Goal: Information Seeking & Learning: Compare options

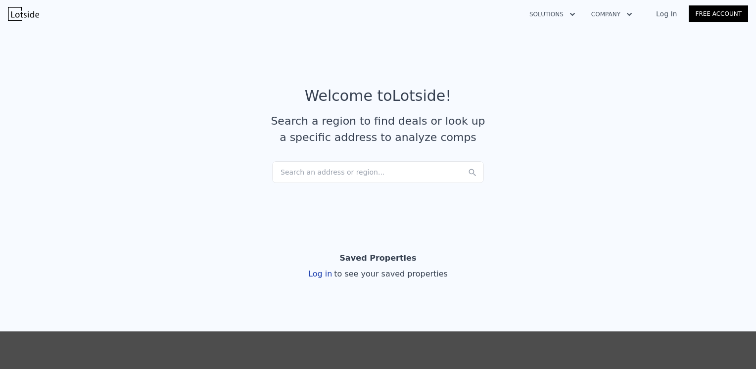
click at [306, 173] on div "Search an address or region..." at bounding box center [378, 172] width 212 height 22
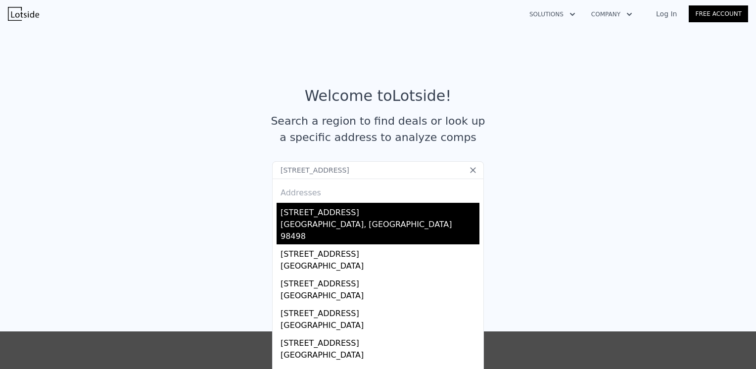
type input "[STREET_ADDRESS]"
click at [297, 219] on div "[GEOGRAPHIC_DATA], [GEOGRAPHIC_DATA] 98498" at bounding box center [380, 232] width 199 height 26
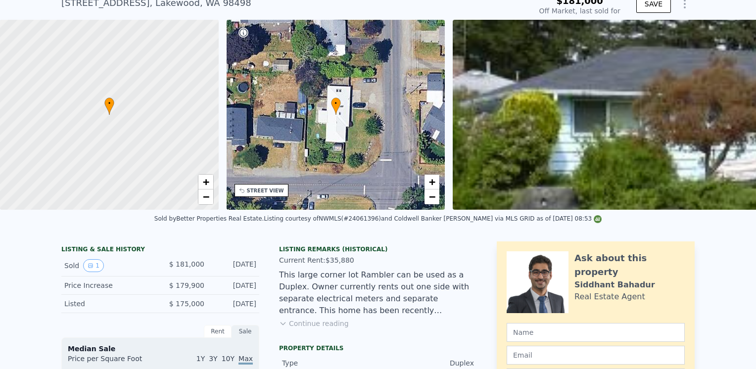
scroll to position [69, 0]
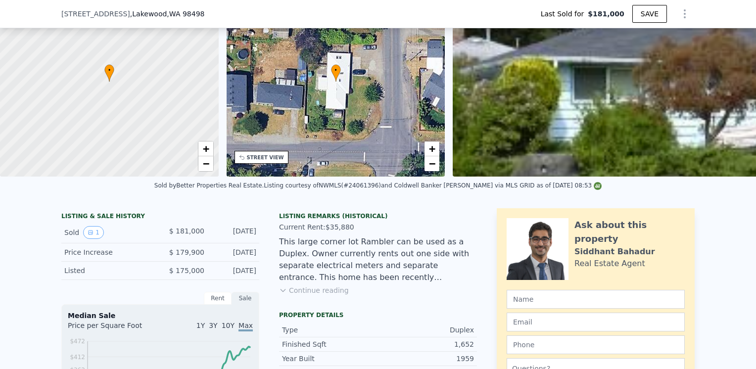
click at [325, 295] on button "Continue reading" at bounding box center [314, 291] width 70 height 10
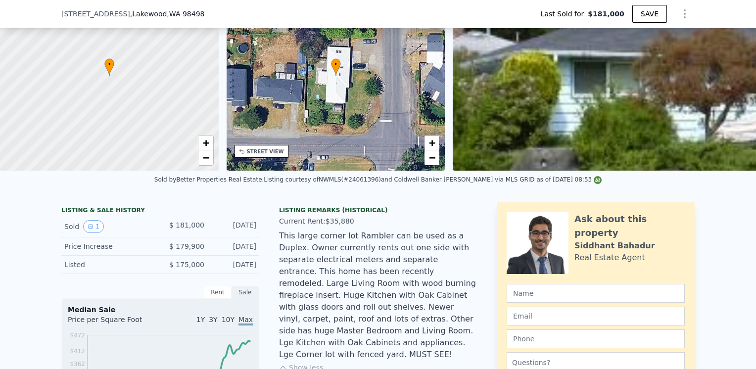
scroll to position [76, 0]
click at [317, 305] on div "This large corner lot Rambler can be used as a Duplex. Owner currently rents ou…" at bounding box center [378, 295] width 198 height 131
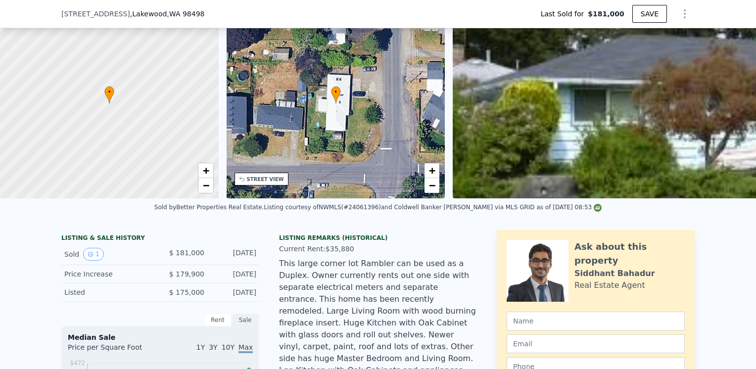
scroll to position [10, 0]
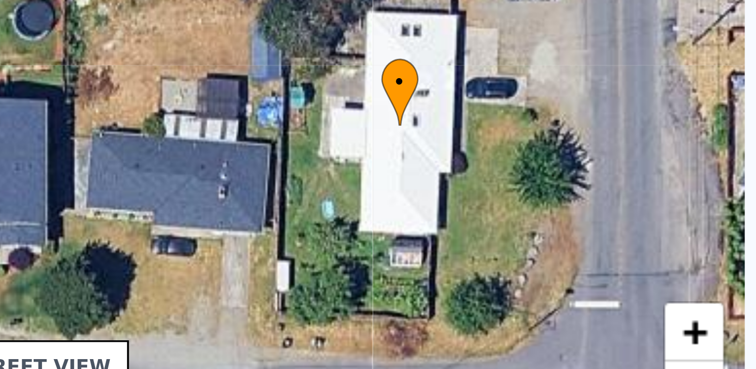
drag, startPoint x: 343, startPoint y: 190, endPoint x: 364, endPoint y: 204, distance: 25.7
click at [364, 204] on div "• + −" at bounding box center [336, 144] width 219 height 190
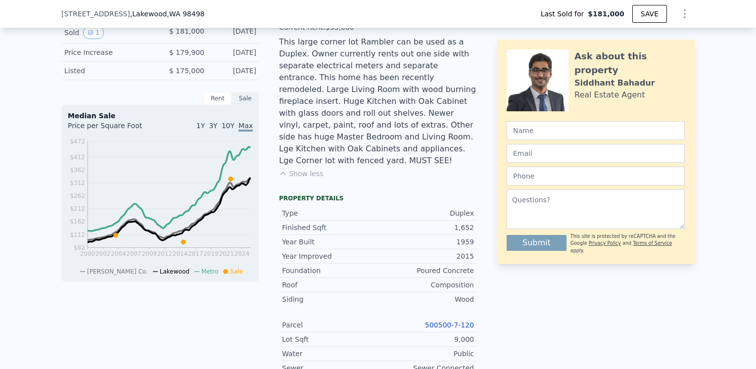
scroll to position [269, 0]
drag, startPoint x: 283, startPoint y: 226, endPoint x: 305, endPoint y: 246, distance: 29.8
click at [305, 246] on div "Type Duplex Finished Sqft 1,652 Year Built 1959 Year Improved 2015 Foundation P…" at bounding box center [378, 324] width 198 height 245
drag, startPoint x: 305, startPoint y: 246, endPoint x: 325, endPoint y: 265, distance: 27.0
click at [325, 280] on div "Roof" at bounding box center [330, 285] width 96 height 10
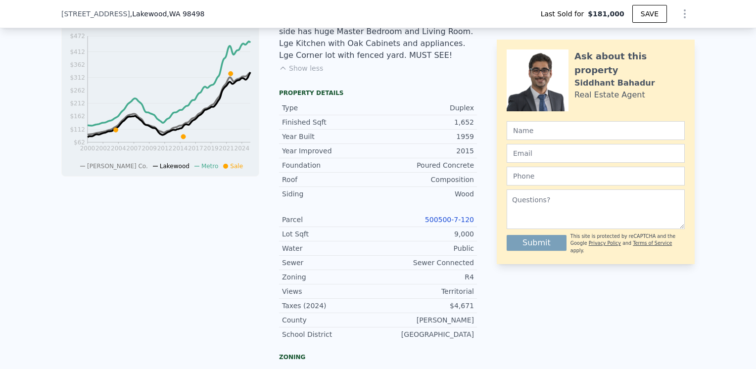
scroll to position [394, 0]
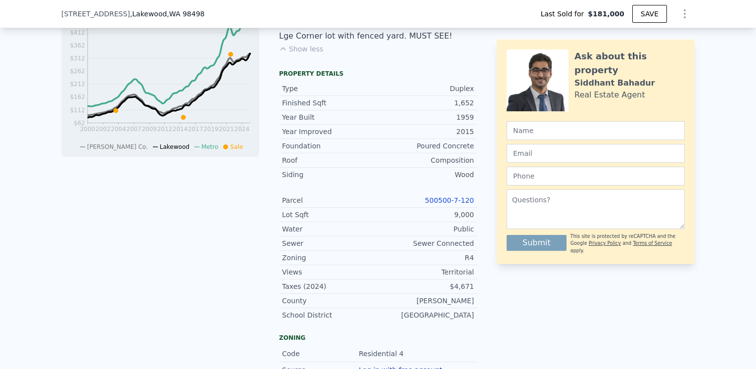
click at [286, 253] on div "Zoning" at bounding box center [330, 258] width 96 height 10
drag, startPoint x: 286, startPoint y: 241, endPoint x: 295, endPoint y: 271, distance: 31.8
click at [295, 282] on div "Taxes (2024)" at bounding box center [330, 287] width 96 height 10
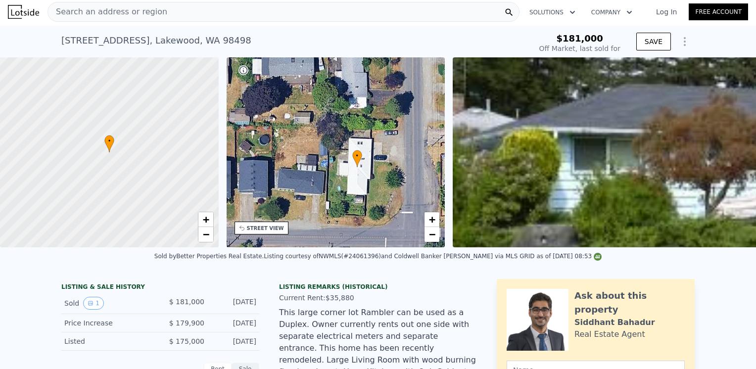
scroll to position [0, 0]
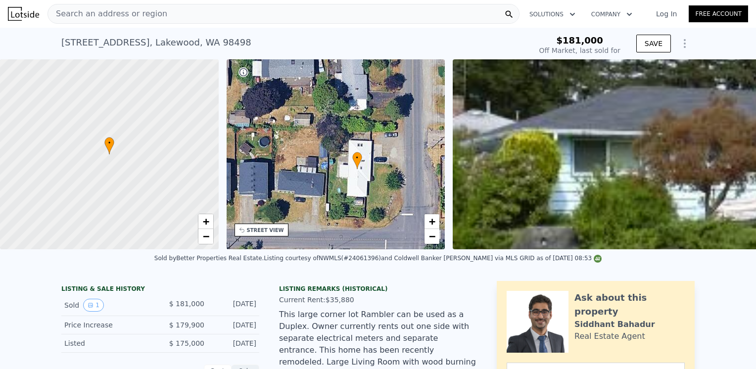
type input "$ 593,000"
type input "$ 355,004"
click at [28, 15] on img at bounding box center [23, 14] width 31 height 14
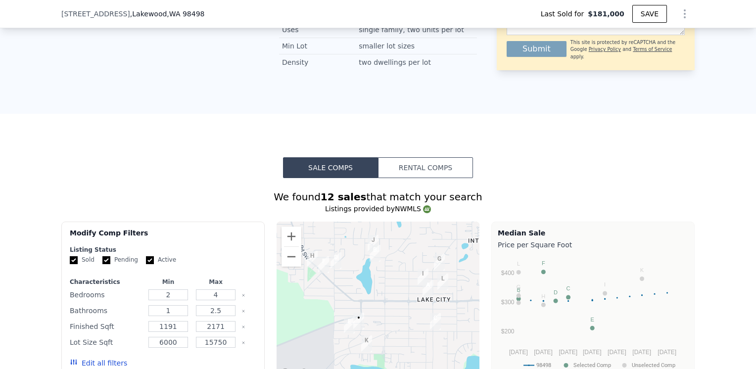
scroll to position [679, 0]
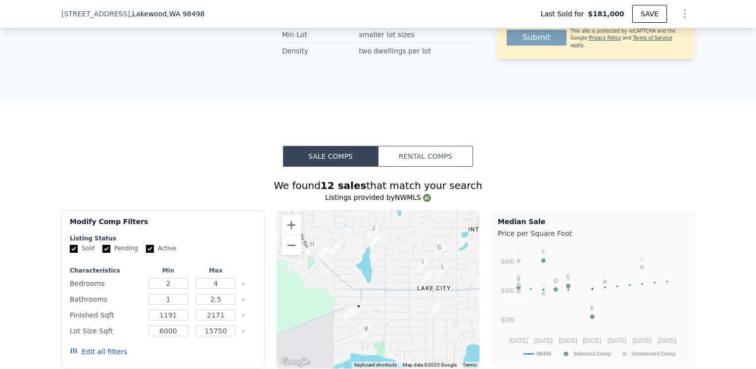
click at [307, 159] on button "Sale Comps" at bounding box center [330, 156] width 95 height 21
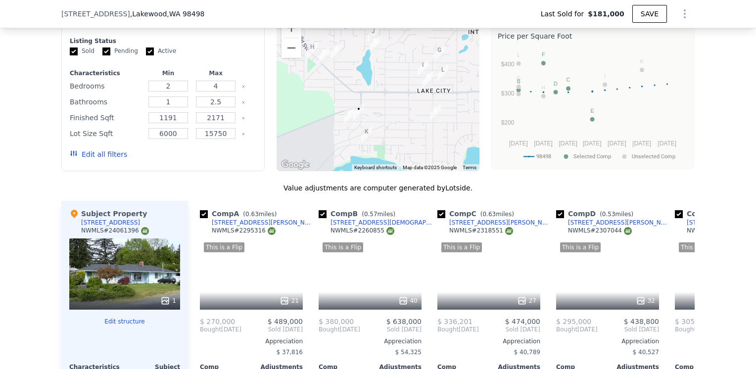
scroll to position [898, 0]
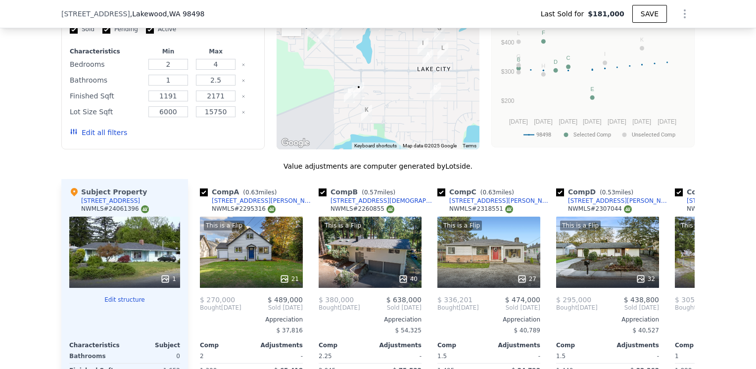
click at [128, 268] on div "1" at bounding box center [124, 252] width 111 height 71
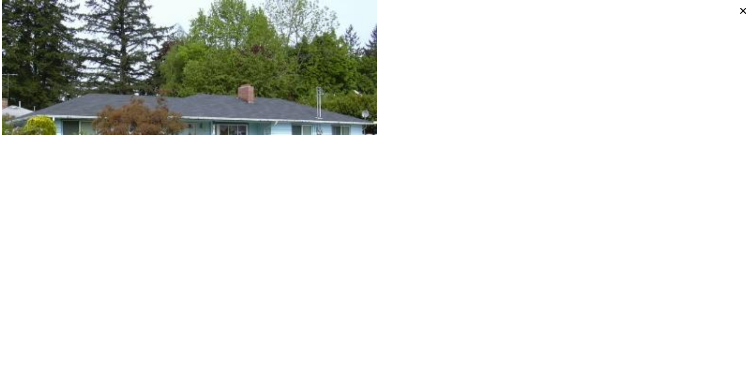
type input "$ 593,000"
type input "$ 355,004"
click at [744, 8] on icon at bounding box center [743, 11] width 14 height 14
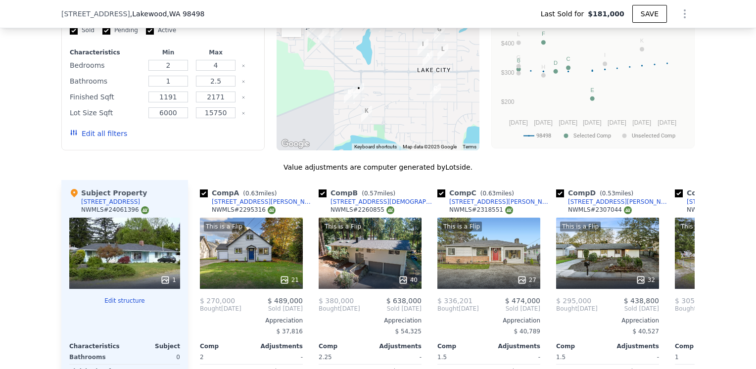
scroll to position [928, 0]
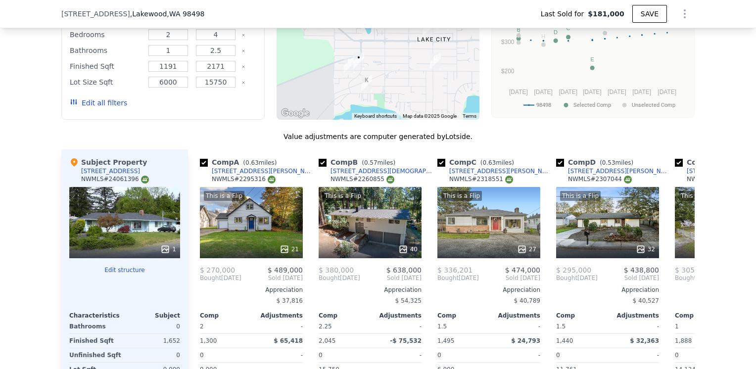
drag, startPoint x: 169, startPoint y: 256, endPoint x: 128, endPoint y: 219, distance: 54.7
click at [128, 219] on div "1" at bounding box center [124, 222] width 111 height 71
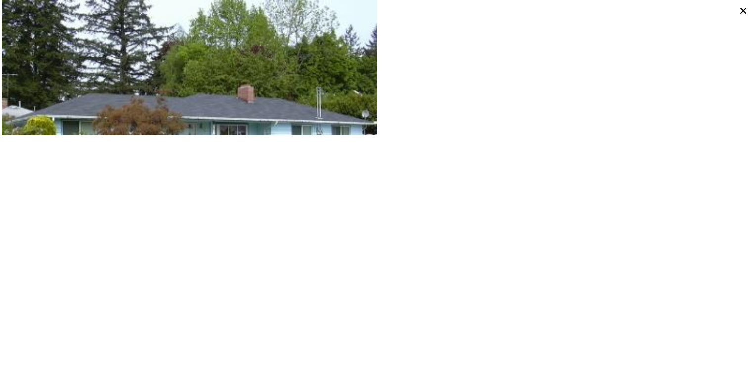
click at [742, 12] on icon at bounding box center [743, 11] width 6 height 6
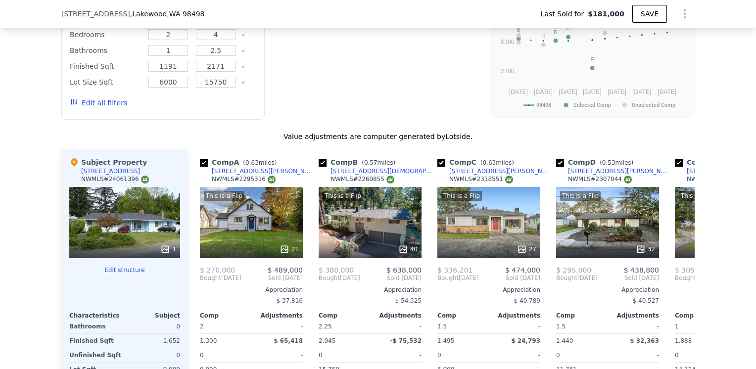
type input "$ 593,000"
type input "$ 355,004"
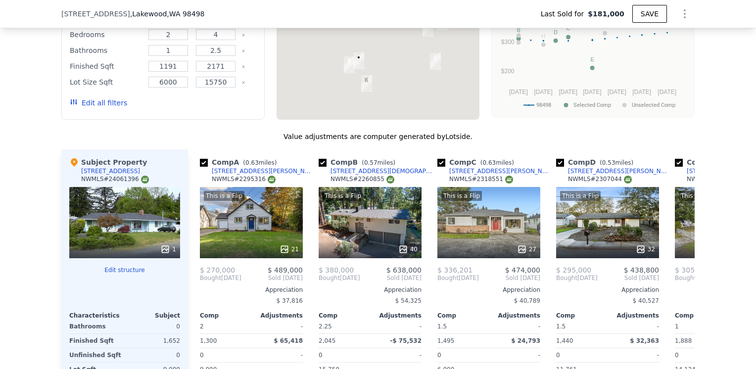
scroll to position [1002, 0]
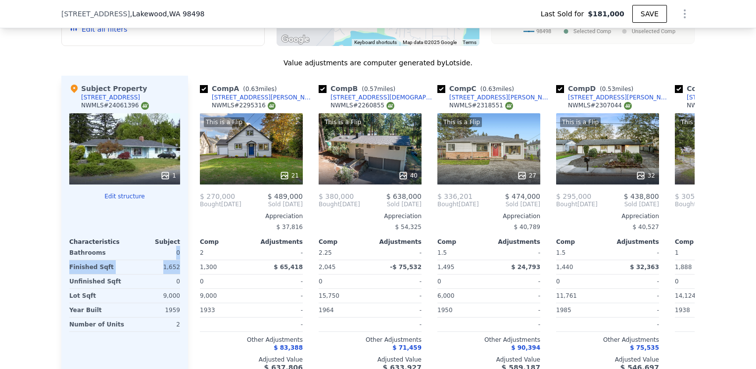
drag, startPoint x: 169, startPoint y: 256, endPoint x: 182, endPoint y: 270, distance: 18.9
click at [182, 270] on div "Subject Property [STREET_ADDRESS] # 24061396 1 Edit structure Characteristics S…" at bounding box center [124, 228] width 127 height 304
click at [30, 212] on div "We found 12 sales that match your search Listings provided by NWMLS Filters Map…" at bounding box center [378, 120] width 756 height 553
click at [453, 163] on div "This is a Flip 27" at bounding box center [489, 148] width 103 height 71
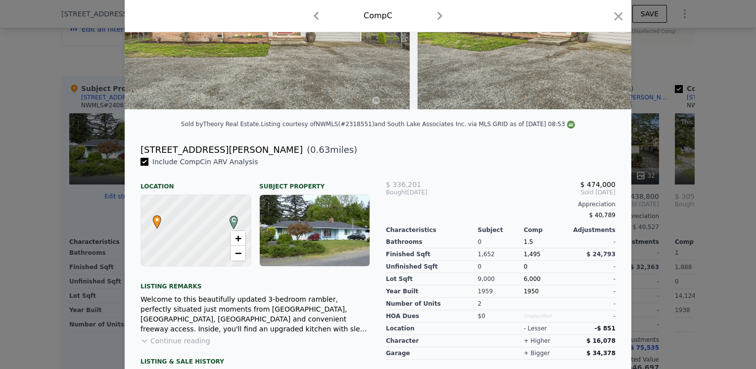
scroll to position [146, 0]
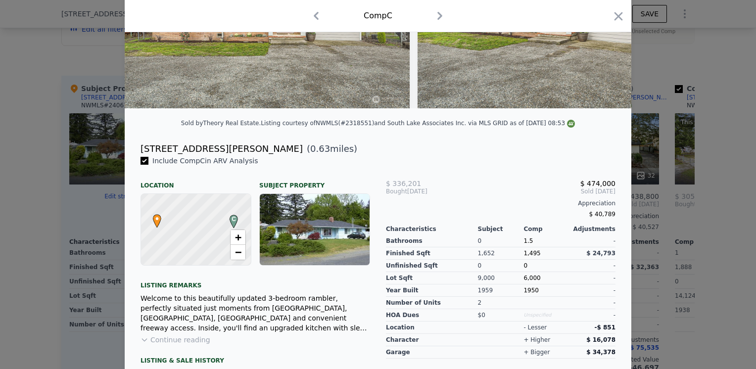
click at [386, 231] on div "Characteristics Subject Comp Adjustments" at bounding box center [501, 227] width 230 height 12
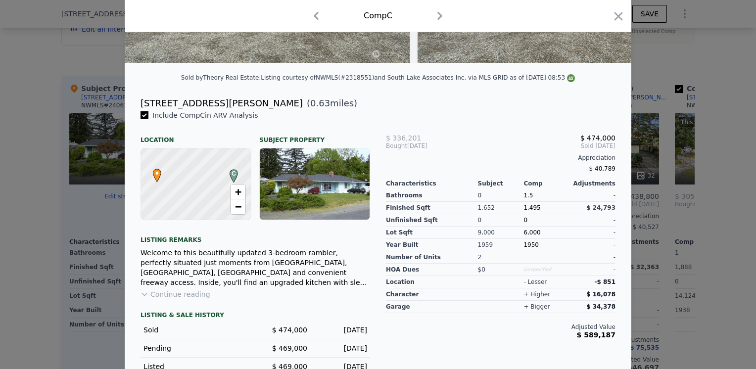
scroll to position [192, 0]
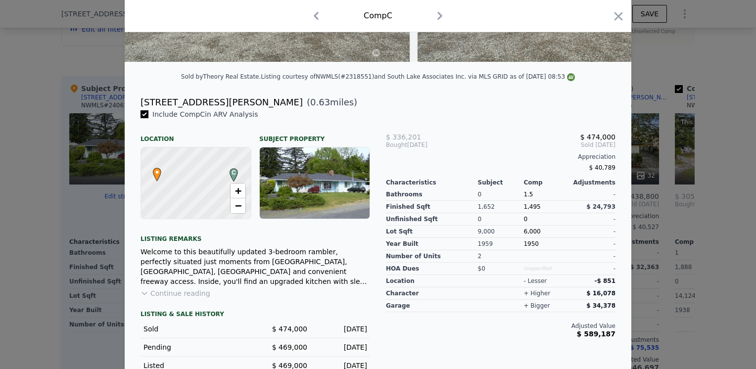
click at [187, 298] on button "Continue reading" at bounding box center [176, 294] width 70 height 10
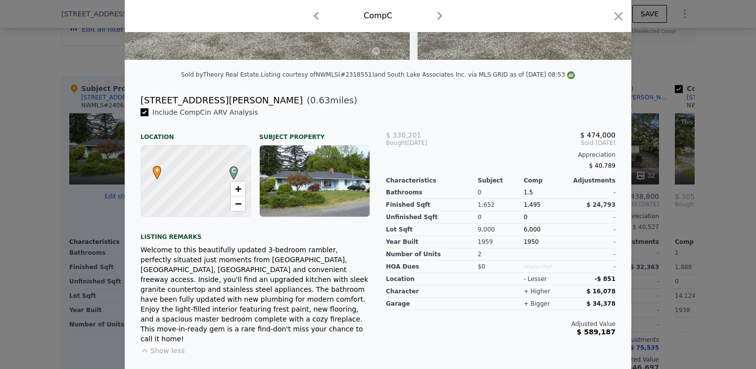
scroll to position [196, 0]
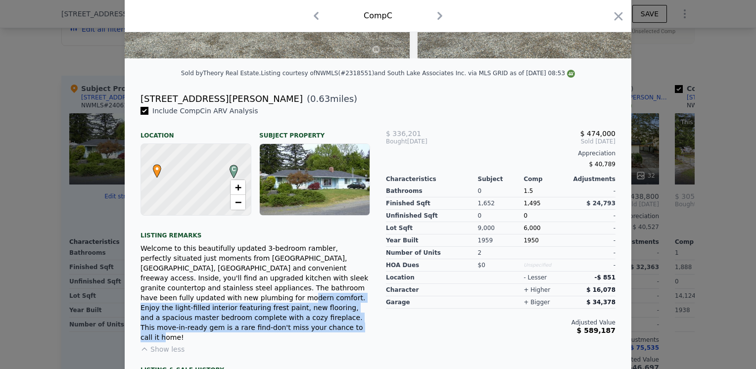
drag, startPoint x: 265, startPoint y: 293, endPoint x: 242, endPoint y: 321, distance: 36.2
click at [242, 321] on div "Welcome to this beautifully updated 3-bedroom rambler, perfectly situated just …" at bounding box center [256, 293] width 230 height 99
click at [618, 14] on icon "button" at bounding box center [619, 16] width 8 height 8
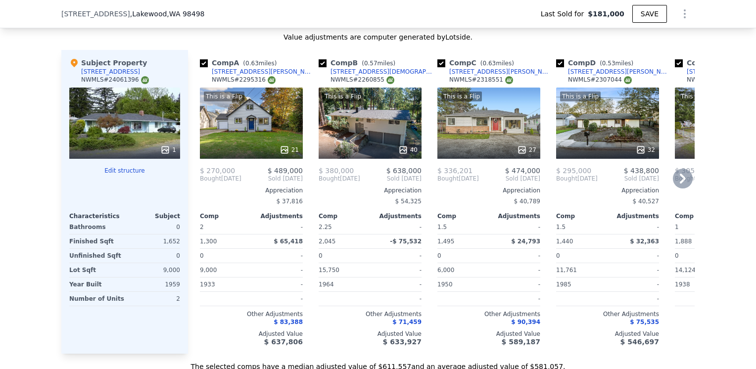
scroll to position [1030, 0]
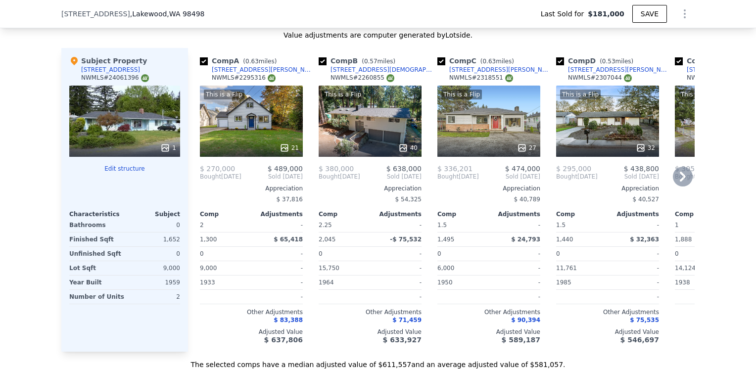
click at [677, 181] on icon at bounding box center [683, 177] width 20 height 20
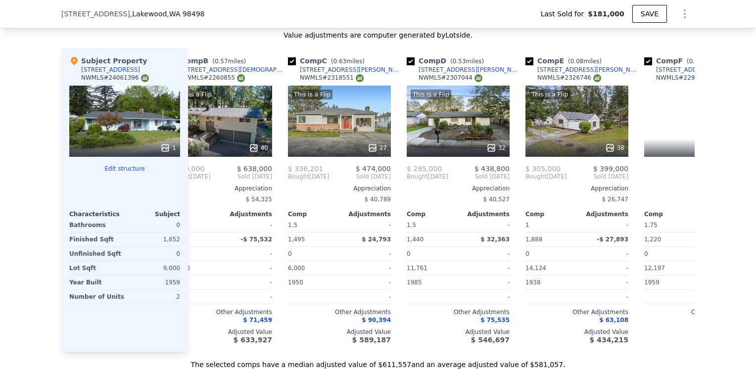
scroll to position [0, 238]
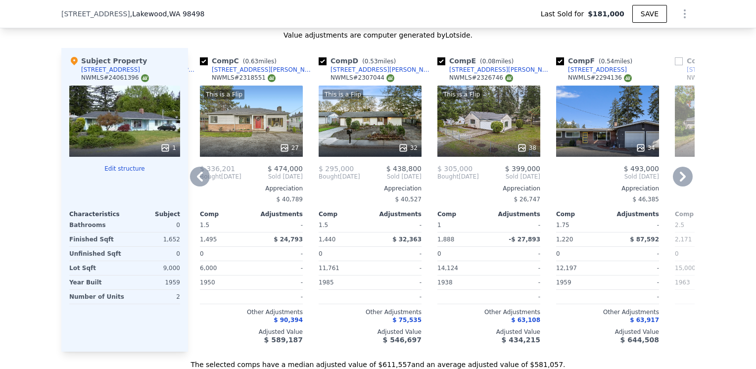
click at [677, 181] on icon at bounding box center [683, 177] width 20 height 20
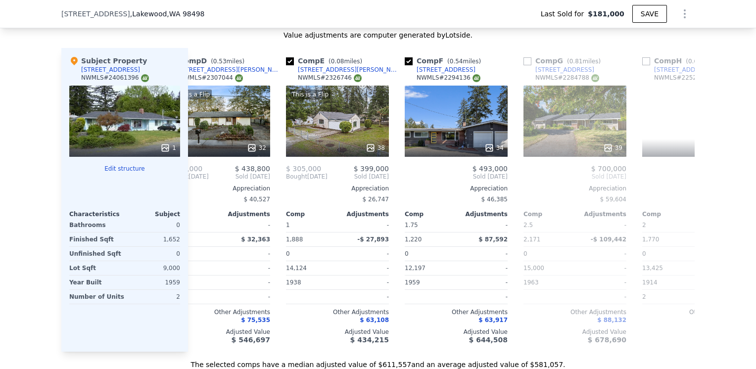
scroll to position [0, 475]
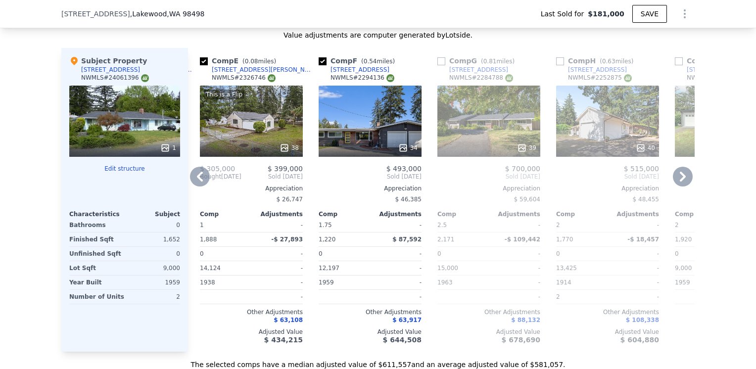
click at [677, 181] on icon at bounding box center [683, 177] width 20 height 20
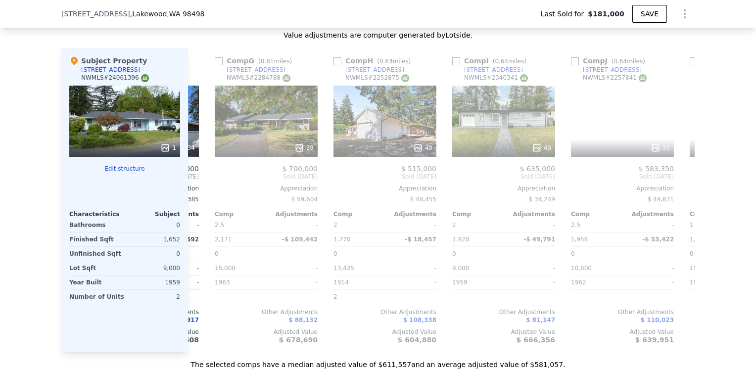
scroll to position [0, 713]
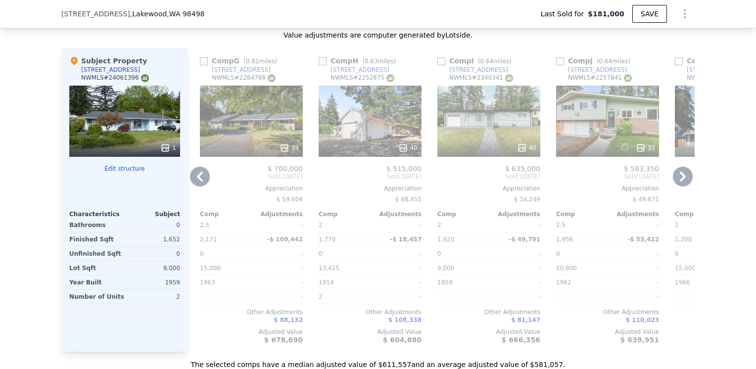
click at [253, 123] on div "39" at bounding box center [251, 121] width 103 height 71
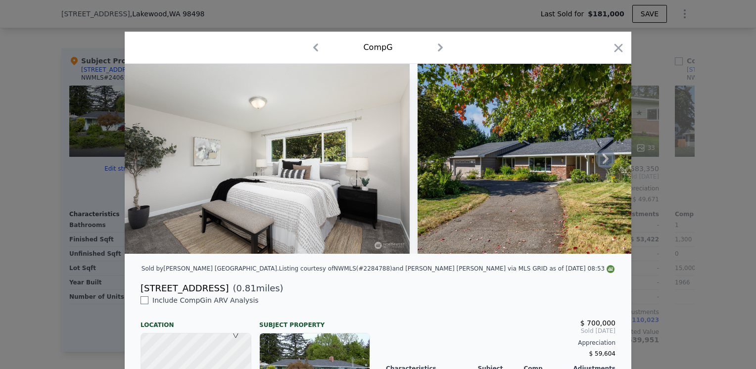
click at [598, 157] on icon at bounding box center [606, 159] width 20 height 20
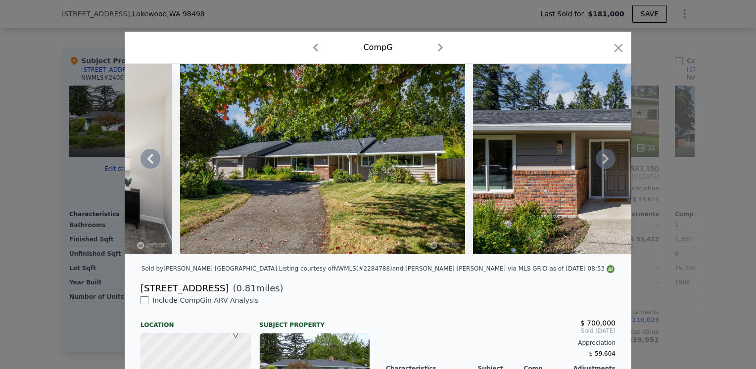
click at [598, 157] on icon at bounding box center [606, 159] width 20 height 20
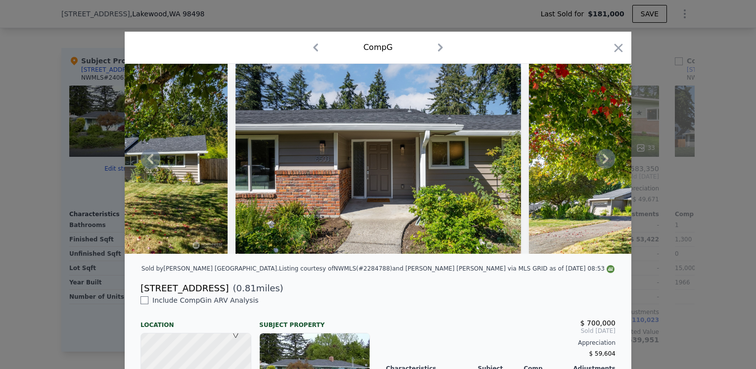
click at [598, 157] on icon at bounding box center [606, 159] width 20 height 20
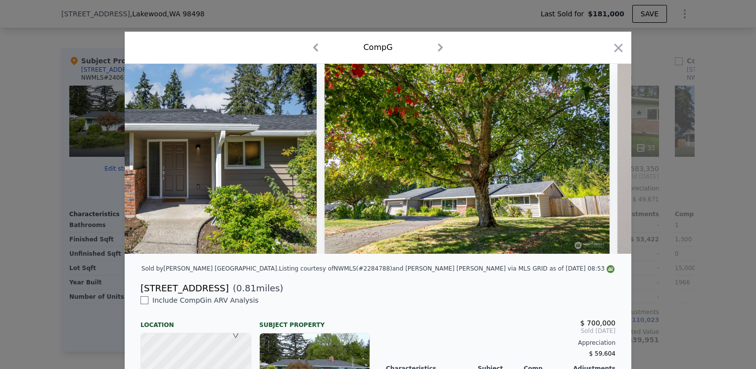
scroll to position [0, 713]
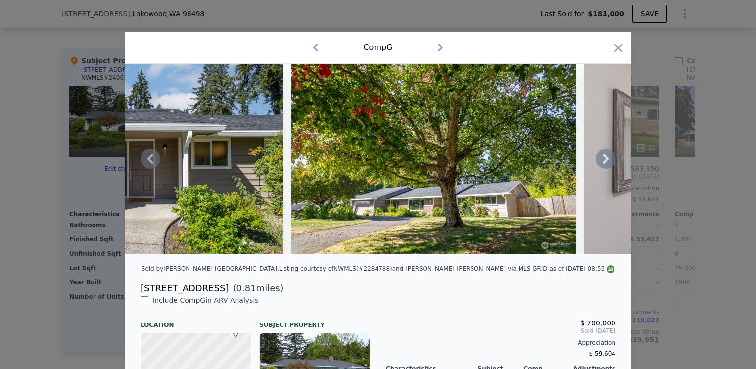
click at [598, 157] on icon at bounding box center [606, 159] width 20 height 20
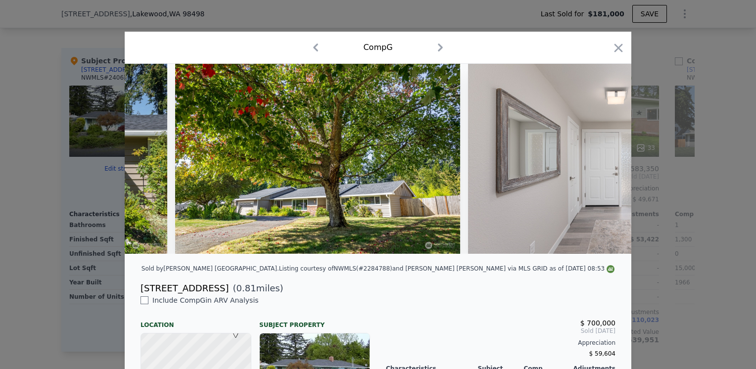
scroll to position [0, 950]
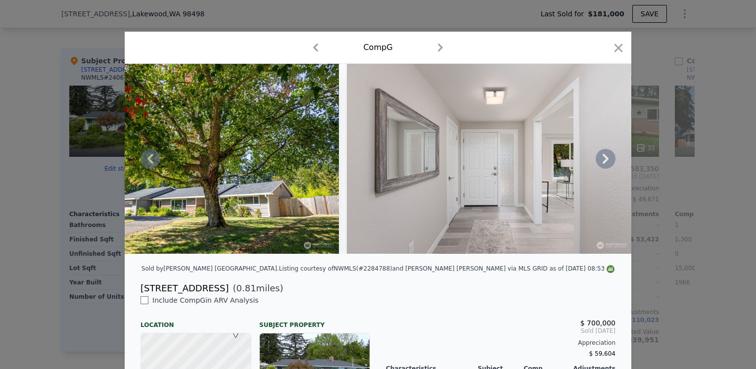
click at [598, 157] on icon at bounding box center [606, 159] width 20 height 20
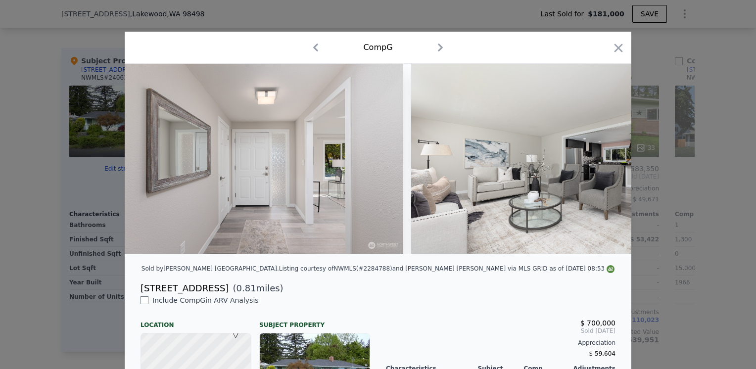
scroll to position [0, 1188]
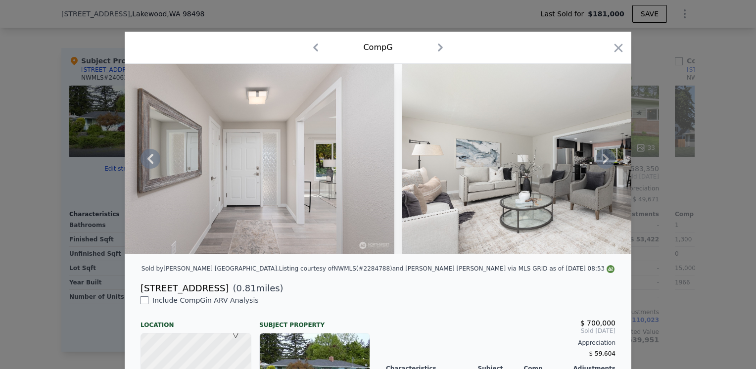
click at [598, 157] on icon at bounding box center [606, 159] width 20 height 20
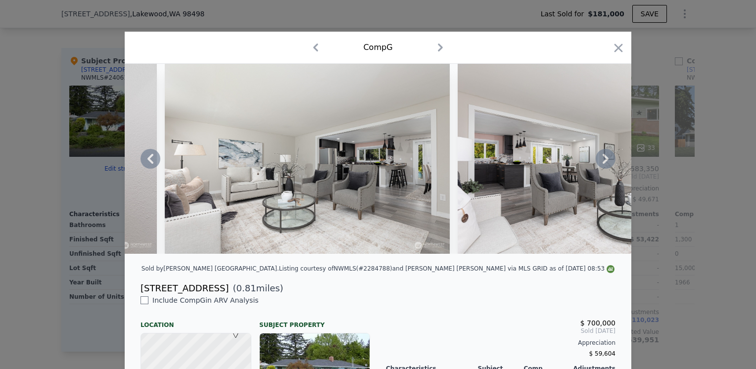
click at [598, 157] on icon at bounding box center [606, 159] width 20 height 20
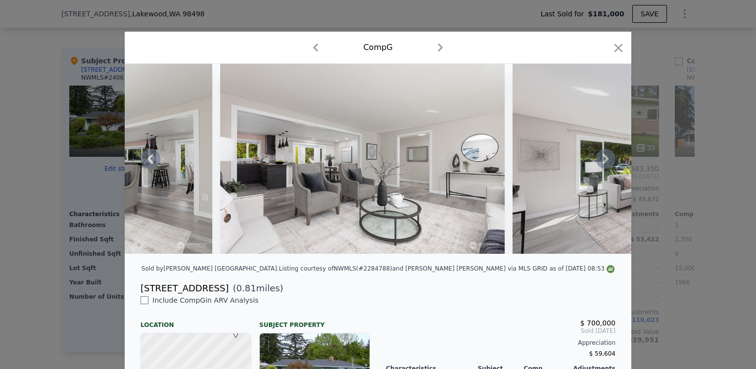
click at [598, 157] on icon at bounding box center [606, 159] width 20 height 20
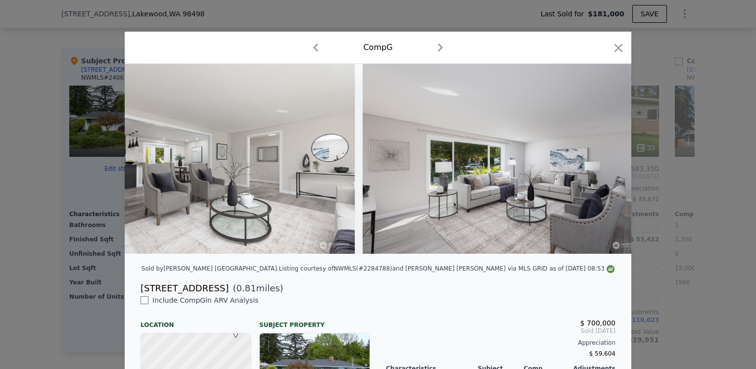
scroll to position [0, 1901]
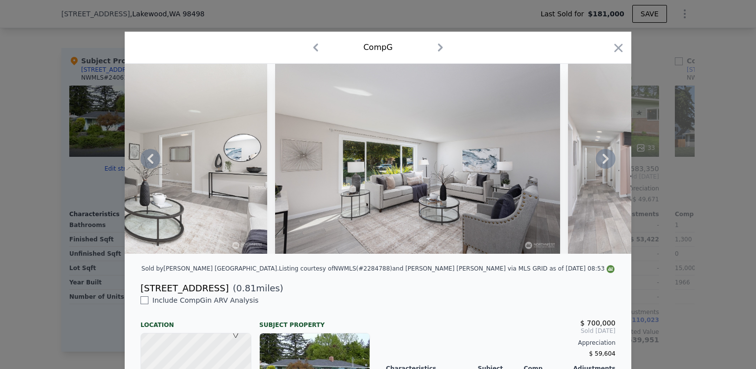
click at [598, 157] on div at bounding box center [378, 159] width 507 height 190
click at [598, 157] on icon at bounding box center [606, 159] width 20 height 20
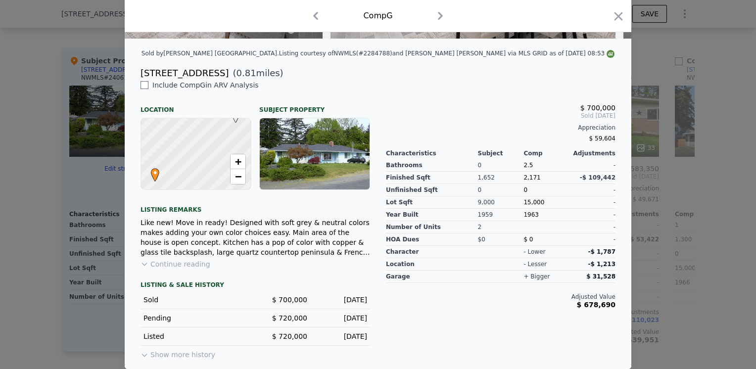
scroll to position [222, 0]
click at [86, 263] on div at bounding box center [378, 184] width 756 height 369
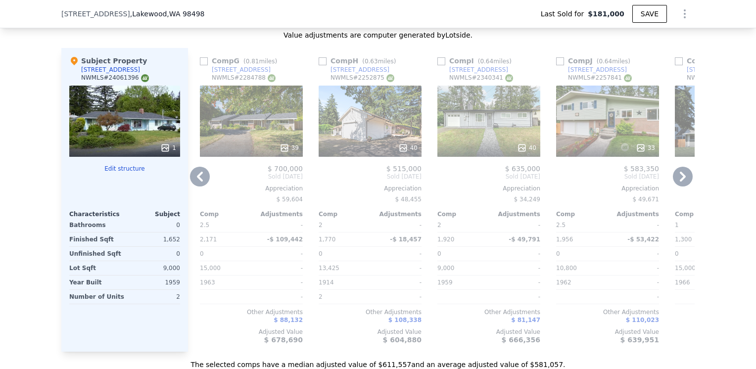
click at [673, 177] on icon at bounding box center [683, 177] width 20 height 20
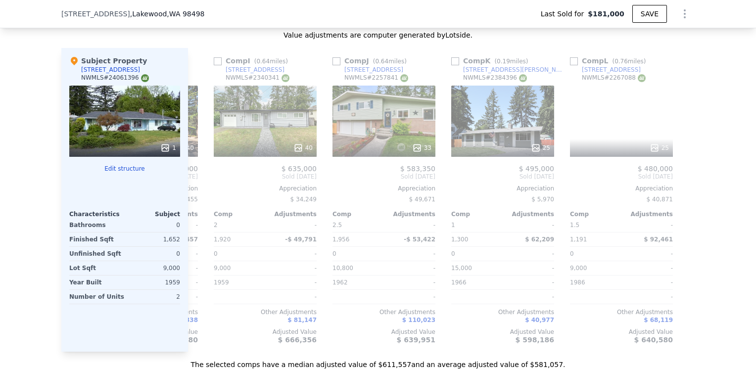
scroll to position [0, 942]
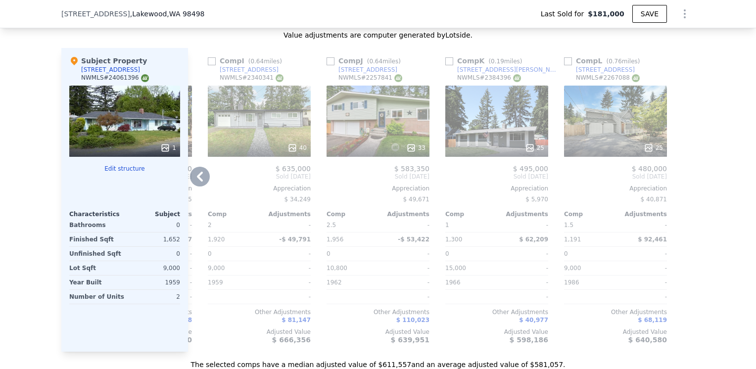
click at [672, 177] on div "Comp A ( 0.63 miles) [STREET_ADDRESS][PERSON_NAME] This is a Flip 21 $ 270,000 …" at bounding box center [441, 200] width 507 height 304
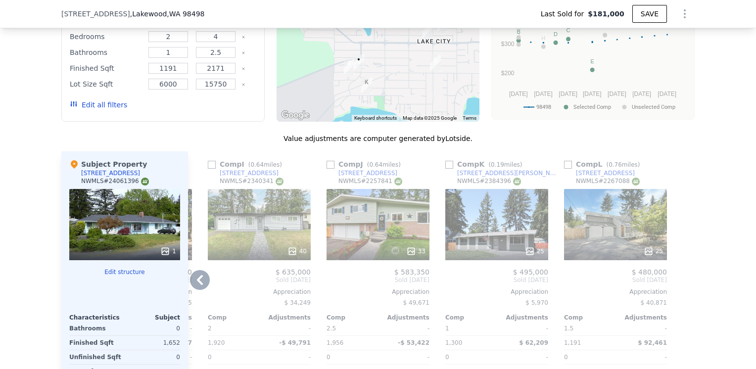
scroll to position [934, 0]
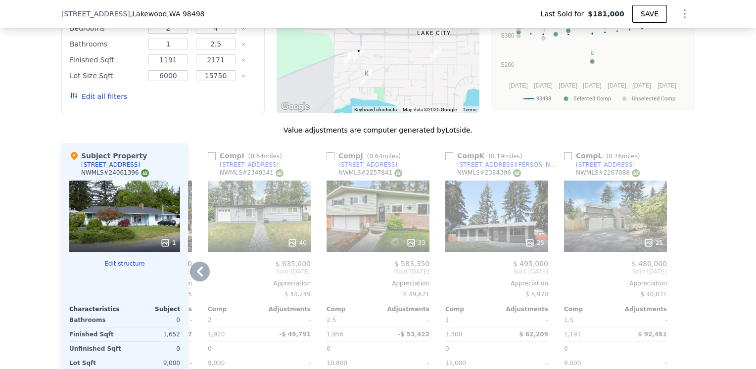
click at [190, 274] on icon at bounding box center [200, 272] width 20 height 20
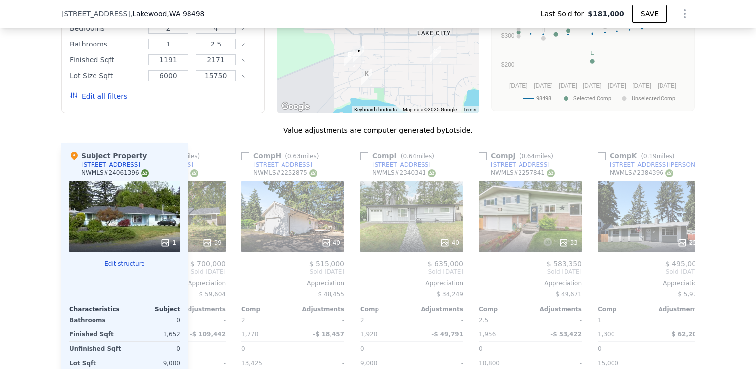
scroll to position [0, 705]
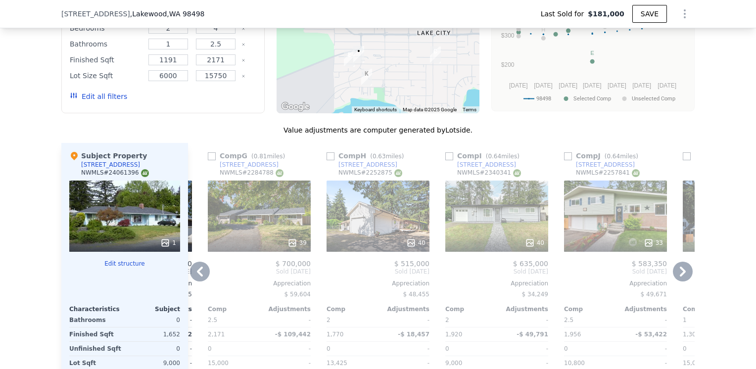
click at [190, 274] on icon at bounding box center [200, 272] width 20 height 20
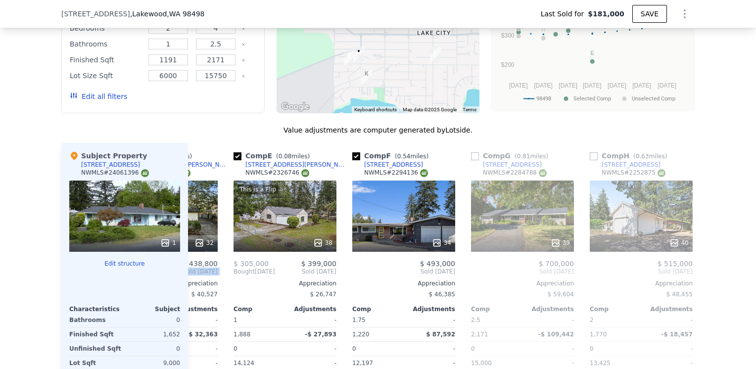
click at [189, 274] on div "Comp D ( 0.53 miles) [STREET_ADDRESS][PERSON_NAME] # 2307044 This is a Flip 32 …" at bounding box center [166, 295] width 111 height 304
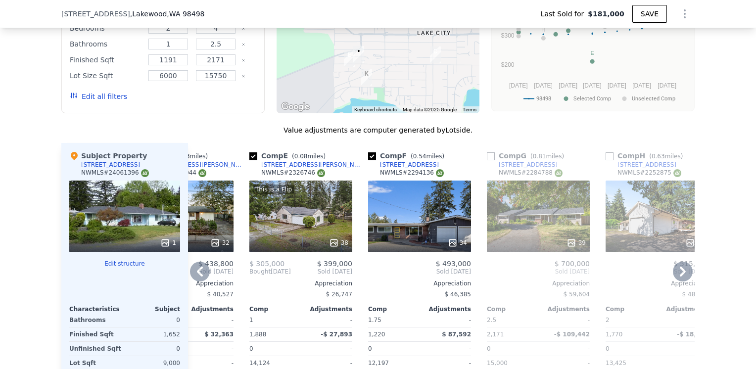
click at [190, 274] on icon at bounding box center [200, 272] width 20 height 20
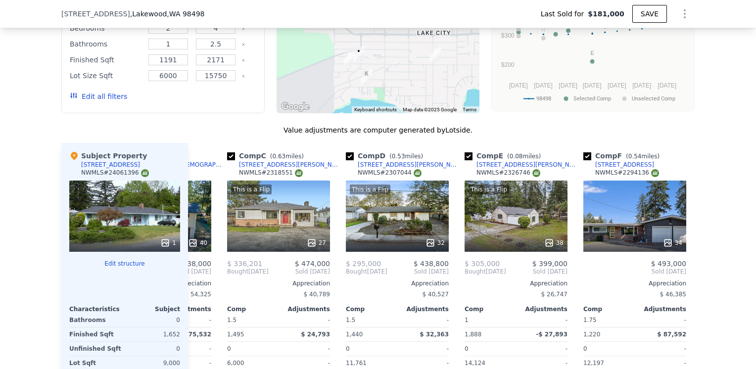
scroll to position [0, 188]
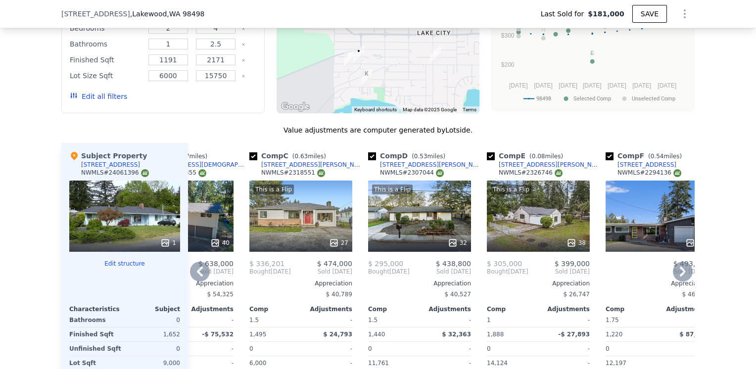
click at [194, 275] on icon at bounding box center [200, 272] width 20 height 20
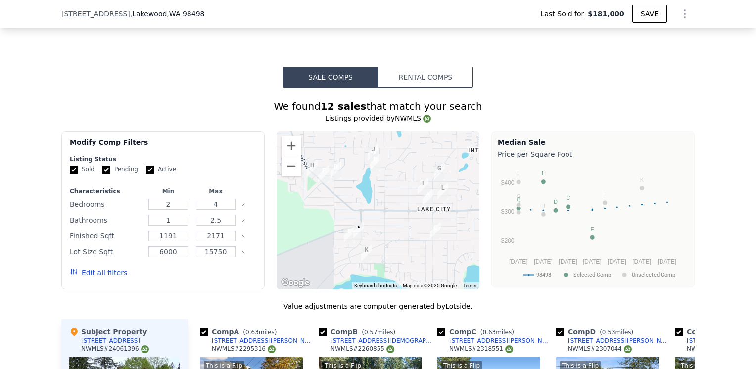
scroll to position [759, 0]
click at [106, 277] on button "Edit all filters" at bounding box center [98, 272] width 57 height 10
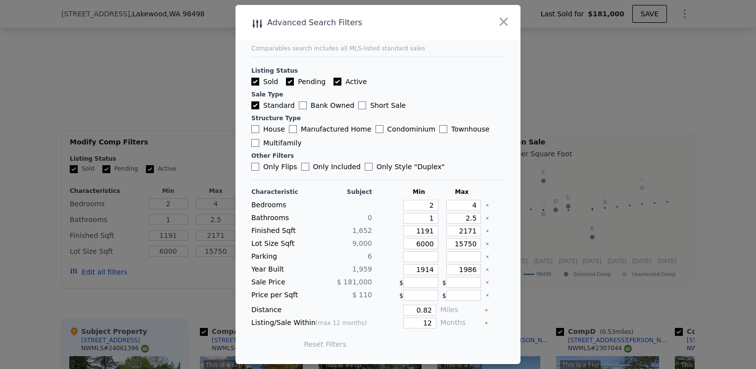
click at [365, 170] on input "Only Style " Duplex "" at bounding box center [369, 167] width 8 height 8
checkbox input "true"
click at [425, 208] on input "2" at bounding box center [420, 205] width 35 height 11
type input "3"
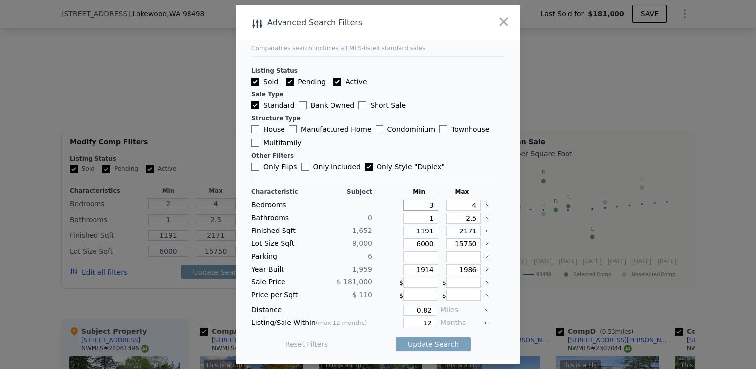
type input "3"
click at [467, 205] on input "4" at bounding box center [463, 205] width 35 height 11
type input "5"
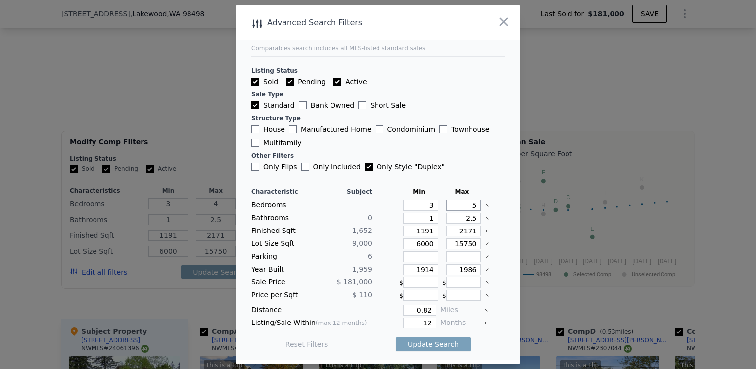
type input "5"
click at [430, 218] on input "1" at bounding box center [420, 218] width 35 height 11
click at [425, 245] on input "6000" at bounding box center [420, 244] width 35 height 11
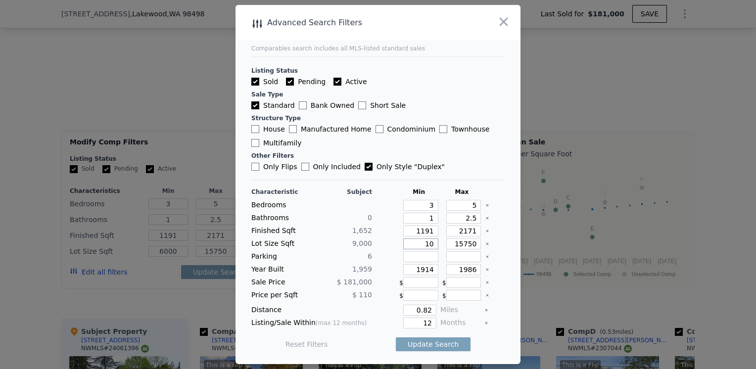
type input "100"
type input "10"
type input "100"
type input "1000"
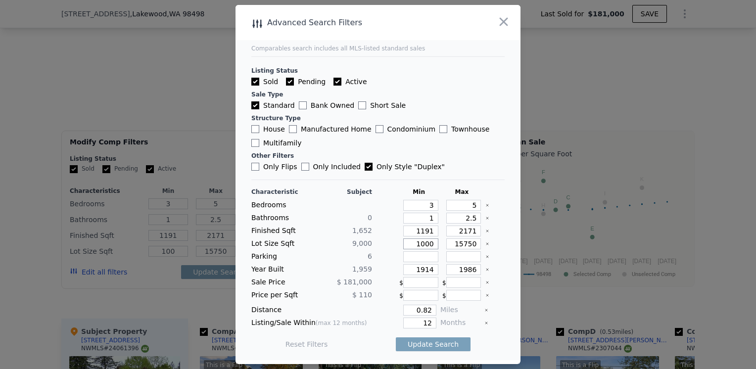
type input "1000"
type input "10000"
click at [421, 340] on button "Update Search" at bounding box center [433, 345] width 75 height 14
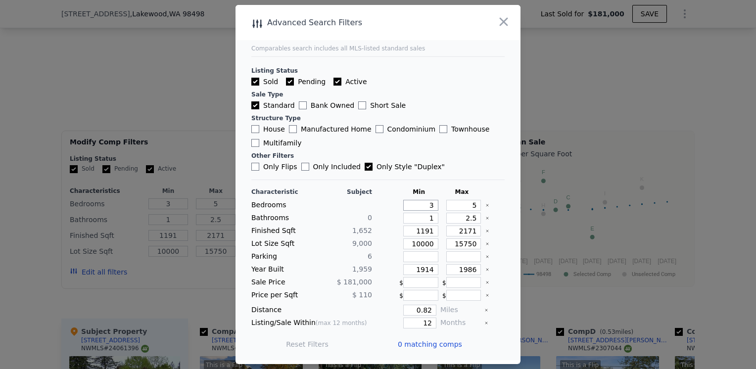
click at [431, 207] on input "3" at bounding box center [420, 205] width 35 height 11
type input "1"
click at [427, 345] on button "Update Search" at bounding box center [433, 345] width 75 height 14
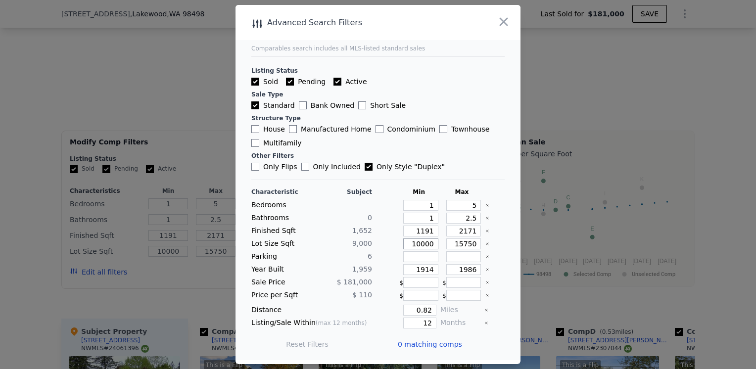
click at [416, 248] on input "10000" at bounding box center [420, 244] width 35 height 11
type input "6"
type input "7"
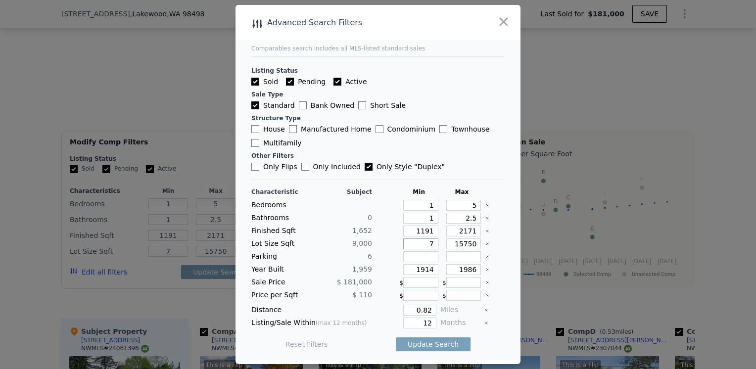
type input "70"
type input "700"
type input "7000"
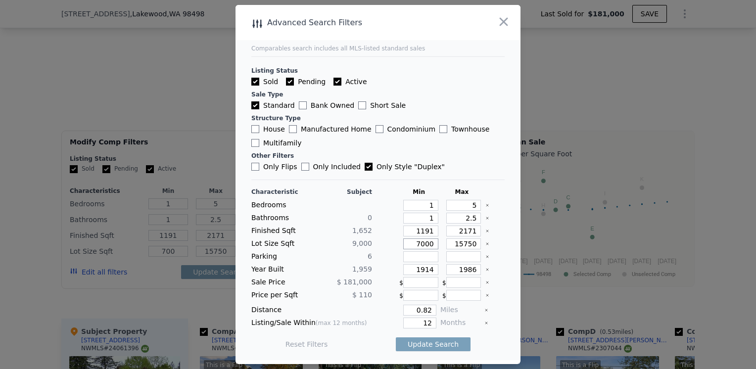
type input "7000"
click at [418, 338] on button "Update Search" at bounding box center [433, 345] width 75 height 14
click at [419, 311] on input "0.82" at bounding box center [419, 310] width 33 height 11
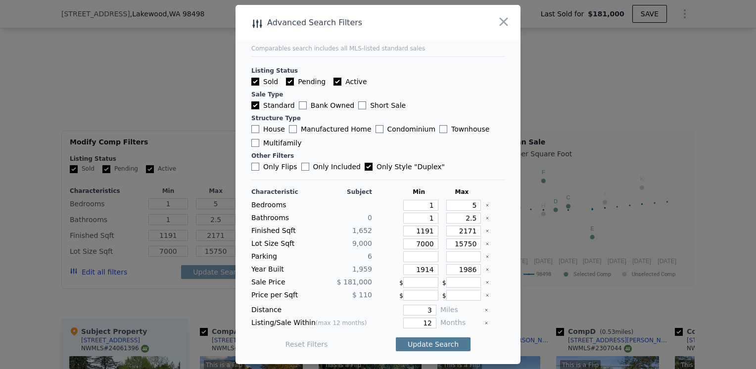
click at [426, 344] on button "Update Search" at bounding box center [433, 345] width 75 height 14
drag, startPoint x: 425, startPoint y: 302, endPoint x: 424, endPoint y: 307, distance: 5.2
click at [424, 307] on div "Characteristic Subject Min Max Bedrooms 1 5 Bathrooms 0 1 2.5 Finished Sqft 1,6…" at bounding box center [377, 273] width 253 height 170
click at [424, 307] on input "3" at bounding box center [419, 310] width 33 height 11
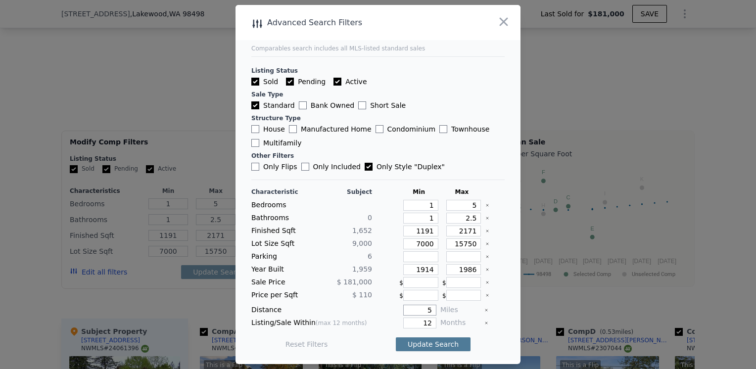
type input "5"
click at [413, 348] on button "Update Search" at bounding box center [433, 345] width 75 height 14
click at [365, 169] on input "Only Style " Duplex "" at bounding box center [369, 167] width 8 height 8
checkbox input "false"
click at [406, 346] on button "Update Search" at bounding box center [433, 345] width 75 height 14
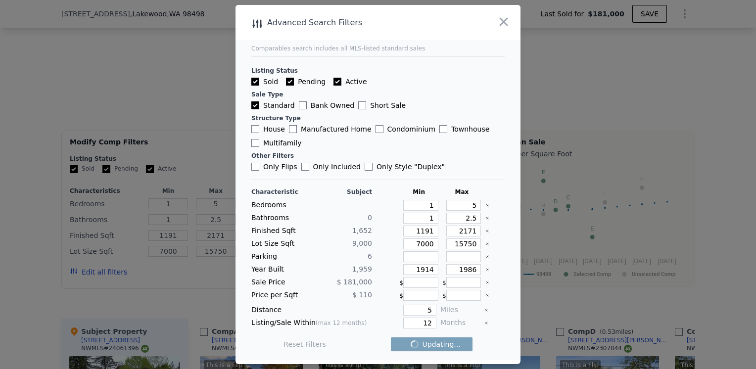
checkbox input "false"
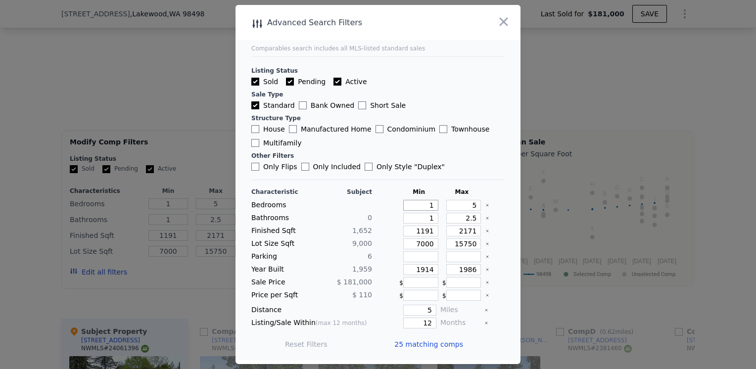
click at [425, 209] on input "1" at bounding box center [420, 205] width 35 height 11
type input "3"
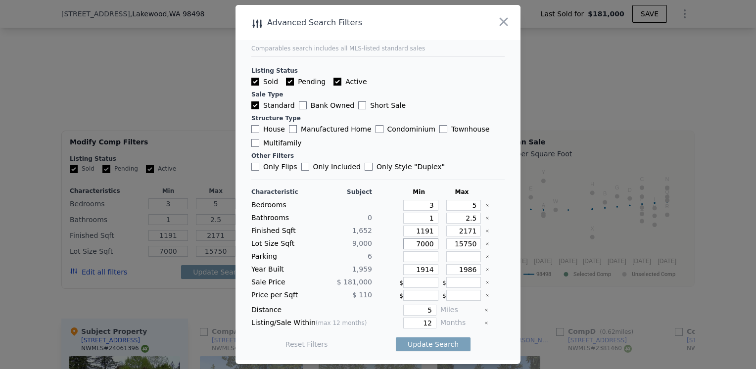
click at [416, 248] on input "7000" at bounding box center [420, 244] width 35 height 11
type input "10"
type input "1"
type input "100"
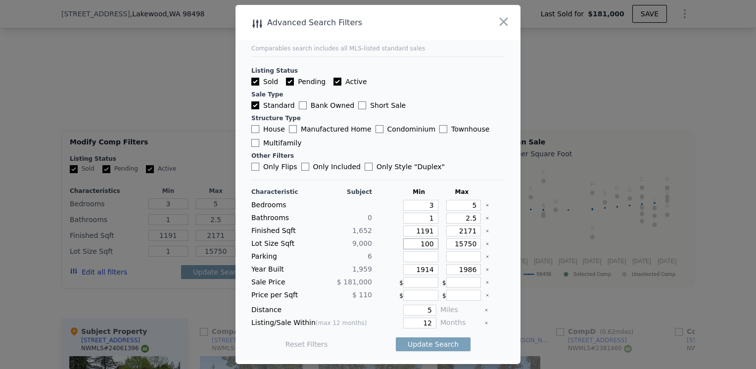
type input "10"
type input "1000"
type input "100"
type input "1000"
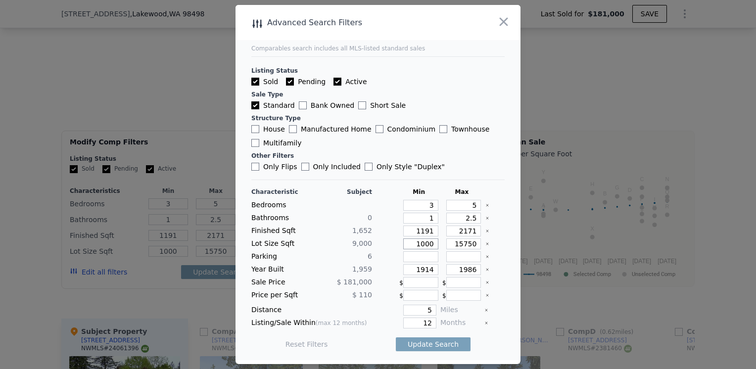
type input "10000"
click at [422, 346] on button "Update Search" at bounding box center [433, 345] width 75 height 14
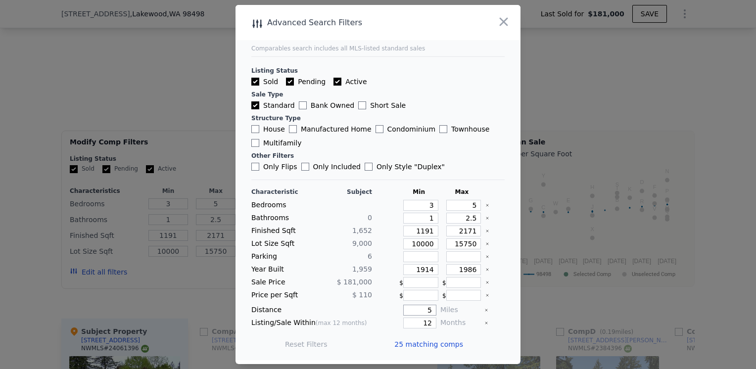
click at [420, 311] on input "5" at bounding box center [419, 310] width 33 height 11
type input "2"
click at [418, 338] on button "Update Search" at bounding box center [433, 345] width 75 height 14
click at [422, 207] on input "3" at bounding box center [420, 205] width 35 height 11
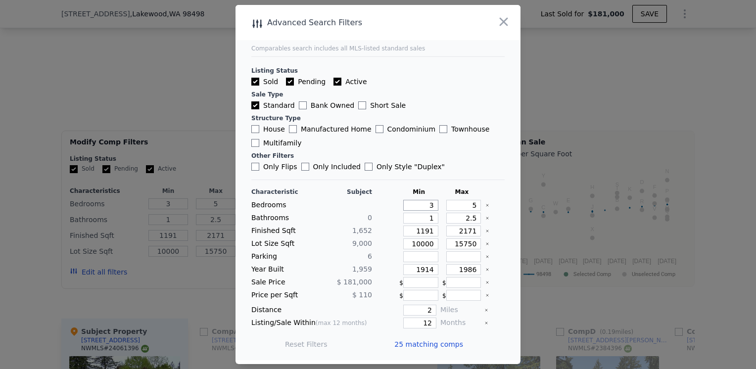
click at [422, 207] on input "3" at bounding box center [420, 205] width 35 height 11
type input "4"
click at [423, 314] on input "2" at bounding box center [419, 310] width 33 height 11
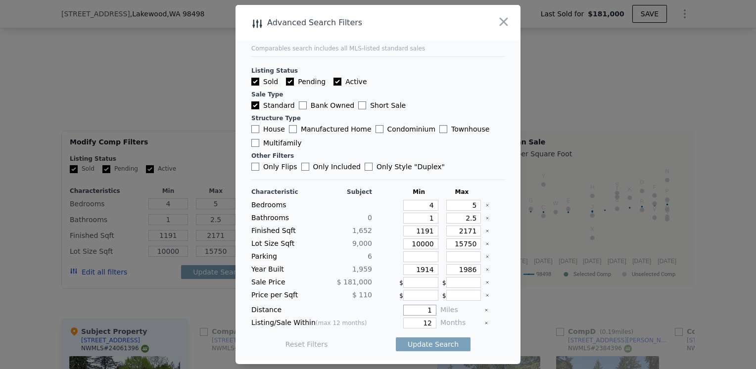
click at [423, 314] on input "1" at bounding box center [419, 310] width 33 height 11
type input "1"
click at [420, 341] on button "Update Search" at bounding box center [433, 345] width 75 height 14
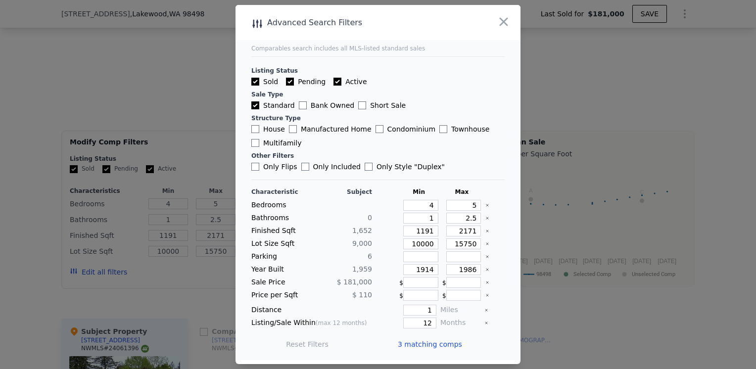
click at [420, 341] on span "3 matching comps" at bounding box center [430, 345] width 64 height 10
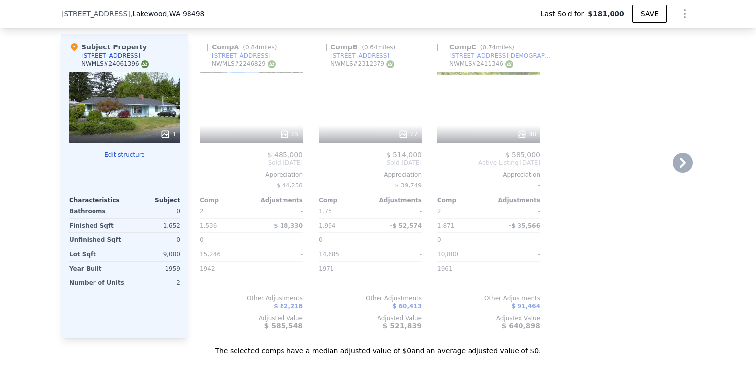
scroll to position [1045, 0]
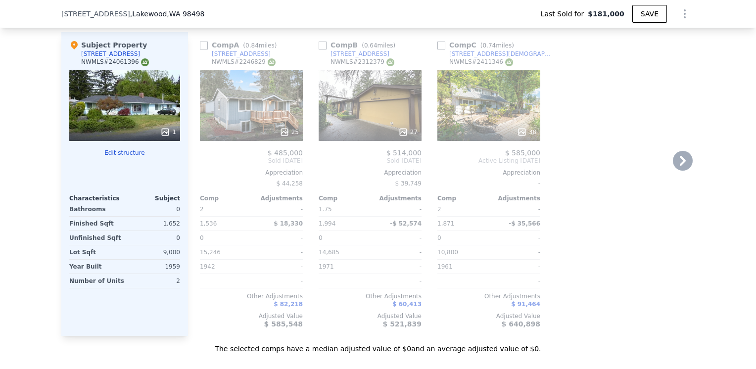
click at [465, 137] on div "38" at bounding box center [489, 132] width 95 height 10
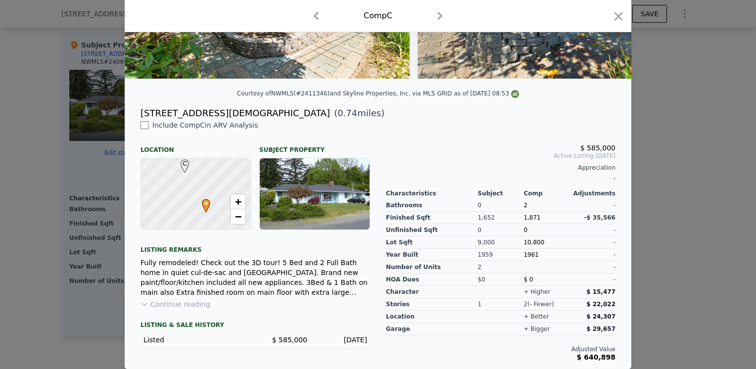
scroll to position [181, 0]
drag, startPoint x: 565, startPoint y: 344, endPoint x: 586, endPoint y: 346, distance: 20.8
click at [586, 346] on div "Adjusted Value $ 640,898" at bounding box center [501, 349] width 230 height 26
drag, startPoint x: 586, startPoint y: 346, endPoint x: 556, endPoint y: 345, distance: 30.2
click at [556, 345] on div "Adjusted Value $ 640,898" at bounding box center [501, 349] width 230 height 26
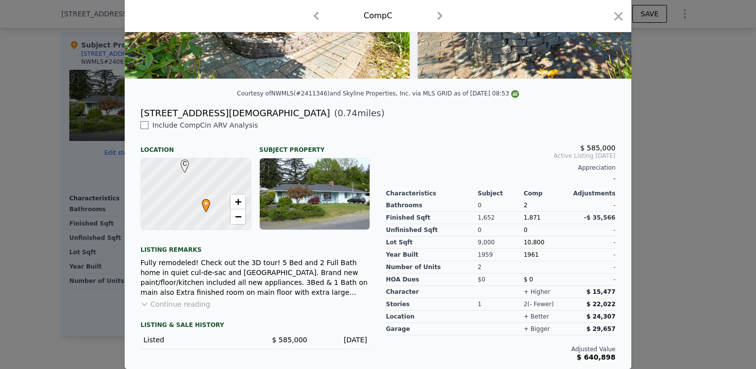
click at [586, 155] on span "Active Listing [DATE]" at bounding box center [501, 156] width 230 height 8
drag, startPoint x: 544, startPoint y: 224, endPoint x: 531, endPoint y: 219, distance: 14.1
click at [531, 219] on div "1,871" at bounding box center [547, 218] width 46 height 12
drag, startPoint x: 531, startPoint y: 219, endPoint x: 533, endPoint y: 241, distance: 21.4
click at [533, 241] on span "10,800" at bounding box center [534, 242] width 21 height 7
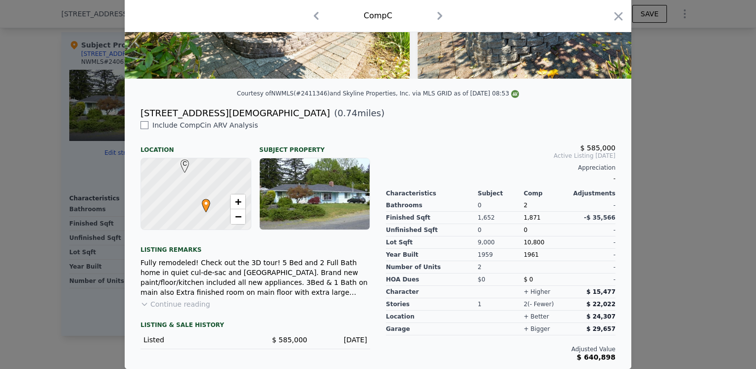
drag, startPoint x: 533, startPoint y: 241, endPoint x: 514, endPoint y: 253, distance: 22.4
click at [514, 253] on div "1959" at bounding box center [501, 255] width 46 height 12
drag, startPoint x: 226, startPoint y: 262, endPoint x: 259, endPoint y: 266, distance: 33.9
click at [259, 266] on div "Fully remodeled! Check out the 3D tour! 5 Bed and 2 Full Bath home in quiet cul…" at bounding box center [256, 278] width 230 height 40
drag, startPoint x: 259, startPoint y: 266, endPoint x: 303, endPoint y: 269, distance: 43.6
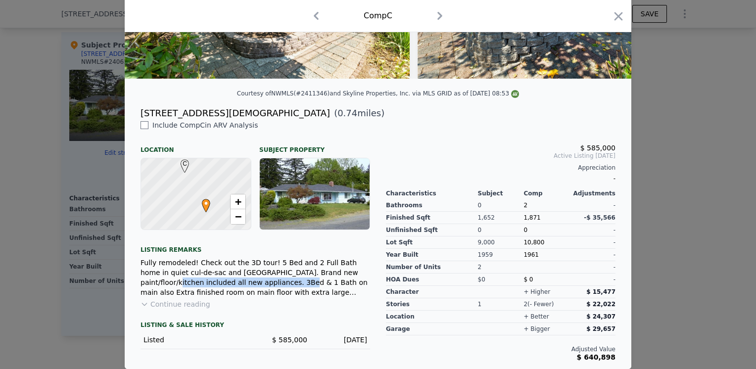
click at [303, 269] on div "Fully remodeled! Check out the 3D tour! 5 Bed and 2 Full Bath home in quiet cul…" at bounding box center [256, 278] width 230 height 40
drag, startPoint x: 303, startPoint y: 269, endPoint x: 264, endPoint y: 278, distance: 39.7
click at [264, 278] on div "Fully remodeled! Check out the 3D tour! 5 Bed and 2 Full Bath home in quiet cul…" at bounding box center [256, 278] width 230 height 40
click at [197, 310] on div "LISTING & SALE HISTORY Listed $ 585,000 [DATE]" at bounding box center [256, 329] width 230 height 40
click at [196, 306] on button "Continue reading" at bounding box center [176, 304] width 70 height 10
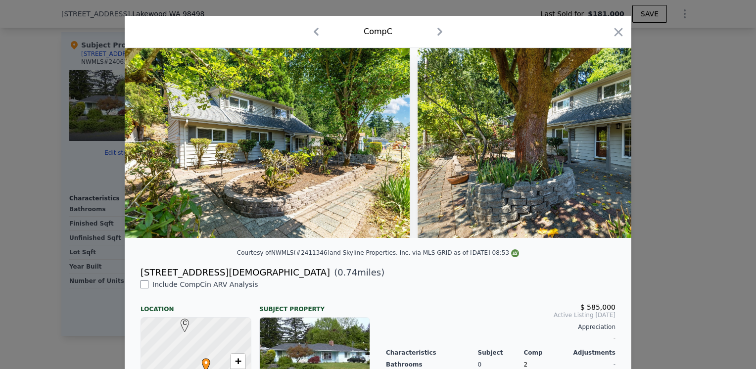
scroll to position [0, 0]
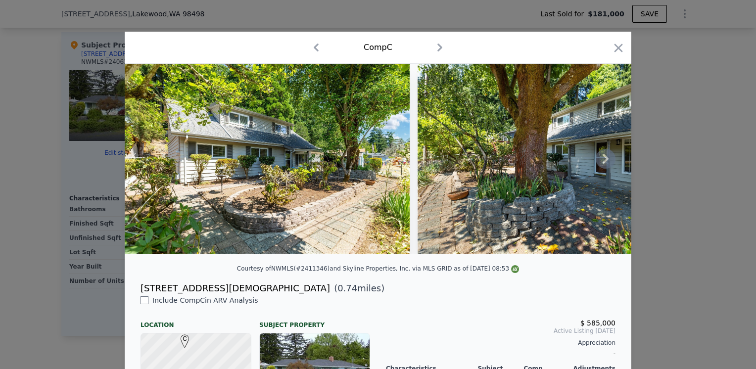
click at [239, 199] on img at bounding box center [267, 159] width 285 height 190
click at [603, 164] on icon at bounding box center [606, 159] width 6 height 10
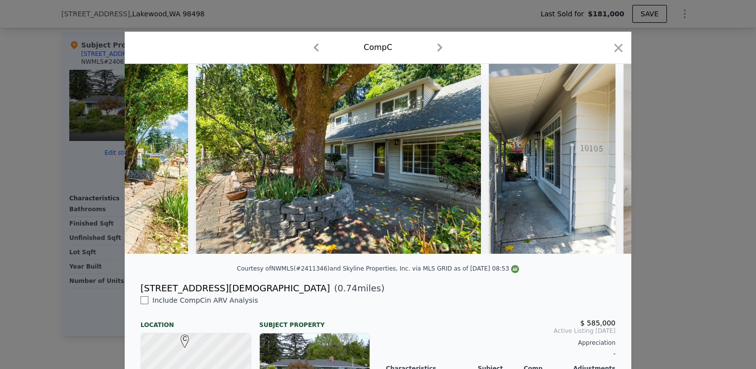
scroll to position [0, 238]
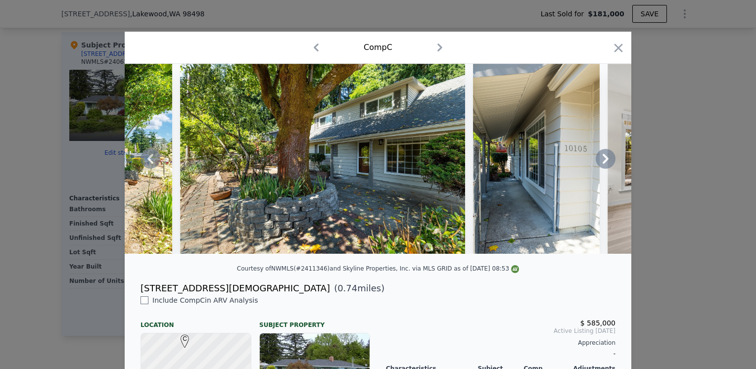
click at [603, 164] on icon at bounding box center [606, 159] width 6 height 10
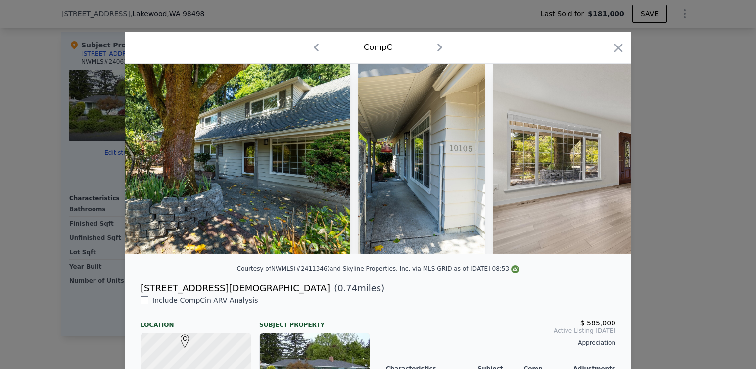
scroll to position [0, 475]
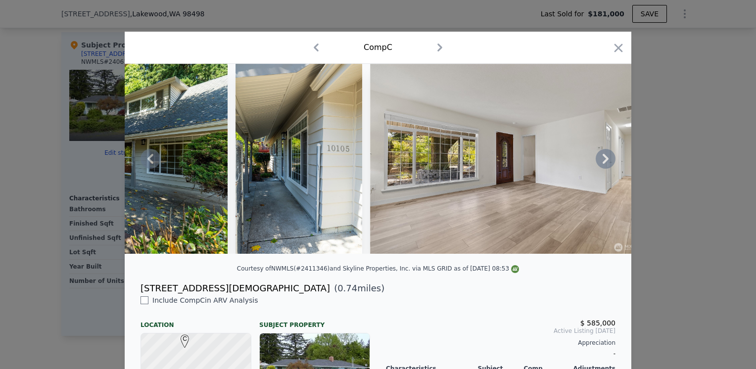
click at [603, 164] on icon at bounding box center [606, 159] width 6 height 10
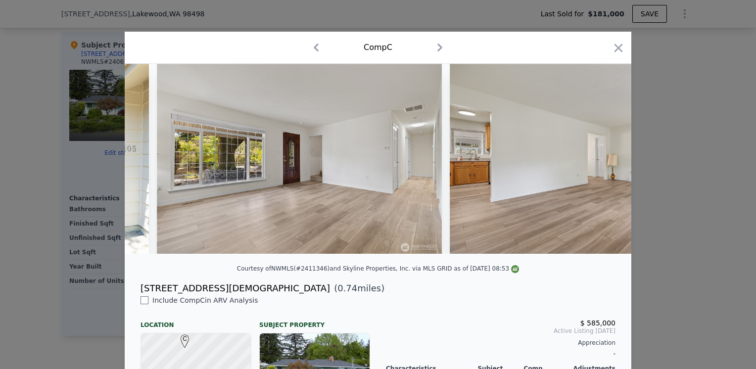
scroll to position [0, 713]
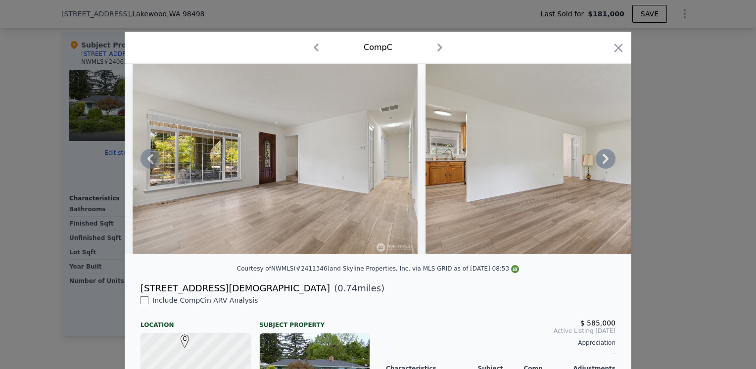
click at [603, 164] on icon at bounding box center [606, 159] width 6 height 10
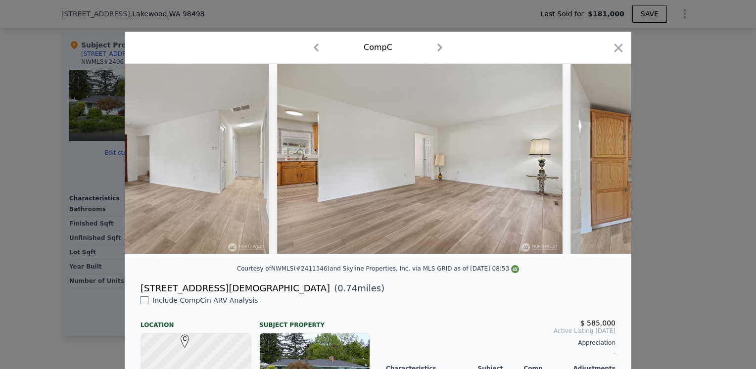
scroll to position [0, 950]
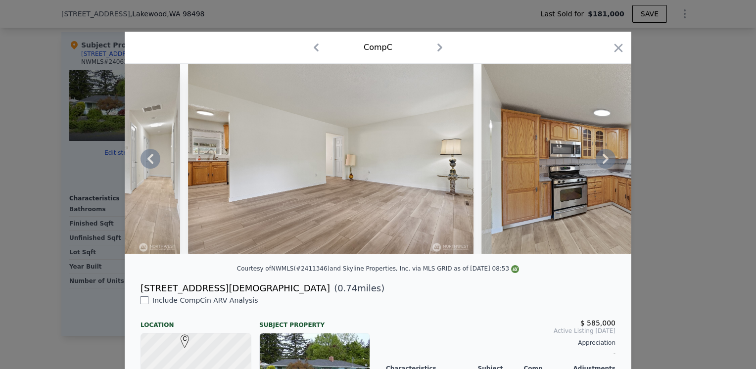
click at [603, 164] on icon at bounding box center [606, 159] width 6 height 10
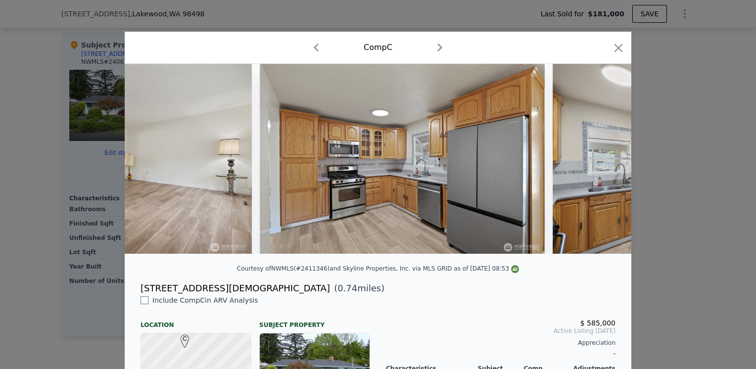
scroll to position [0, 1188]
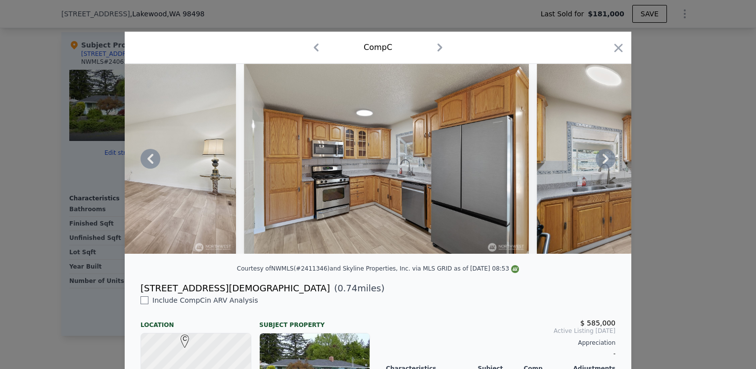
click at [603, 164] on icon at bounding box center [606, 159] width 6 height 10
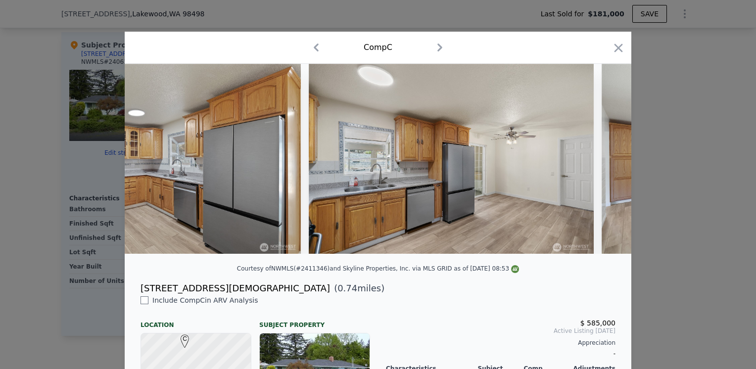
scroll to position [0, 1425]
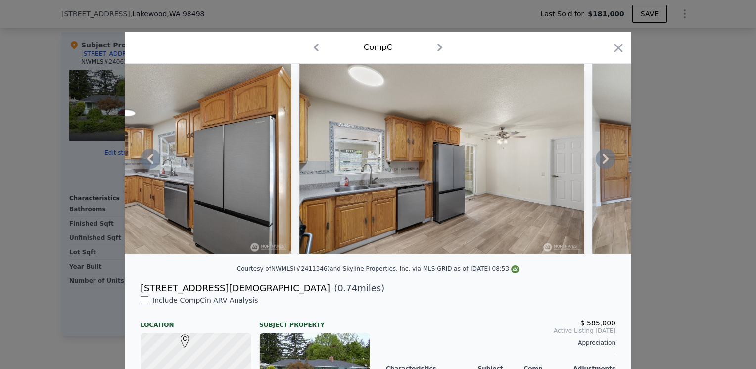
click at [603, 164] on icon at bounding box center [606, 159] width 6 height 10
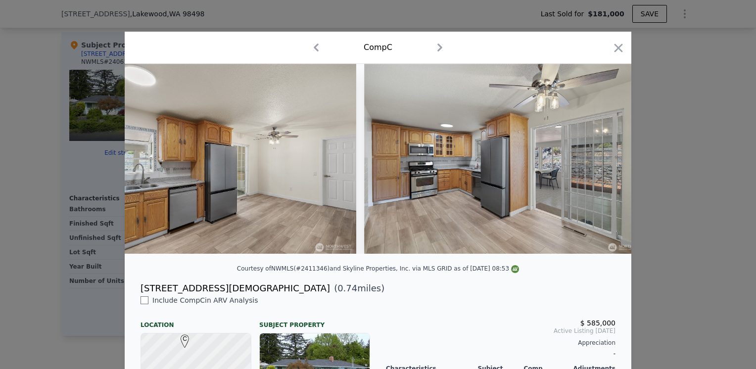
scroll to position [0, 1663]
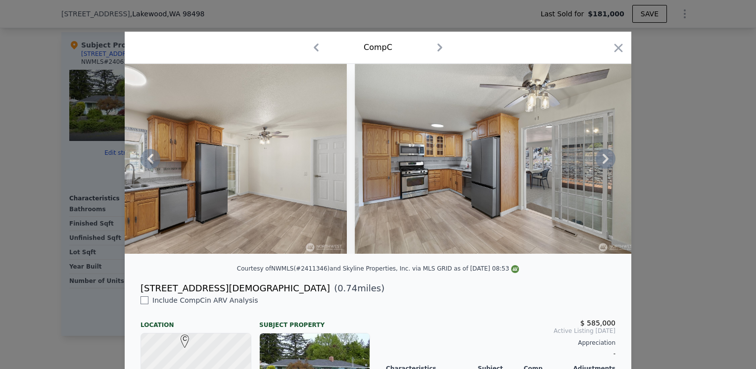
click at [603, 164] on icon at bounding box center [606, 159] width 6 height 10
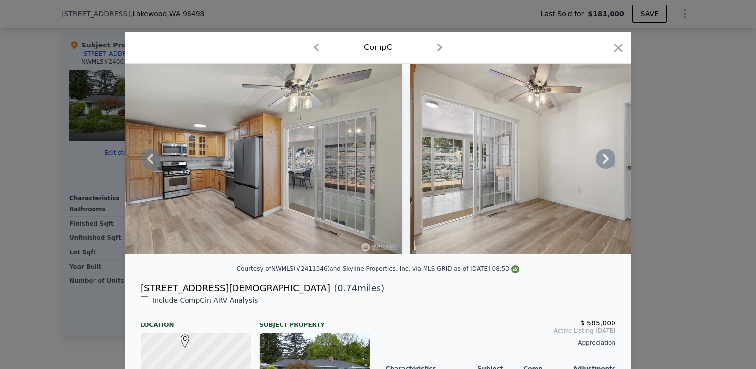
click at [603, 164] on icon at bounding box center [606, 159] width 6 height 10
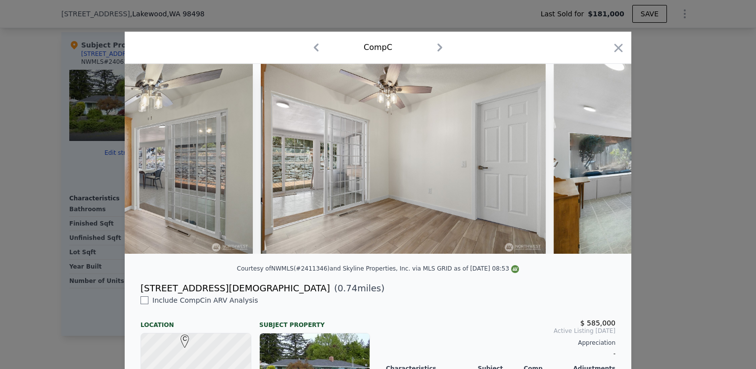
scroll to position [0, 2138]
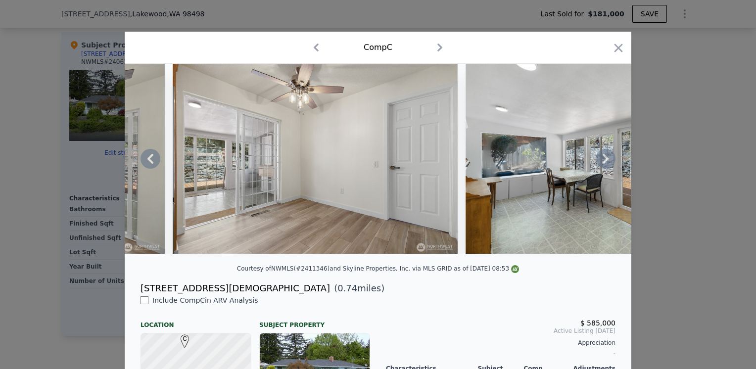
click at [603, 164] on icon at bounding box center [606, 159] width 6 height 10
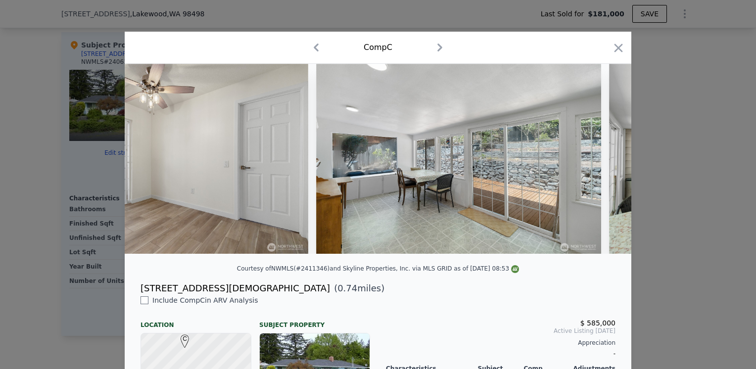
scroll to position [0, 2376]
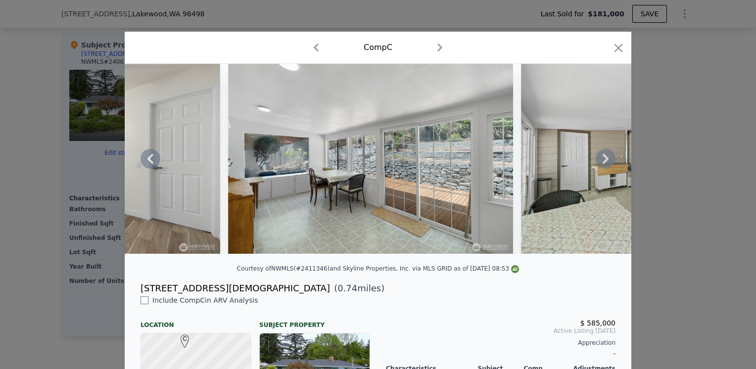
click at [603, 164] on icon at bounding box center [606, 159] width 6 height 10
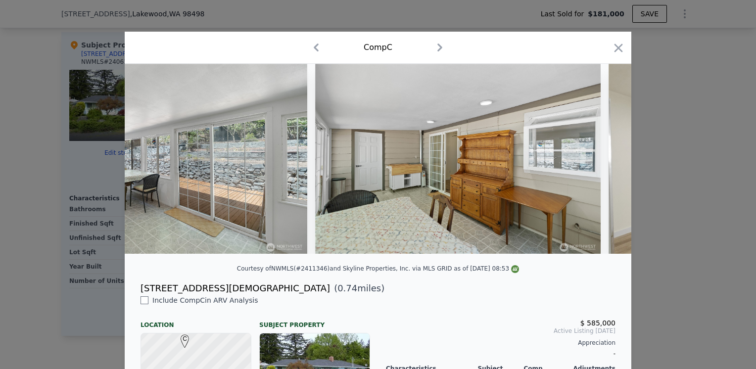
scroll to position [0, 2613]
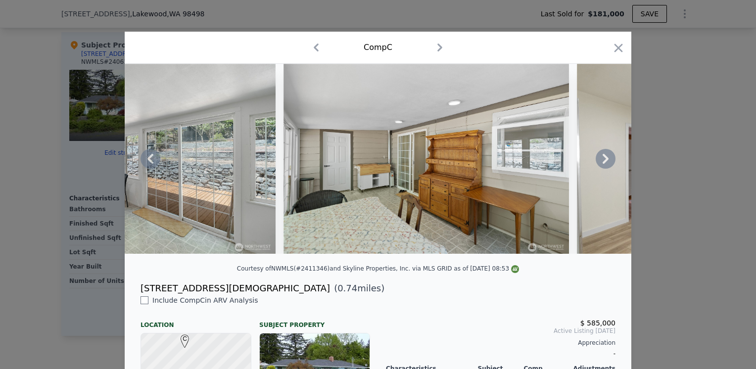
click at [603, 164] on icon at bounding box center [606, 159] width 6 height 10
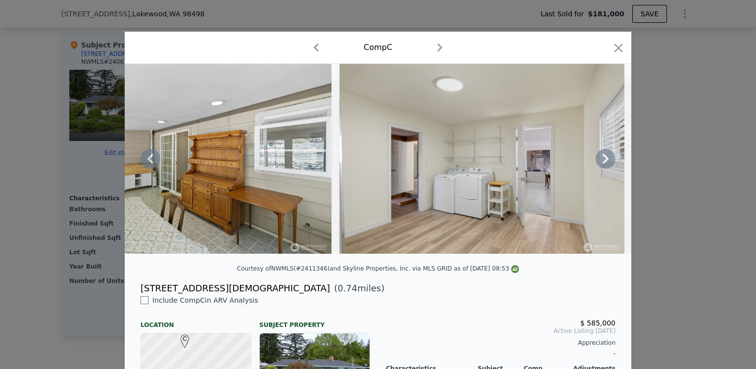
click at [603, 164] on icon at bounding box center [606, 159] width 6 height 10
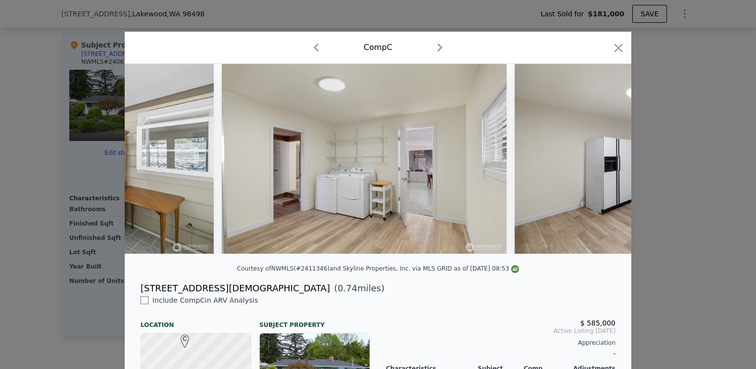
scroll to position [0, 3089]
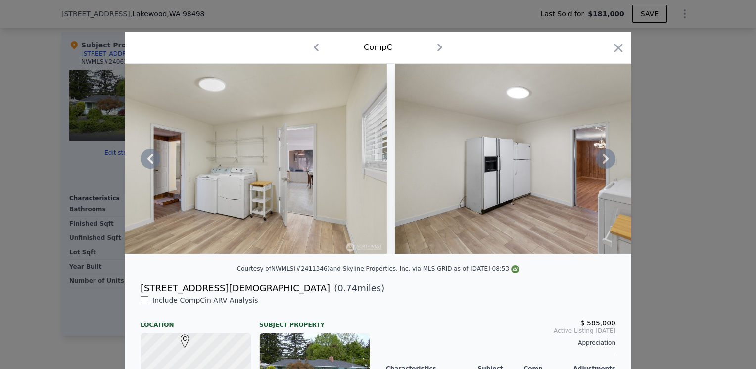
click at [603, 164] on icon at bounding box center [606, 159] width 6 height 10
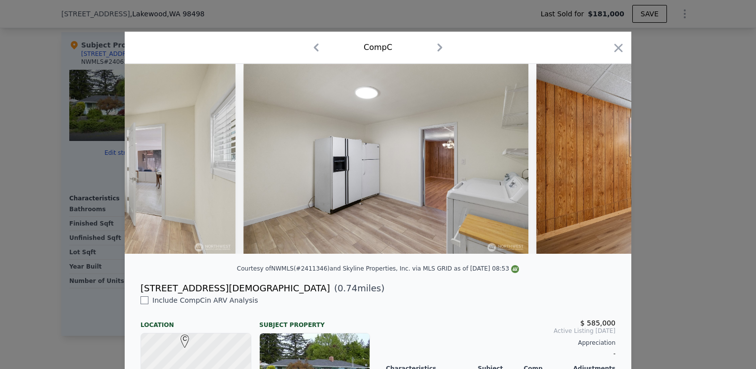
scroll to position [0, 3326]
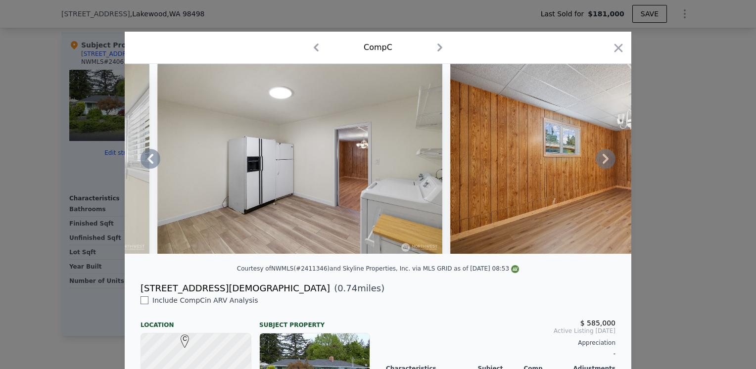
click at [603, 164] on icon at bounding box center [606, 159] width 6 height 10
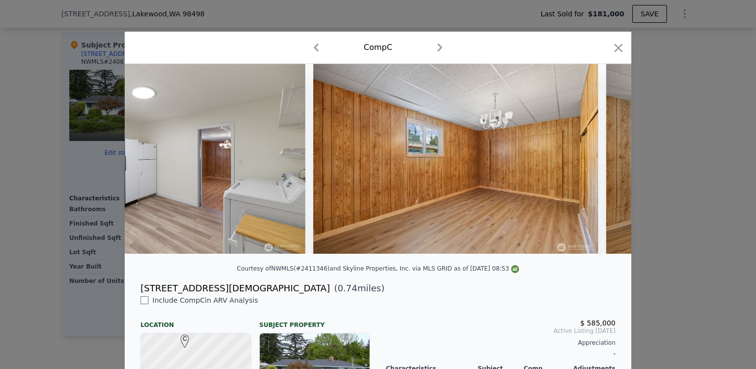
scroll to position [0, 3564]
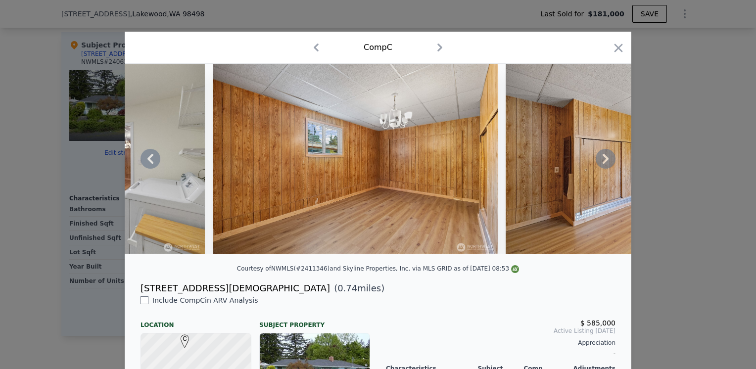
click at [603, 164] on icon at bounding box center [606, 159] width 6 height 10
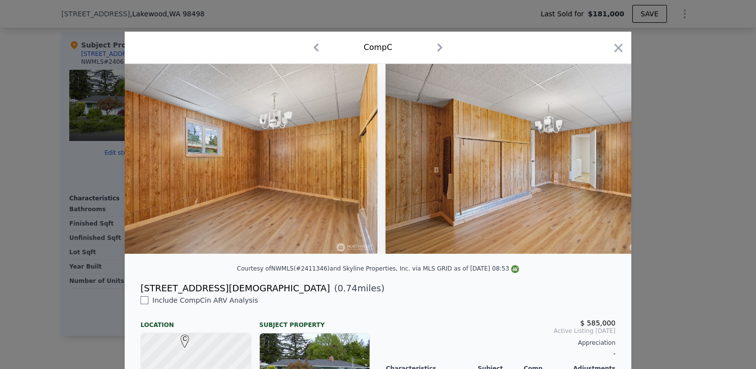
scroll to position [0, 3801]
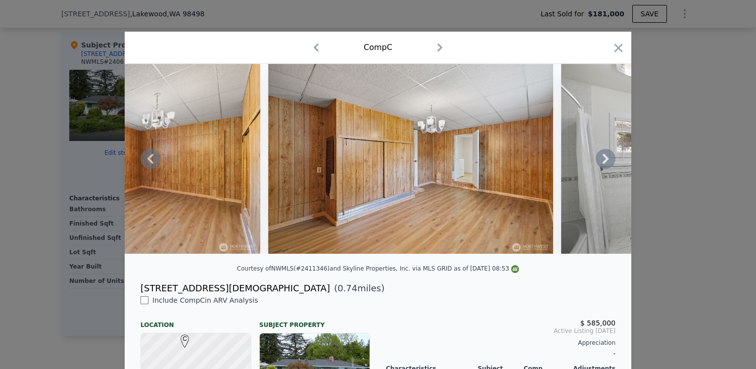
click at [603, 164] on icon at bounding box center [606, 159] width 6 height 10
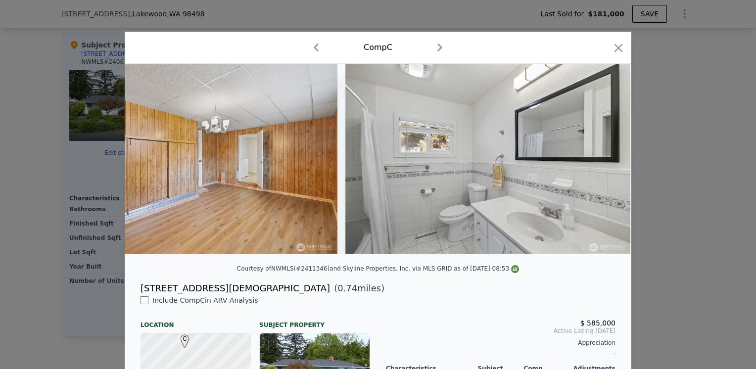
scroll to position [0, 4039]
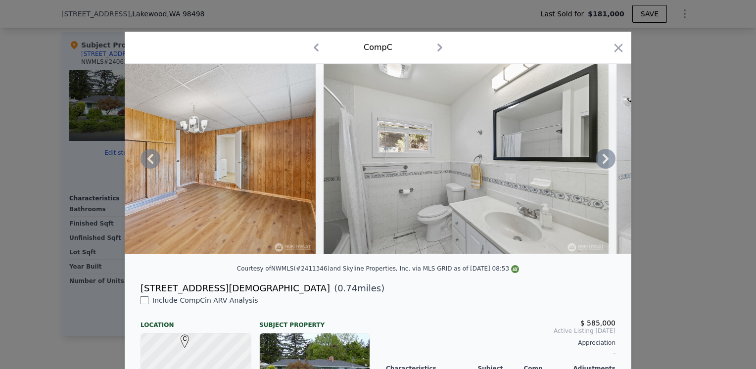
click at [603, 164] on icon at bounding box center [606, 159] width 6 height 10
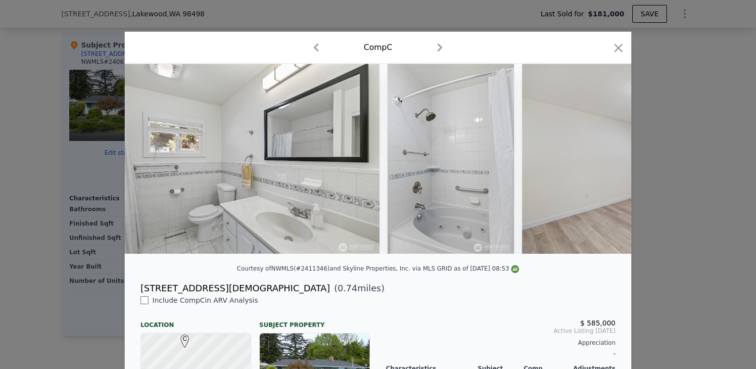
scroll to position [0, 4276]
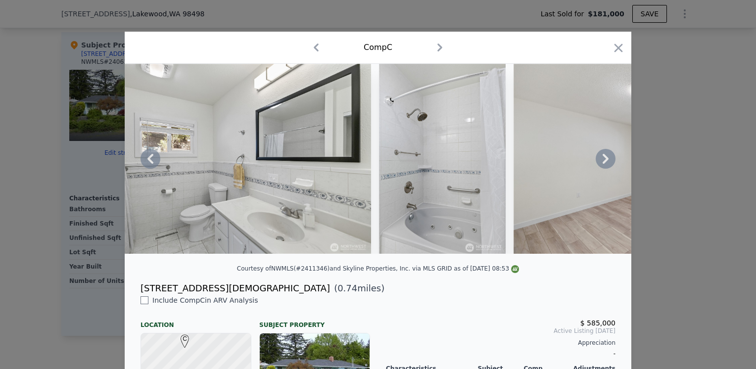
click at [603, 164] on icon at bounding box center [606, 159] width 6 height 10
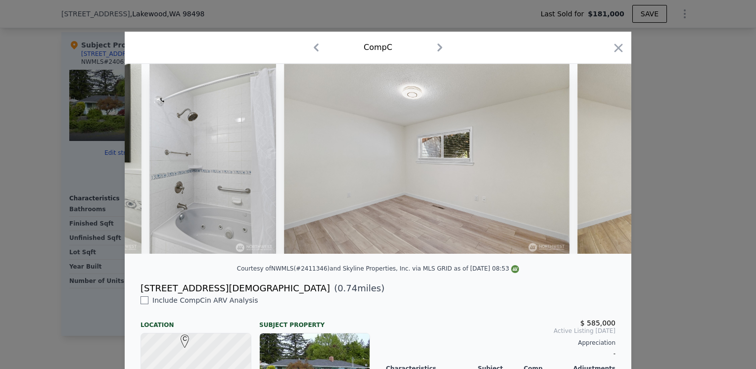
scroll to position [0, 4514]
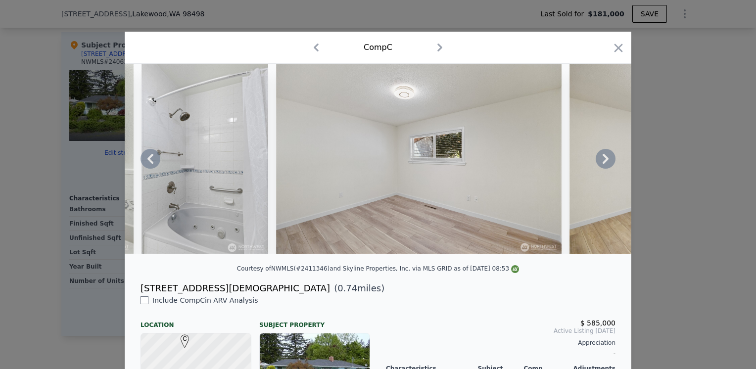
click at [603, 164] on icon at bounding box center [606, 159] width 6 height 10
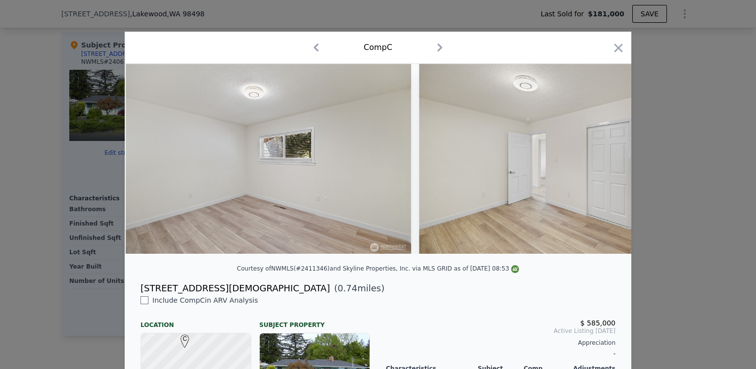
scroll to position [0, 4752]
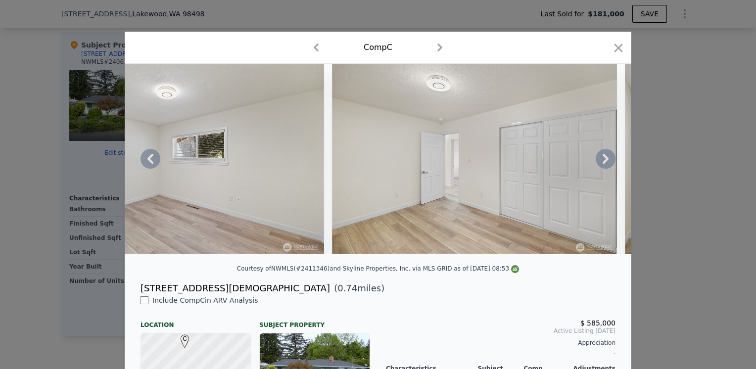
click at [603, 164] on icon at bounding box center [606, 159] width 6 height 10
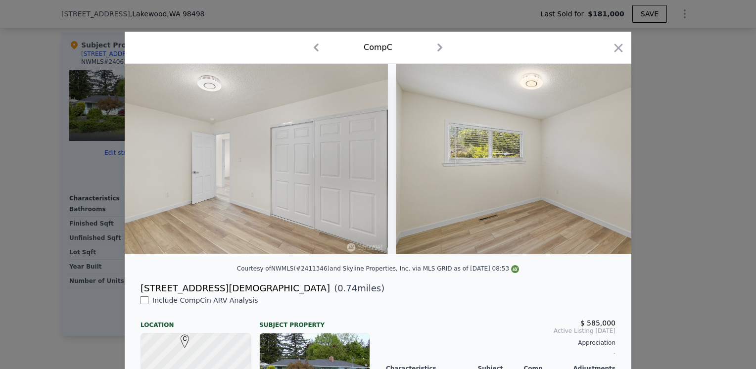
scroll to position [0, 4989]
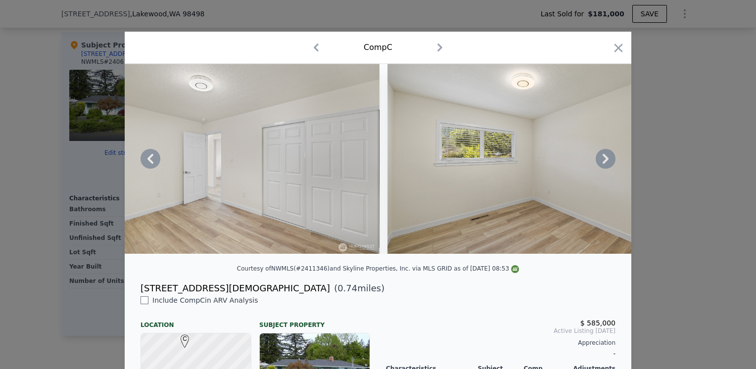
click at [603, 164] on icon at bounding box center [606, 159] width 6 height 10
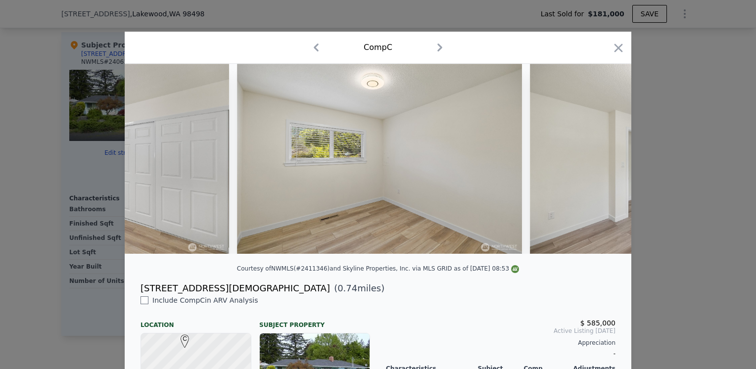
scroll to position [0, 5227]
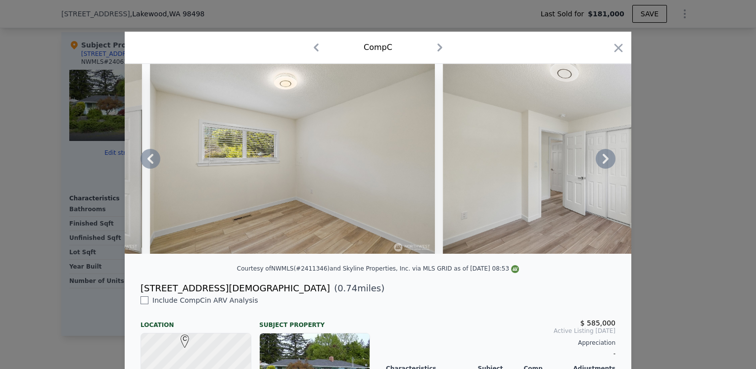
click at [603, 164] on icon at bounding box center [606, 159] width 6 height 10
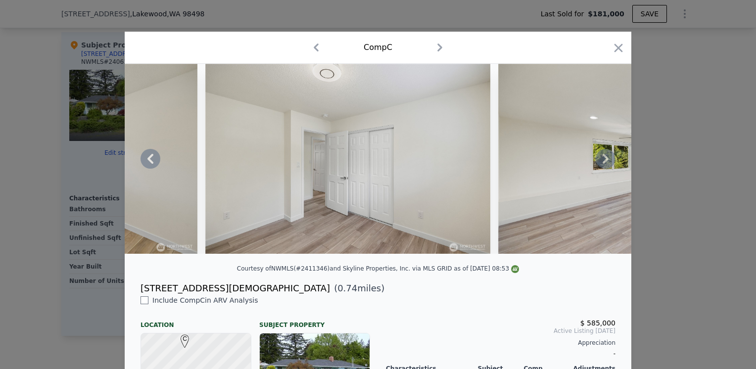
click at [603, 164] on icon at bounding box center [606, 159] width 6 height 10
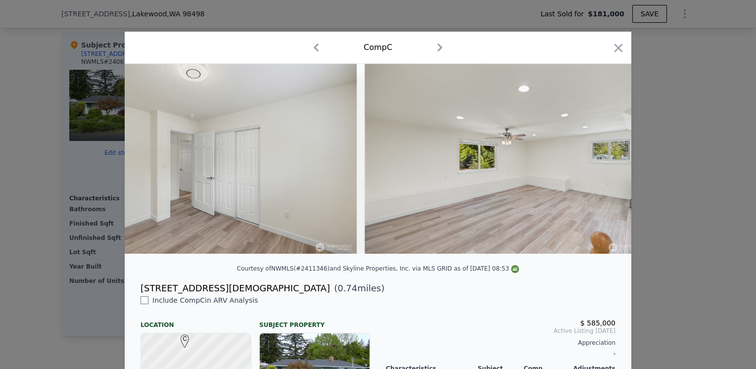
scroll to position [0, 5702]
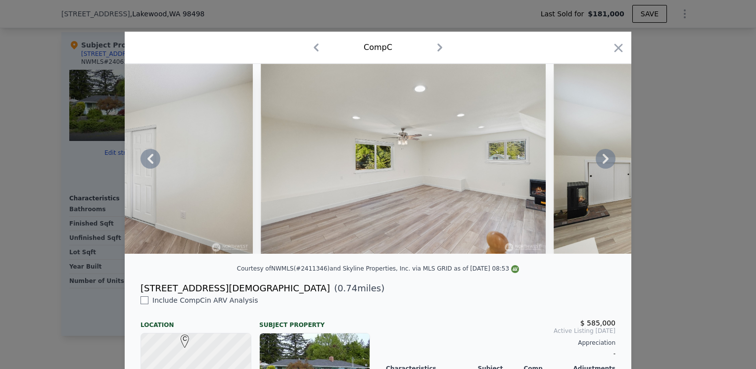
click at [601, 164] on div at bounding box center [378, 159] width 507 height 190
click at [603, 164] on icon at bounding box center [606, 159] width 6 height 10
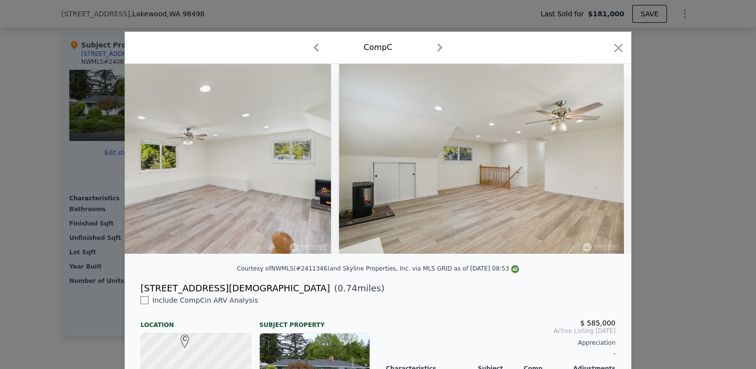
scroll to position [0, 5939]
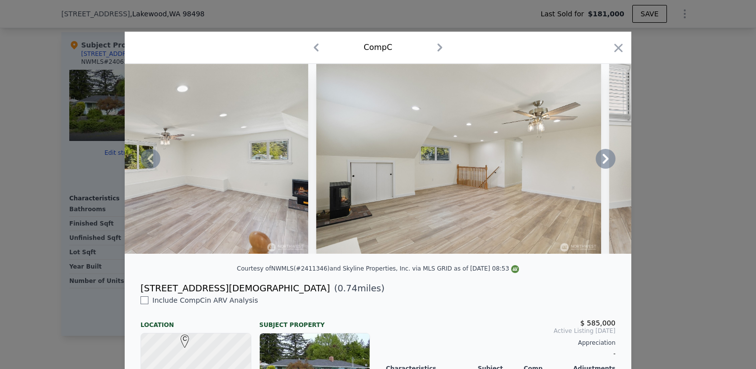
click at [603, 164] on icon at bounding box center [606, 159] width 6 height 10
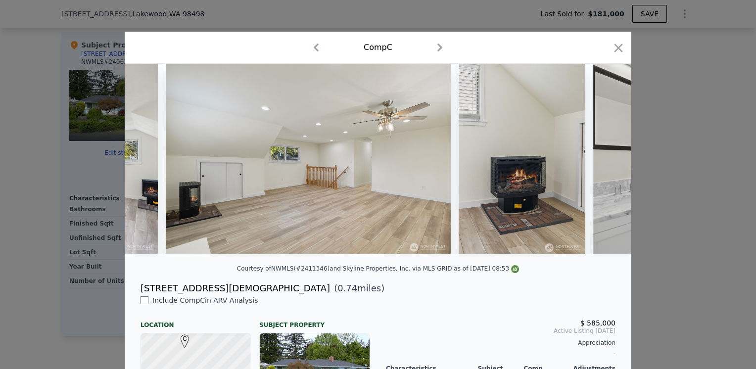
scroll to position [0, 6177]
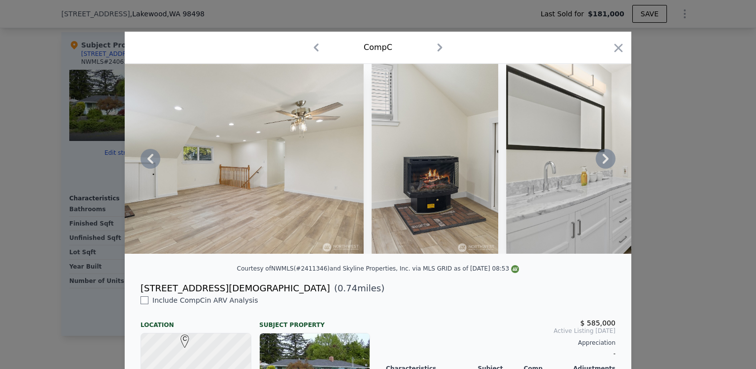
click at [603, 164] on icon at bounding box center [606, 159] width 6 height 10
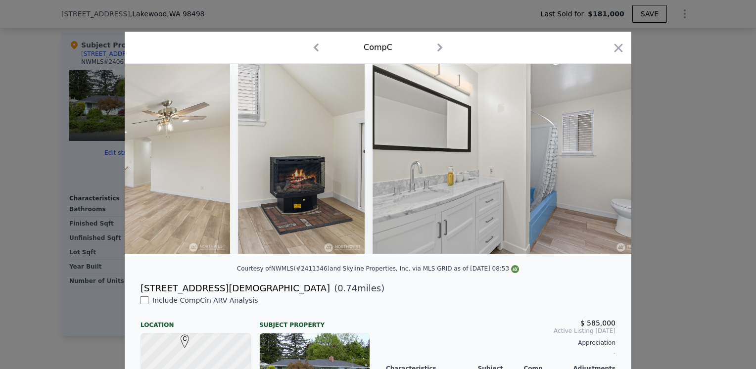
scroll to position [0, 6415]
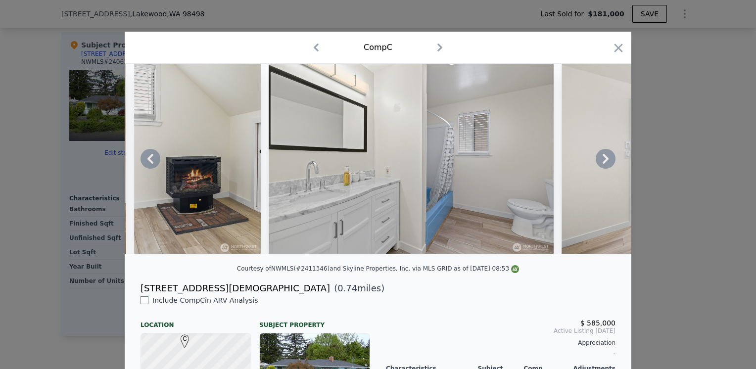
click at [603, 164] on icon at bounding box center [606, 159] width 6 height 10
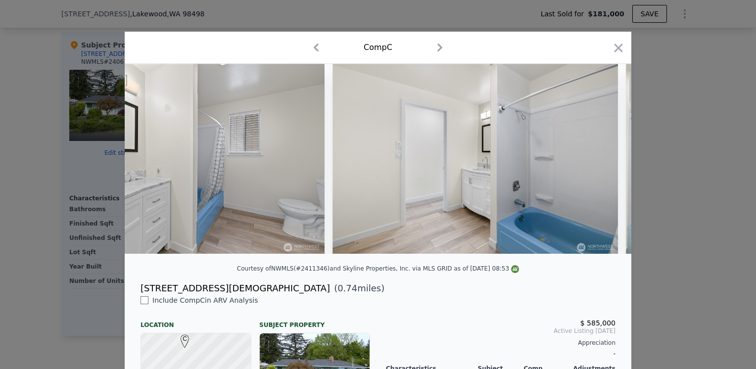
scroll to position [0, 6652]
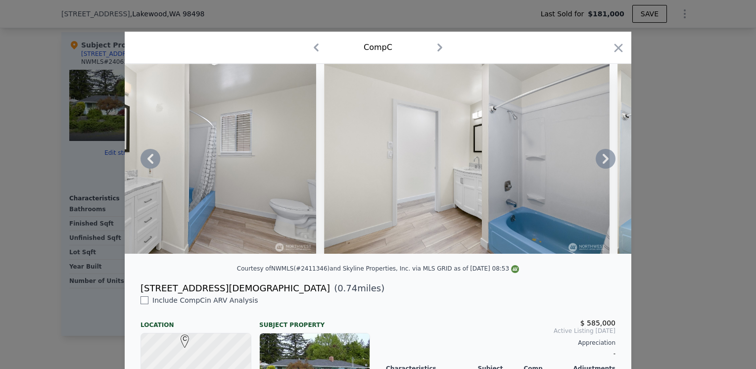
click at [603, 164] on icon at bounding box center [606, 159] width 6 height 10
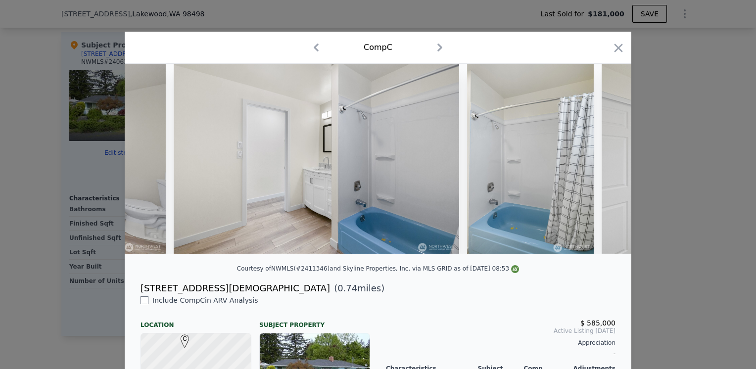
scroll to position [0, 6890]
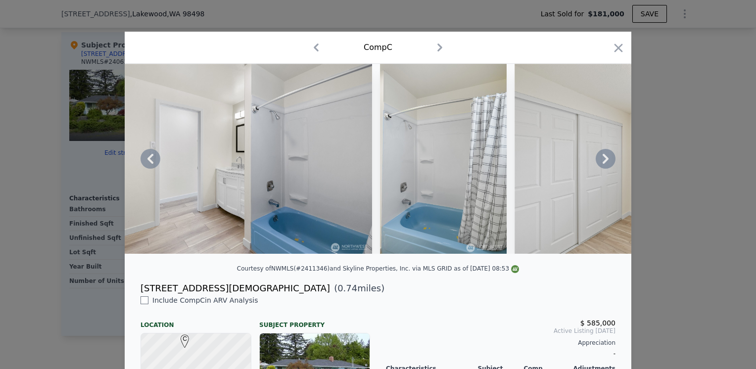
click at [603, 164] on icon at bounding box center [606, 159] width 6 height 10
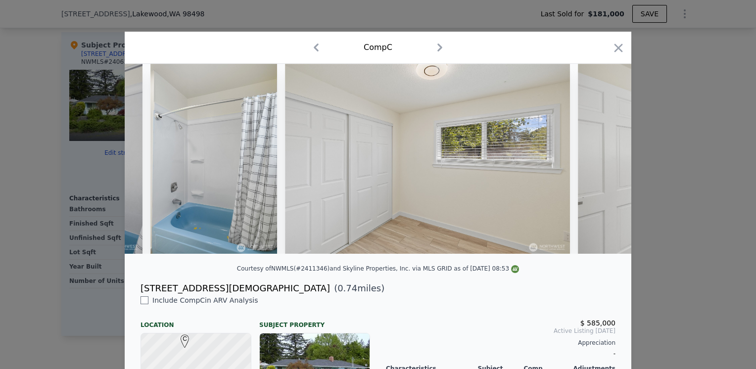
scroll to position [0, 7127]
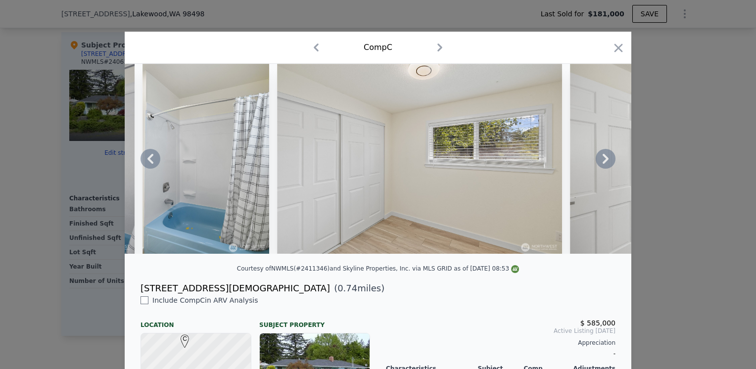
click at [603, 164] on icon at bounding box center [606, 159] width 6 height 10
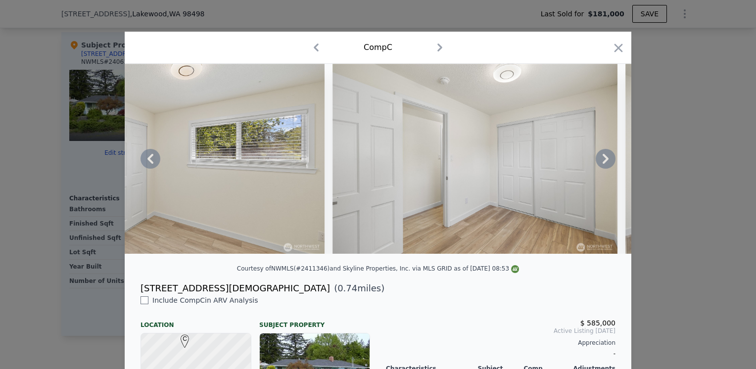
click at [603, 164] on icon at bounding box center [606, 159] width 6 height 10
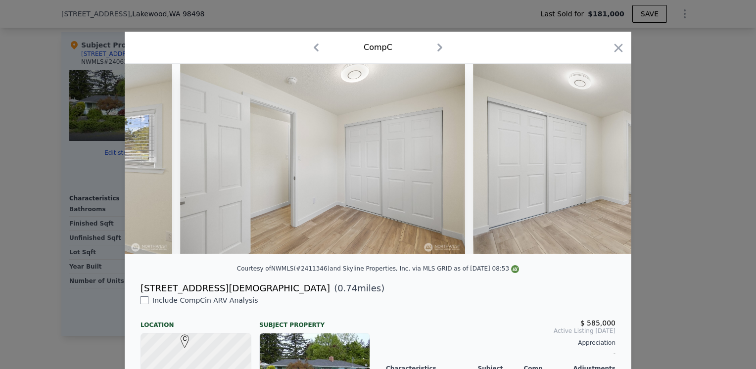
scroll to position [0, 7603]
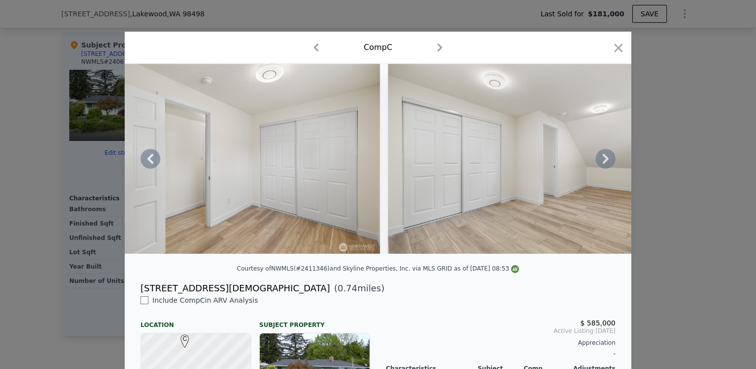
click at [603, 164] on icon at bounding box center [606, 159] width 6 height 10
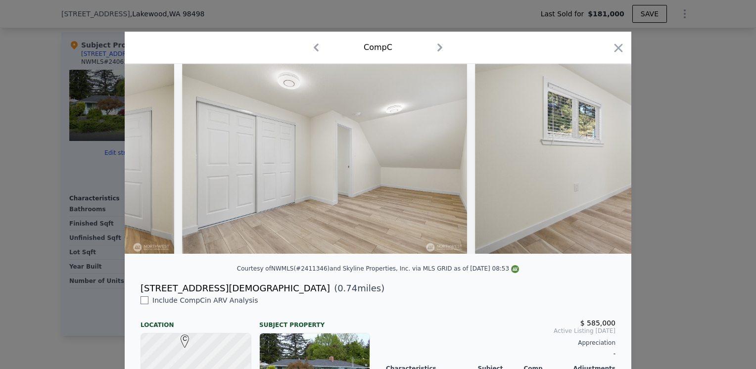
scroll to position [0, 7840]
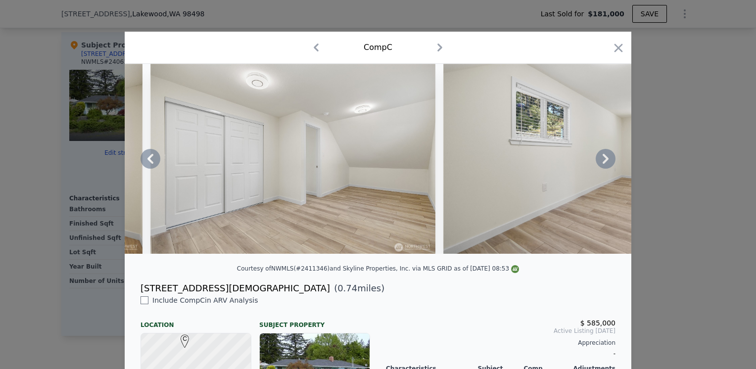
click at [603, 164] on icon at bounding box center [606, 159] width 6 height 10
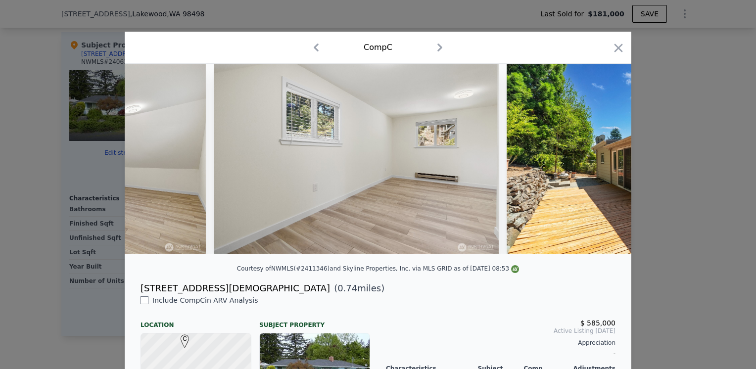
scroll to position [0, 8078]
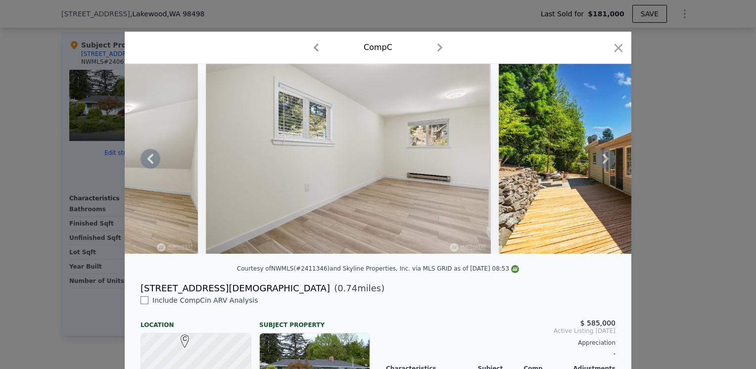
click at [603, 164] on icon at bounding box center [606, 159] width 6 height 10
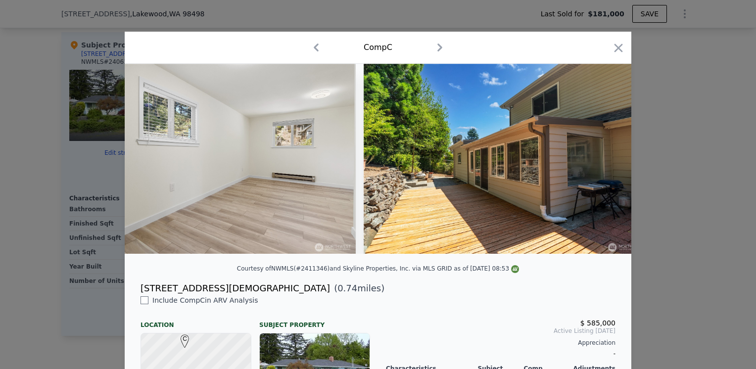
scroll to position [0, 8315]
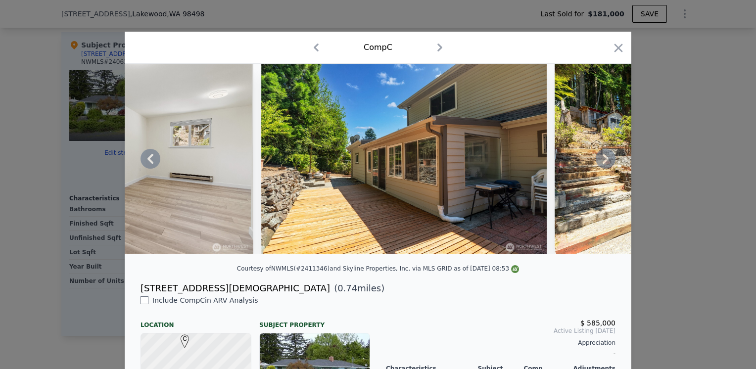
click at [603, 164] on icon at bounding box center [606, 159] width 6 height 10
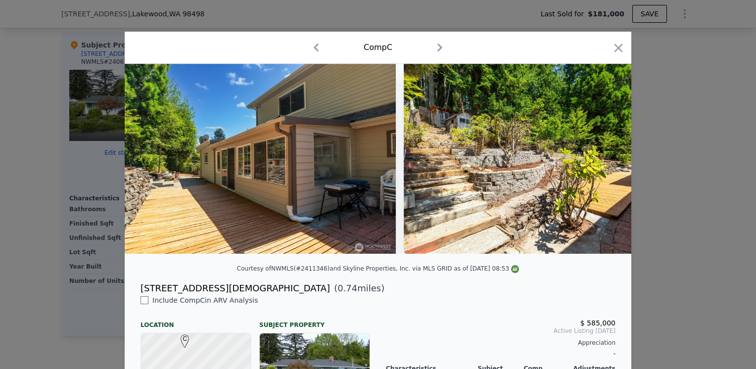
scroll to position [0, 8553]
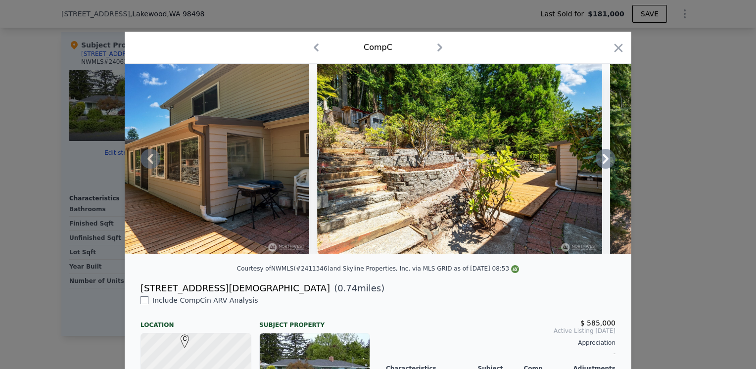
click at [603, 164] on icon at bounding box center [606, 159] width 6 height 10
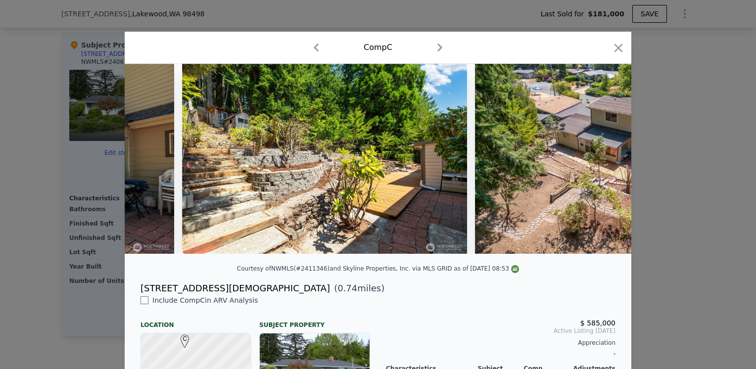
scroll to position [0, 8790]
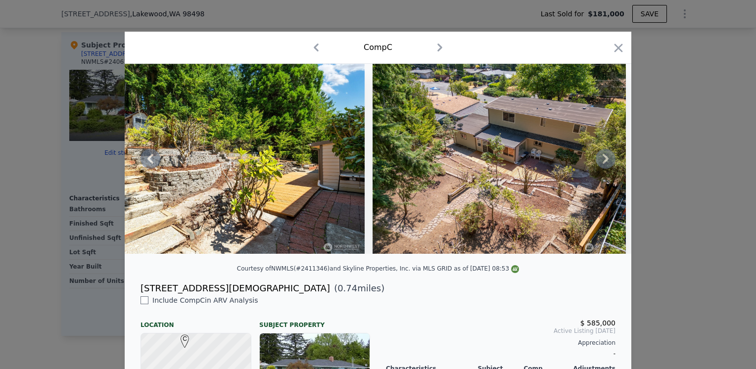
click at [603, 164] on icon at bounding box center [606, 159] width 6 height 10
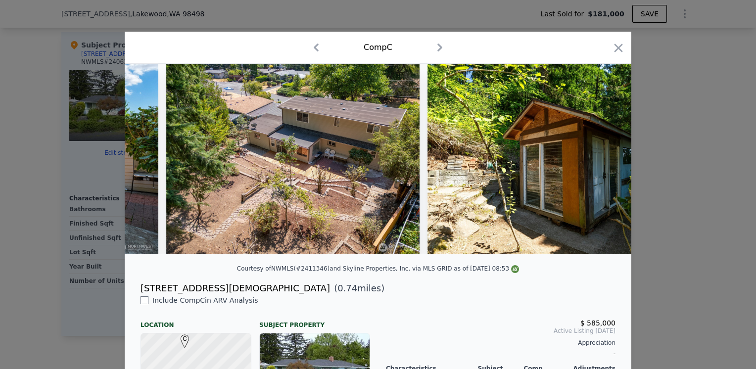
scroll to position [0, 9028]
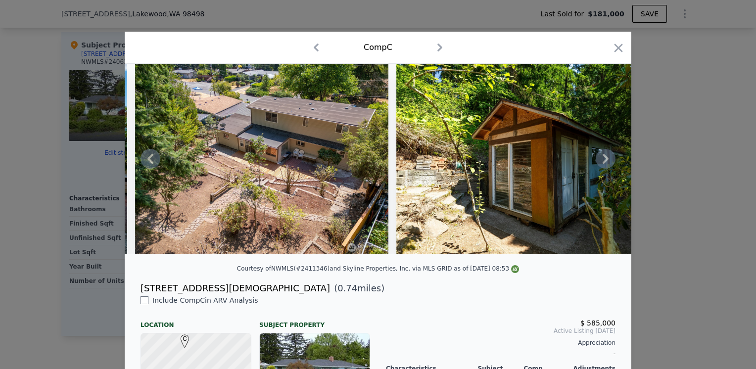
click at [605, 162] on icon at bounding box center [606, 159] width 20 height 20
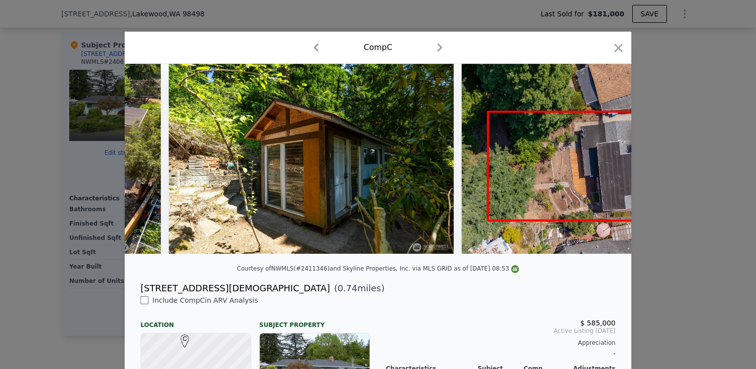
scroll to position [0, 9266]
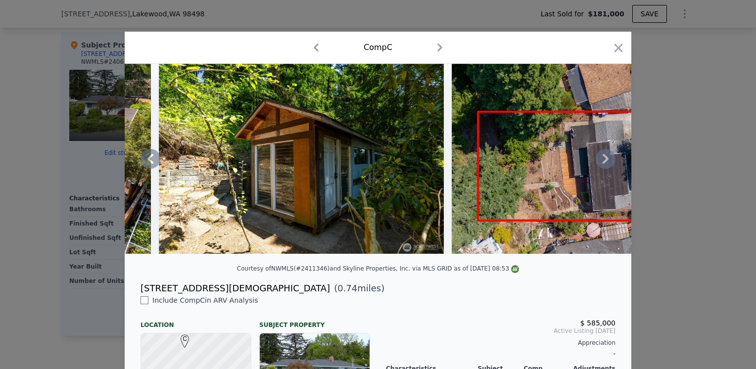
click at [605, 162] on icon at bounding box center [606, 159] width 20 height 20
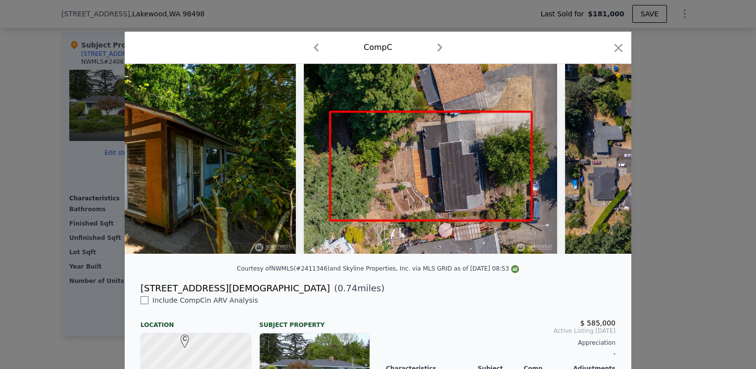
scroll to position [0, 9503]
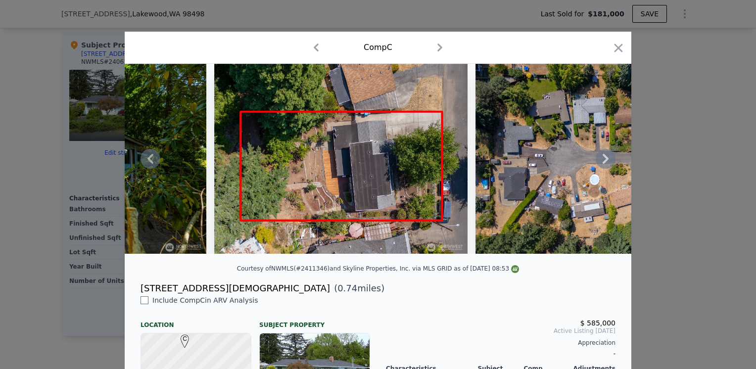
click at [605, 162] on icon at bounding box center [606, 159] width 20 height 20
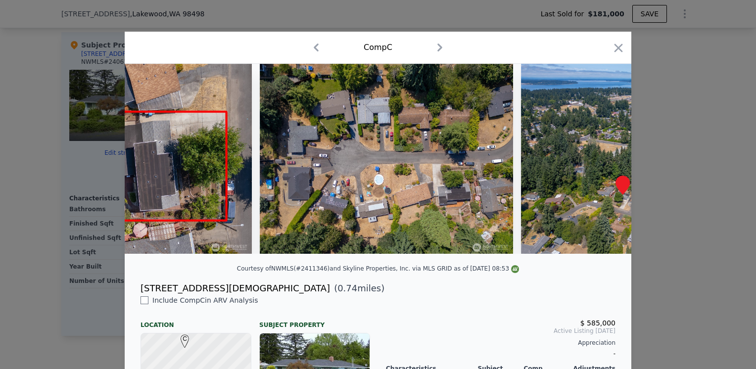
scroll to position [0, 9741]
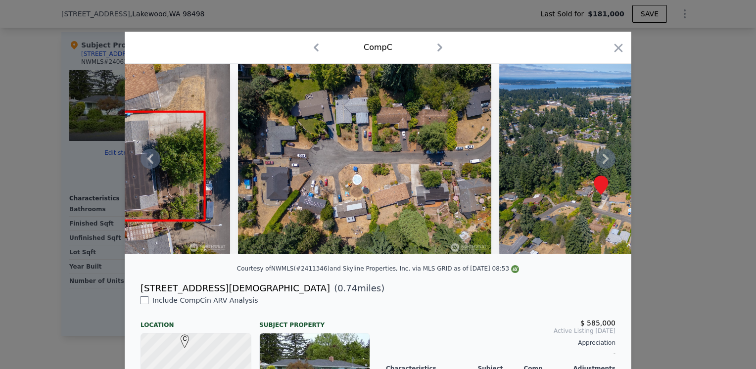
click at [605, 162] on icon at bounding box center [606, 159] width 20 height 20
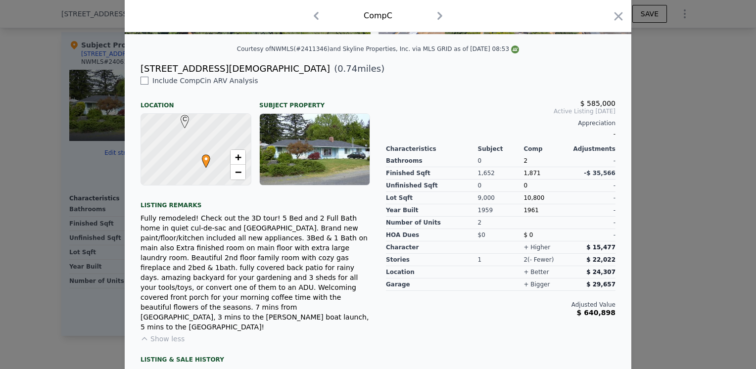
scroll to position [219, 0]
click at [608, 205] on div "-" at bounding box center [593, 199] width 46 height 12
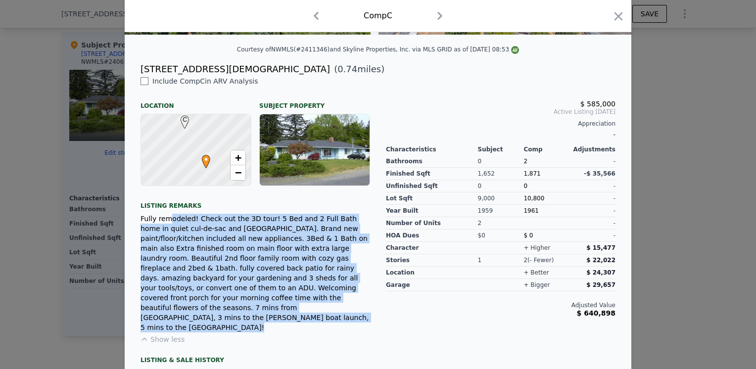
drag, startPoint x: 281, startPoint y: 320, endPoint x: 162, endPoint y: 225, distance: 152.5
click at [162, 225] on div "Include Comp C in ARV Analysis Location Subject Property C • + − Listing remark…" at bounding box center [255, 230] width 245 height 308
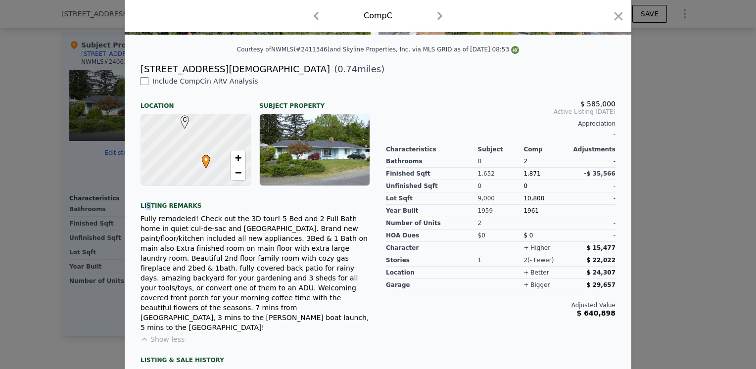
drag, startPoint x: 162, startPoint y: 225, endPoint x: 144, endPoint y: 215, distance: 20.8
click at [144, 210] on div "Listing remarks" at bounding box center [256, 202] width 230 height 16
click at [174, 217] on div "Include Comp C in ARV Analysis Location Subject Property C • + − Listing remark…" at bounding box center [255, 230] width 245 height 308
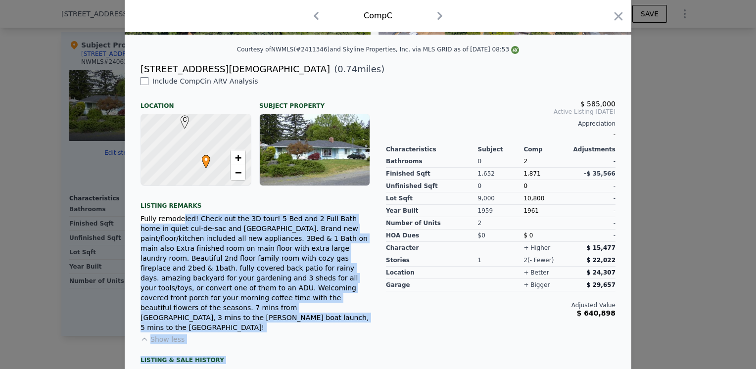
drag, startPoint x: 174, startPoint y: 217, endPoint x: 287, endPoint y: 346, distance: 171.5
click at [287, 346] on div "Include Comp C in ARV Analysis Location Subject Property C • + − Listing remark…" at bounding box center [255, 230] width 245 height 308
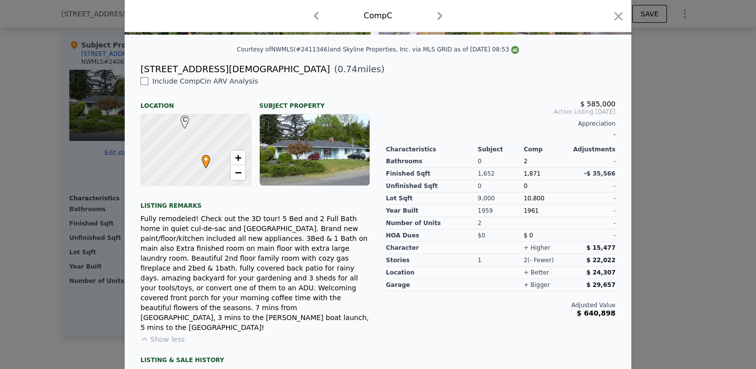
click at [411, 337] on div "$ 585,000 Active Listing [DATE] Appreciation - Characteristics Subject Comp Adj…" at bounding box center [500, 230] width 245 height 308
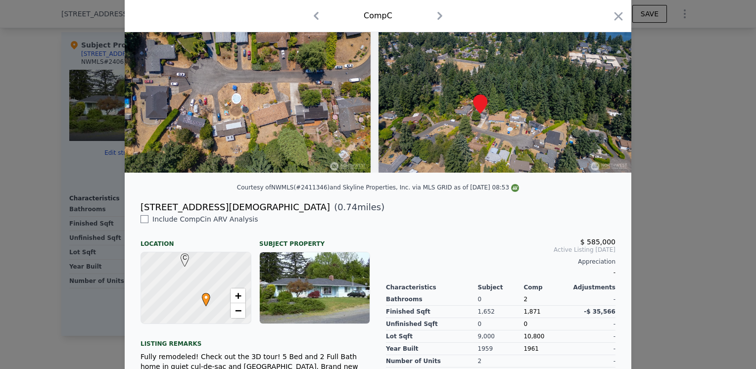
scroll to position [0, 0]
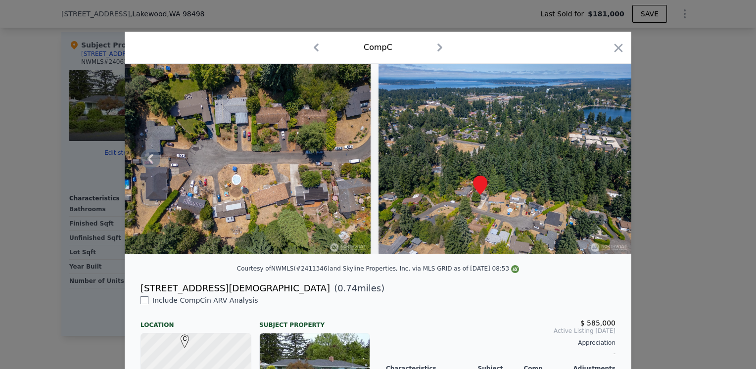
click at [344, 152] on img at bounding box center [243, 159] width 253 height 190
click at [315, 50] on icon "button" at bounding box center [316, 48] width 16 height 16
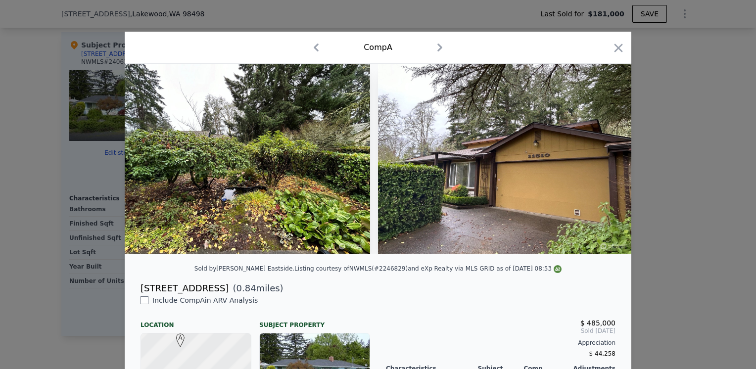
click at [315, 50] on icon "button" at bounding box center [316, 48] width 16 height 16
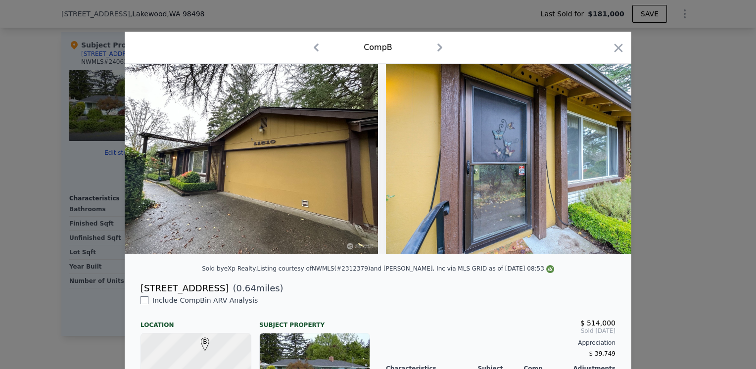
click at [315, 50] on icon "button" at bounding box center [316, 48] width 16 height 16
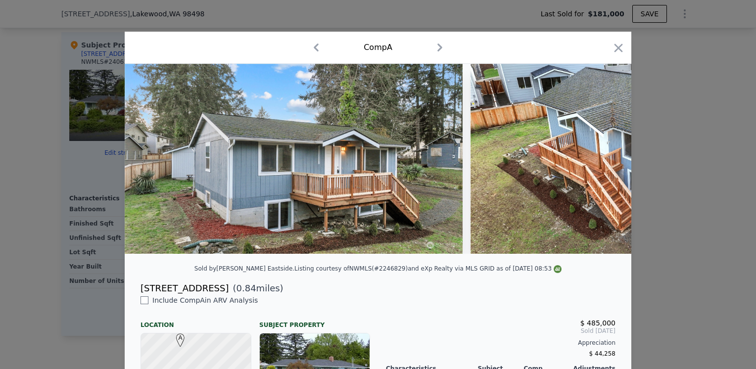
click at [432, 47] on icon "button" at bounding box center [440, 48] width 16 height 16
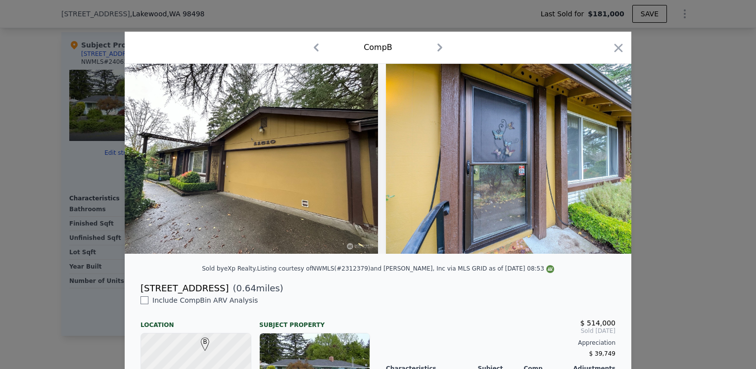
click at [432, 47] on icon "button" at bounding box center [440, 48] width 16 height 16
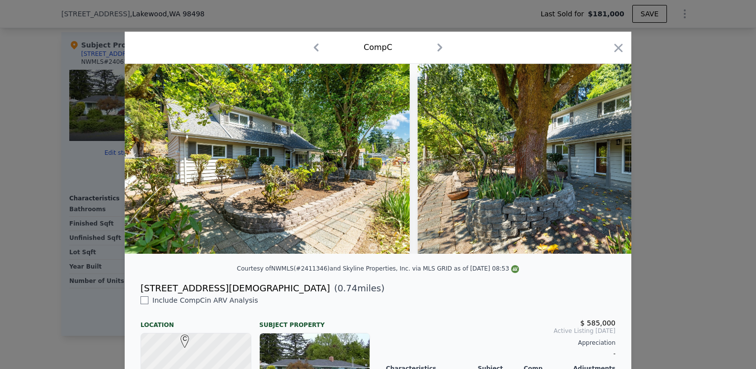
click at [432, 47] on icon "button" at bounding box center [440, 48] width 16 height 16
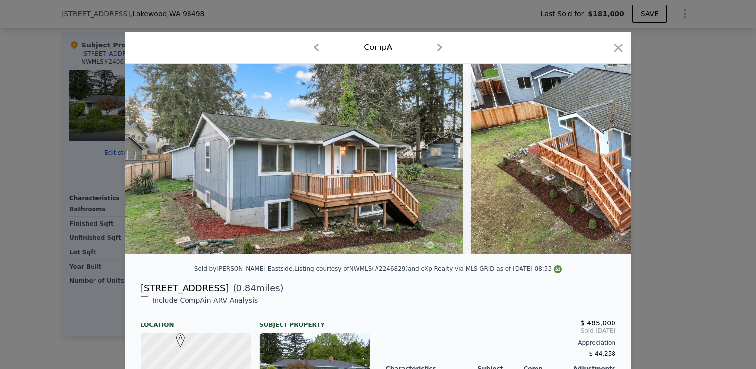
click at [309, 47] on icon "button" at bounding box center [316, 48] width 16 height 16
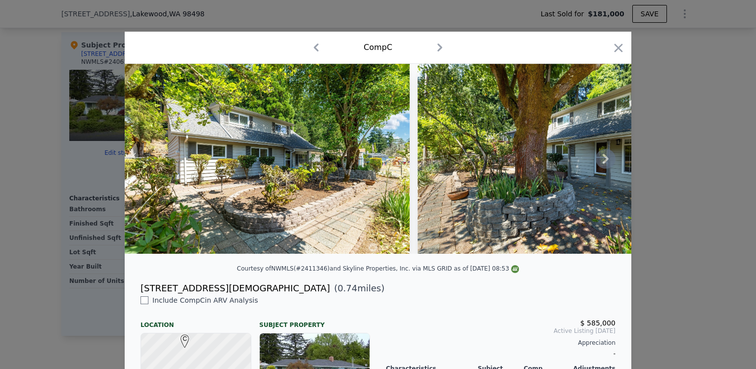
click at [321, 206] on img at bounding box center [267, 159] width 285 height 190
click at [598, 161] on icon at bounding box center [606, 159] width 20 height 20
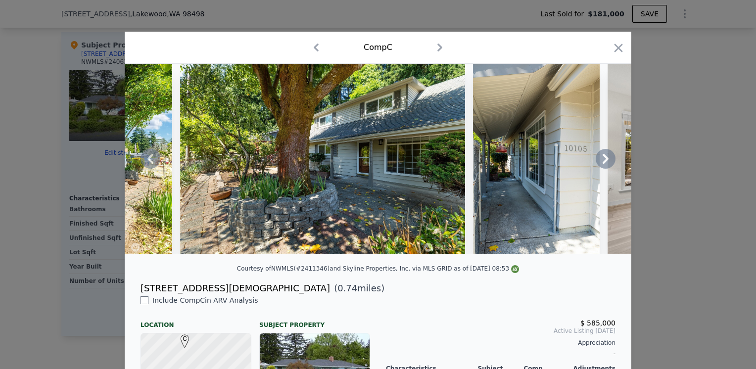
click at [598, 161] on icon at bounding box center [606, 159] width 20 height 20
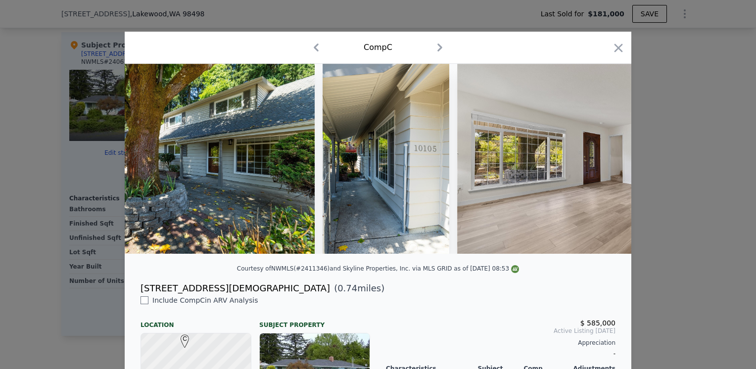
scroll to position [0, 475]
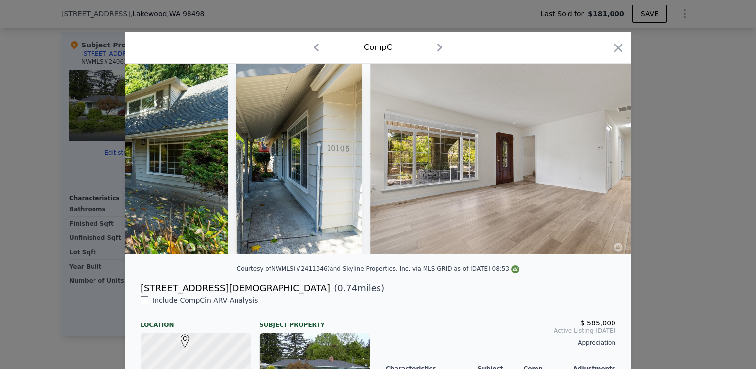
click at [598, 161] on div at bounding box center [378, 159] width 507 height 190
click at [598, 161] on icon at bounding box center [606, 159] width 20 height 20
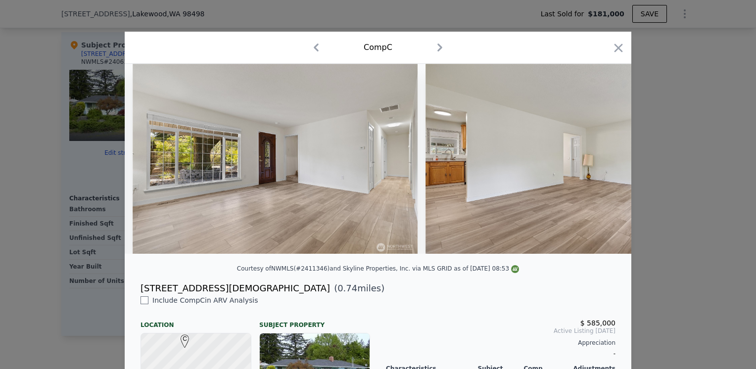
click at [598, 161] on img at bounding box center [568, 159] width 285 height 190
click at [598, 161] on icon at bounding box center [606, 159] width 20 height 20
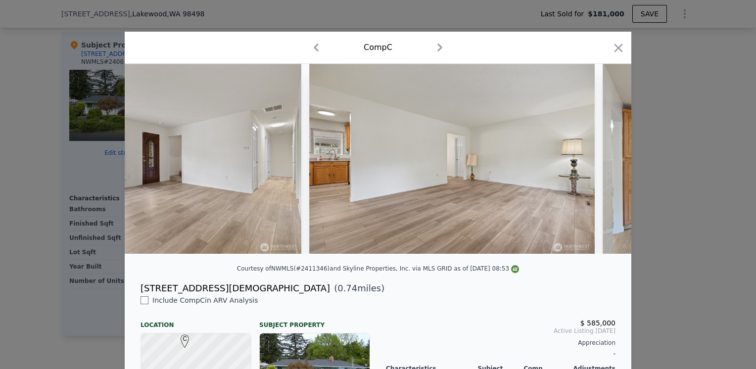
scroll to position [0, 950]
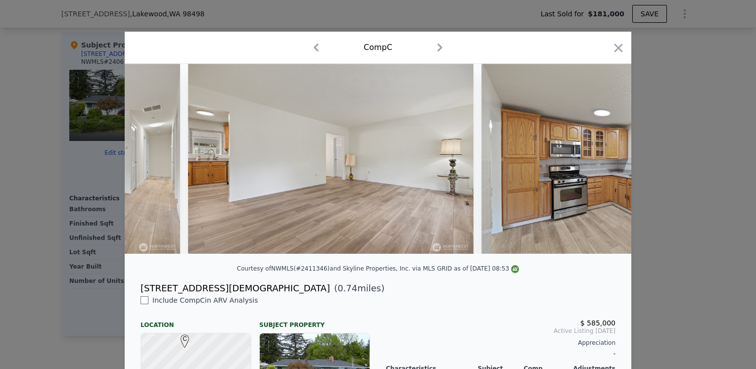
click at [598, 161] on img at bounding box center [624, 159] width 285 height 190
click at [598, 161] on icon at bounding box center [606, 159] width 20 height 20
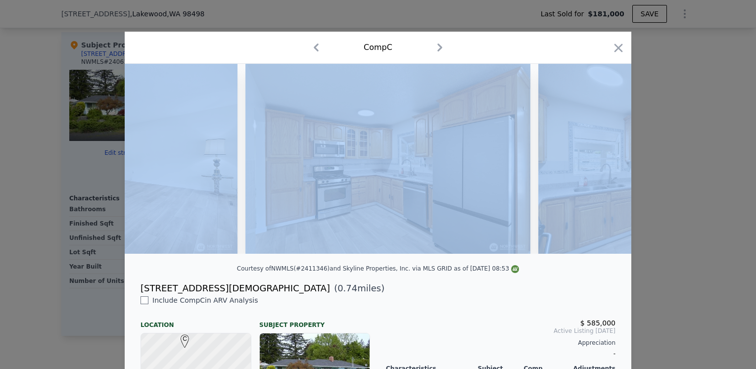
click at [598, 161] on div at bounding box center [378, 159] width 507 height 190
click at [608, 162] on icon at bounding box center [606, 159] width 20 height 20
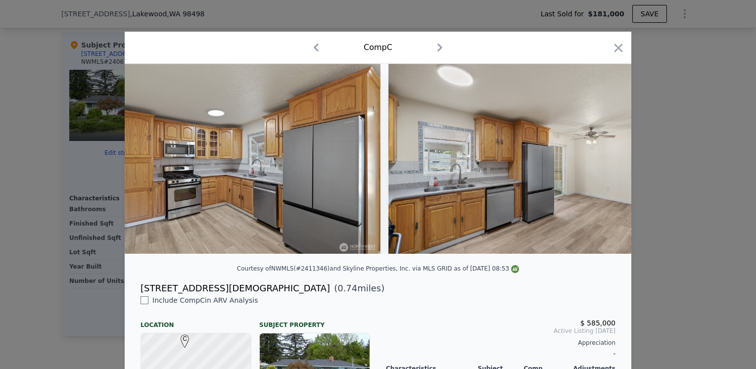
scroll to position [0, 1425]
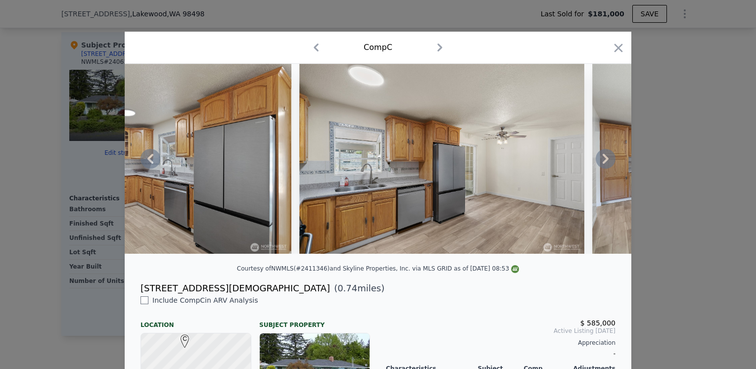
click at [608, 162] on div at bounding box center [378, 159] width 507 height 190
click at [604, 162] on icon at bounding box center [606, 159] width 6 height 10
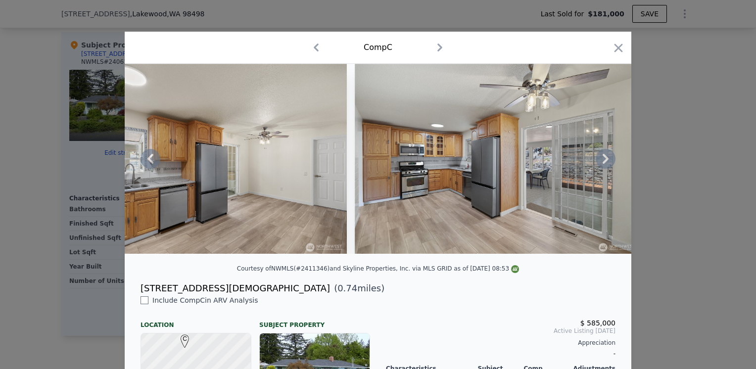
click at [604, 162] on icon at bounding box center [606, 159] width 6 height 10
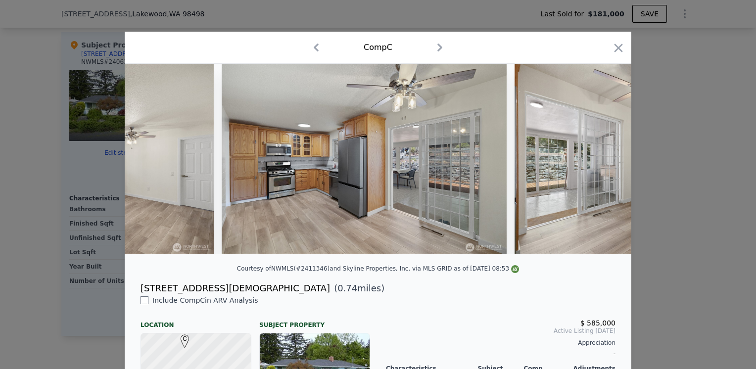
scroll to position [0, 1901]
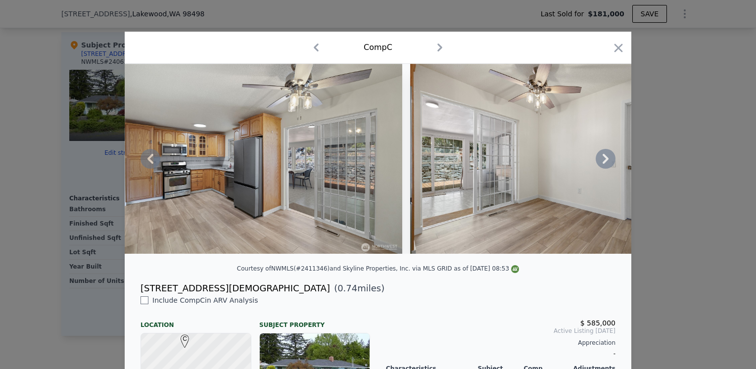
click at [604, 162] on icon at bounding box center [606, 159] width 6 height 10
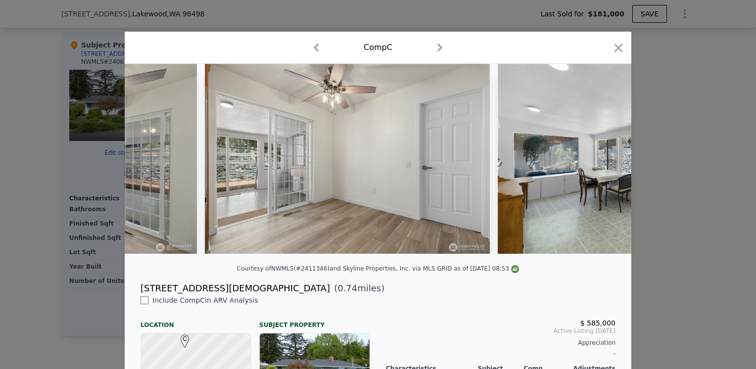
scroll to position [0, 2138]
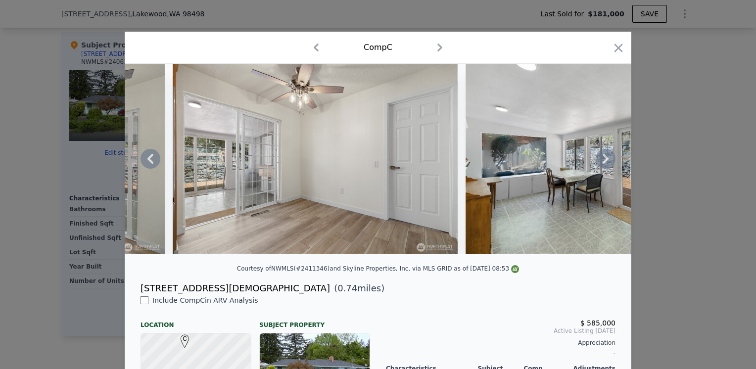
click at [604, 162] on icon at bounding box center [606, 159] width 6 height 10
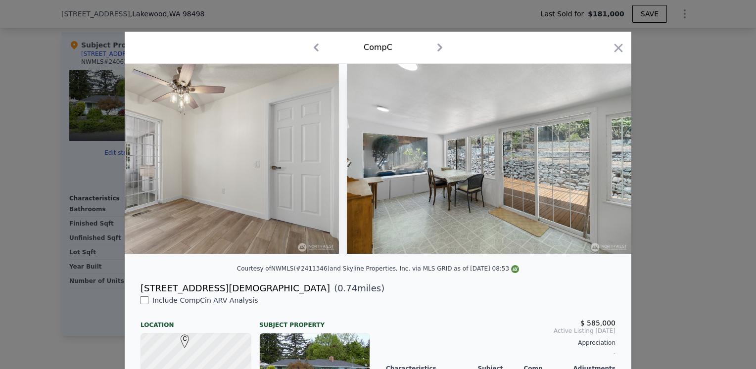
scroll to position [0, 2376]
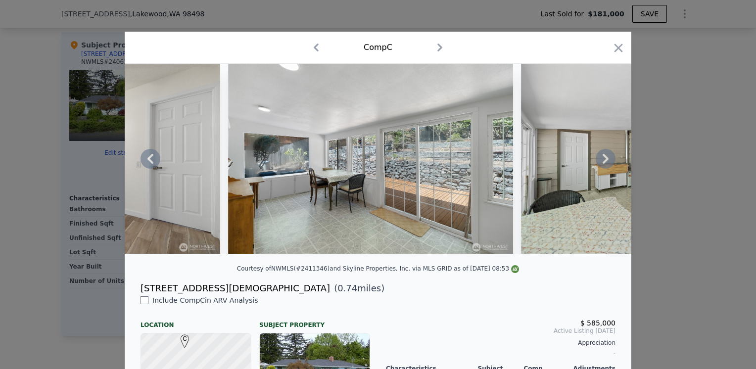
click at [147, 156] on icon at bounding box center [151, 159] width 20 height 20
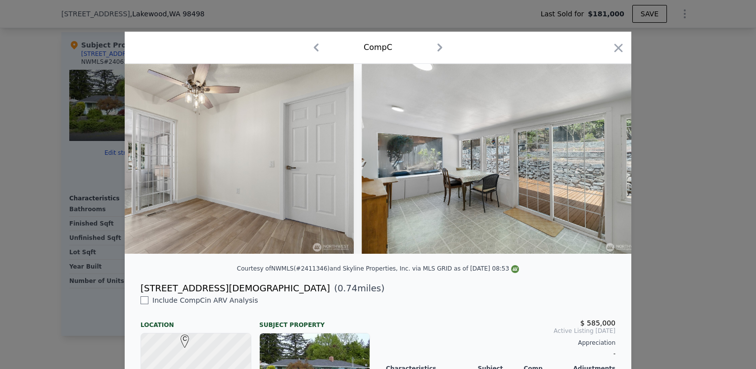
scroll to position [0, 2138]
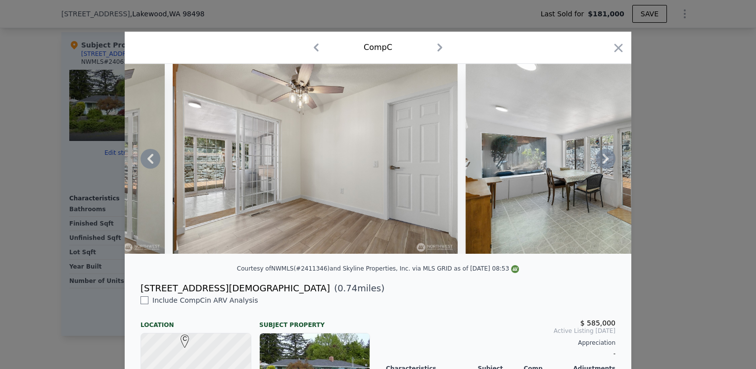
click at [147, 156] on icon at bounding box center [151, 159] width 20 height 20
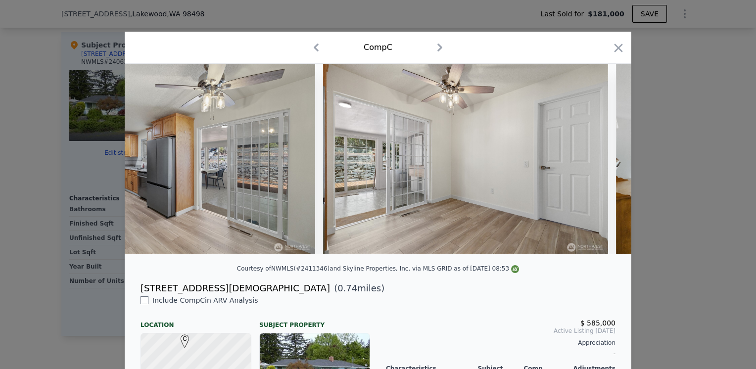
scroll to position [0, 1901]
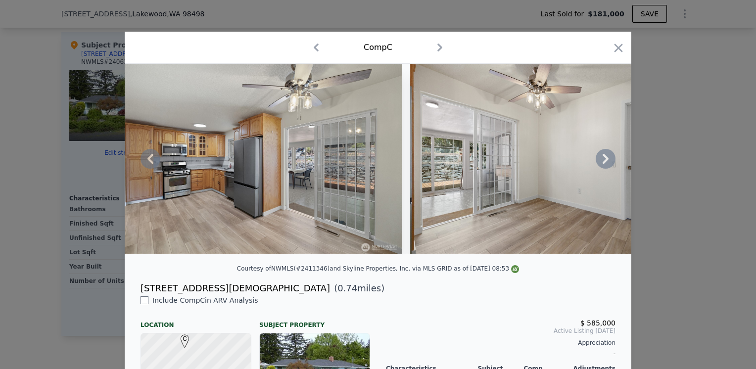
click at [598, 160] on icon at bounding box center [606, 159] width 20 height 20
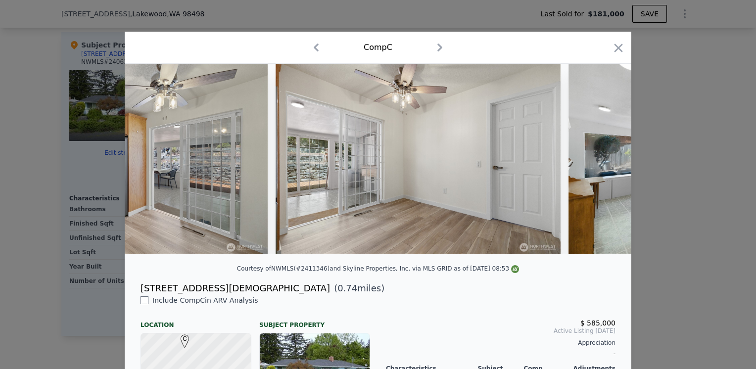
scroll to position [0, 2138]
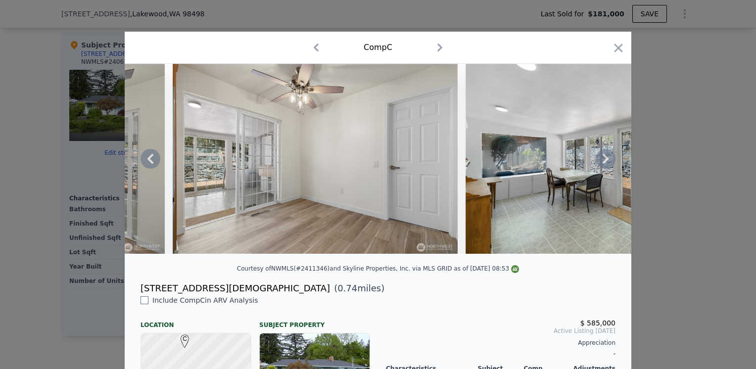
click at [598, 160] on icon at bounding box center [606, 159] width 20 height 20
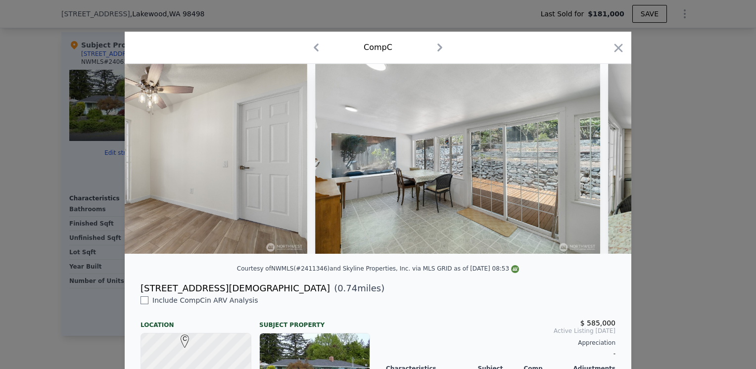
scroll to position [0, 2376]
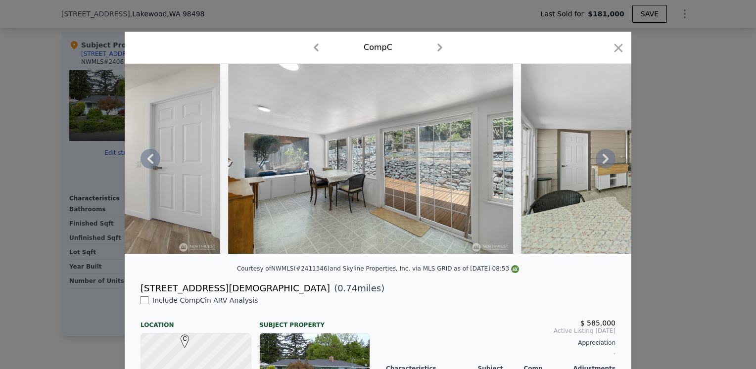
click at [598, 160] on icon at bounding box center [606, 159] width 20 height 20
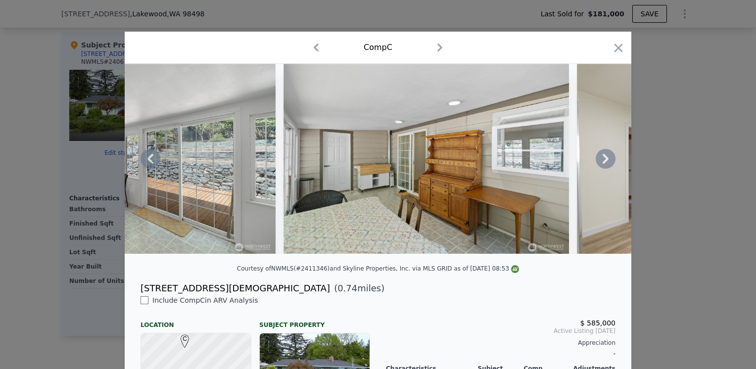
click at [598, 160] on icon at bounding box center [606, 159] width 20 height 20
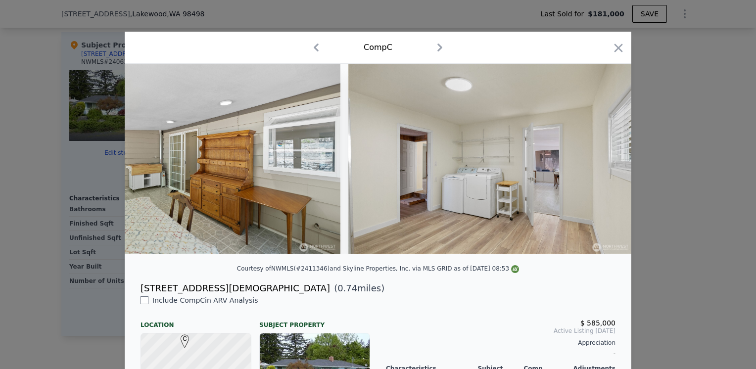
scroll to position [0, 2851]
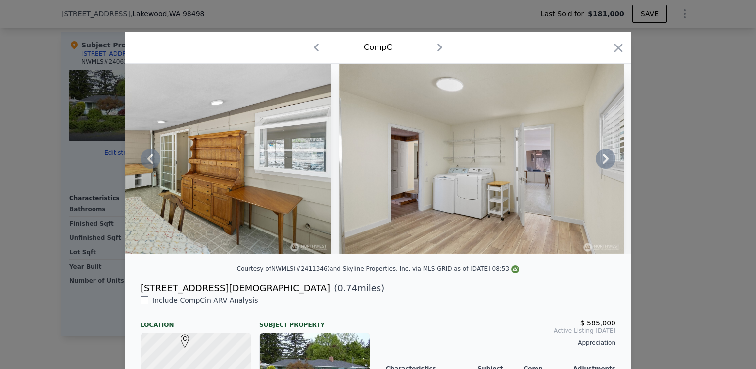
click at [141, 163] on icon at bounding box center [151, 159] width 20 height 20
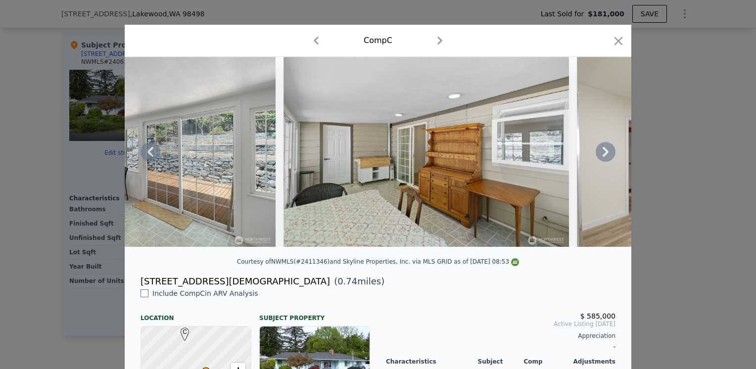
scroll to position [0, 0]
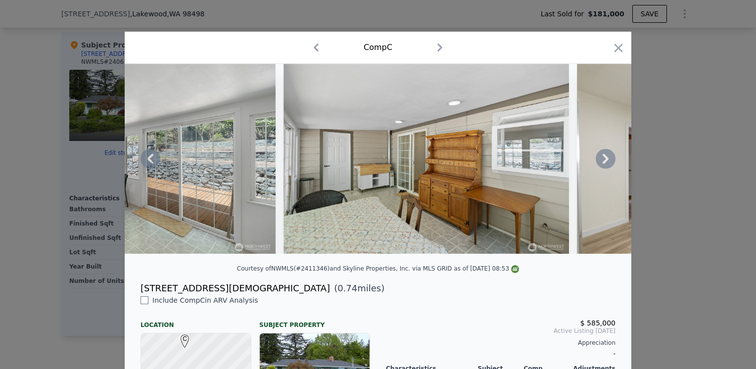
click at [603, 162] on icon at bounding box center [606, 159] width 6 height 10
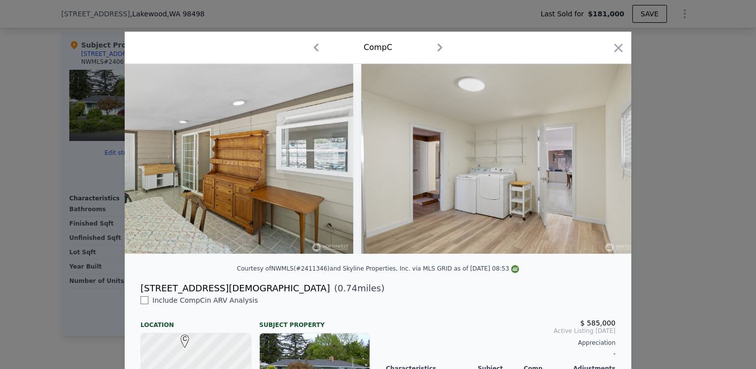
scroll to position [0, 2851]
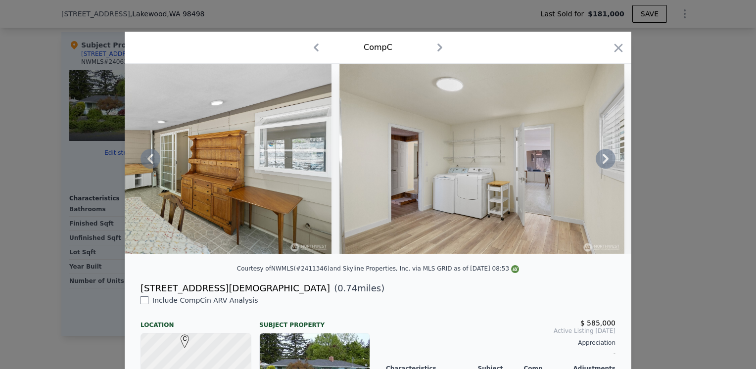
click at [603, 162] on icon at bounding box center [606, 159] width 6 height 10
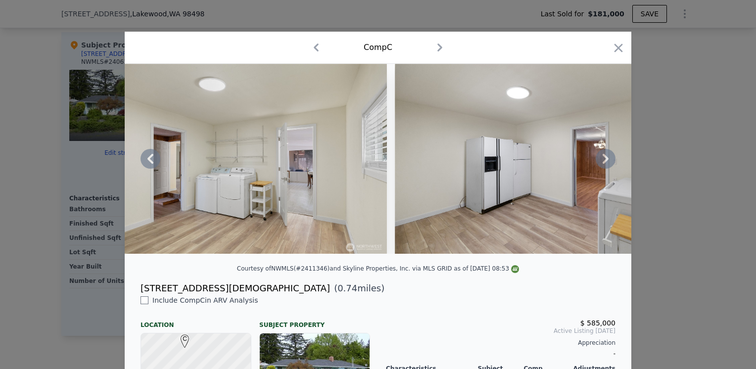
click at [603, 162] on icon at bounding box center [606, 159] width 6 height 10
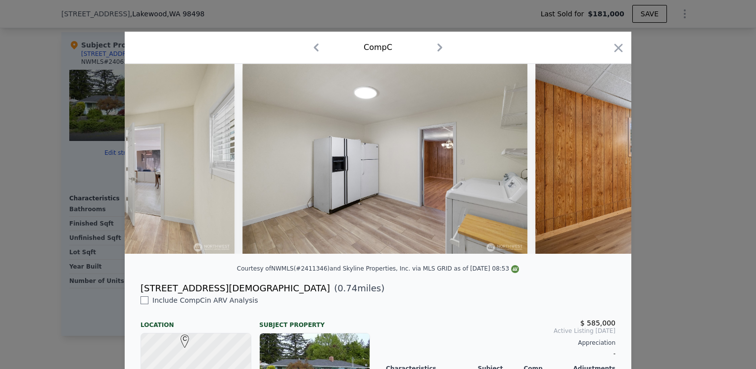
scroll to position [0, 3326]
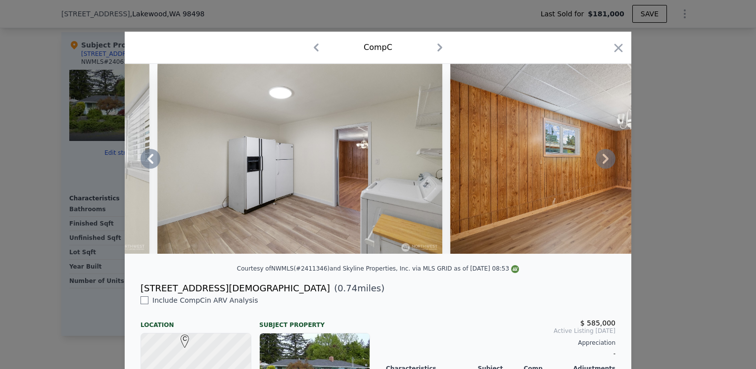
click at [603, 162] on icon at bounding box center [606, 159] width 6 height 10
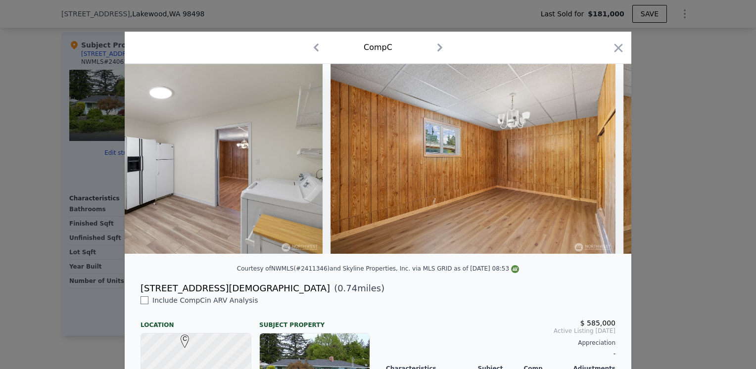
scroll to position [0, 3564]
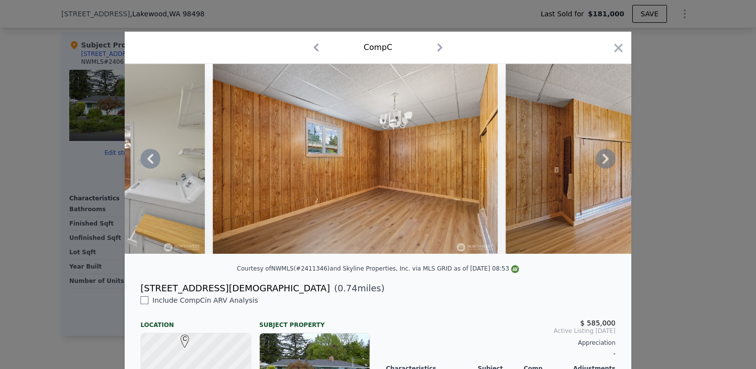
click at [603, 162] on icon at bounding box center [606, 159] width 6 height 10
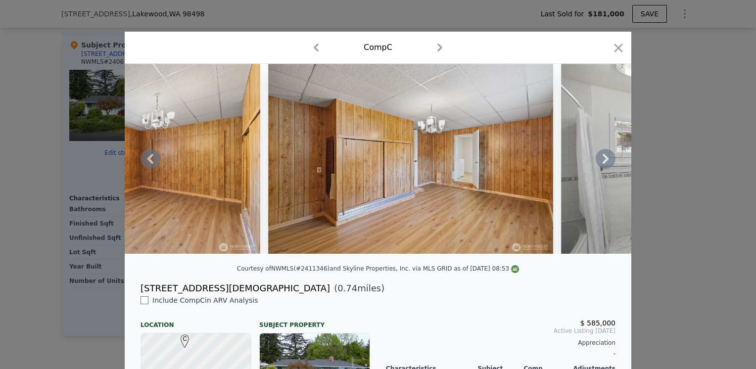
click at [603, 162] on icon at bounding box center [606, 159] width 6 height 10
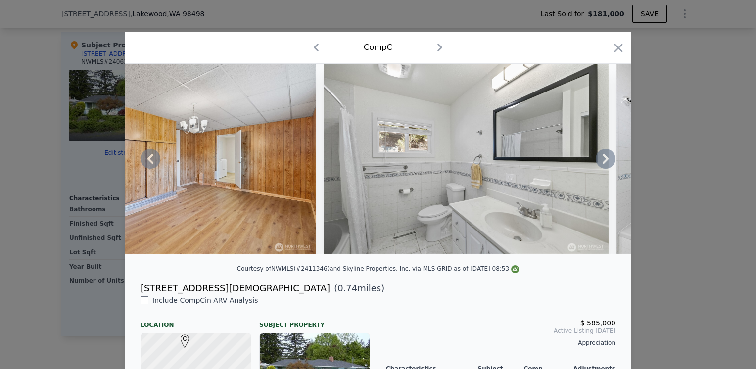
click at [603, 162] on icon at bounding box center [606, 159] width 6 height 10
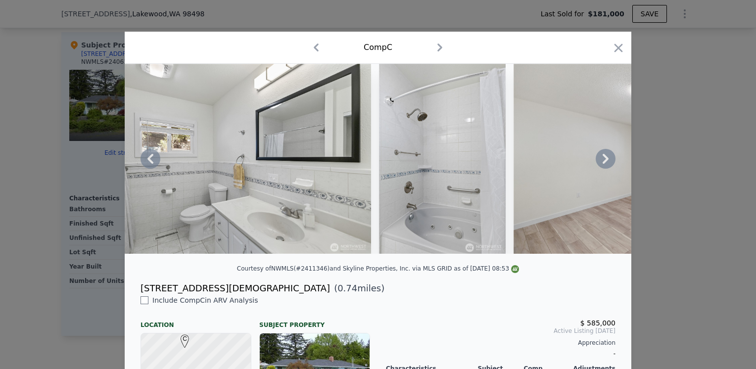
click at [603, 162] on icon at bounding box center [606, 159] width 6 height 10
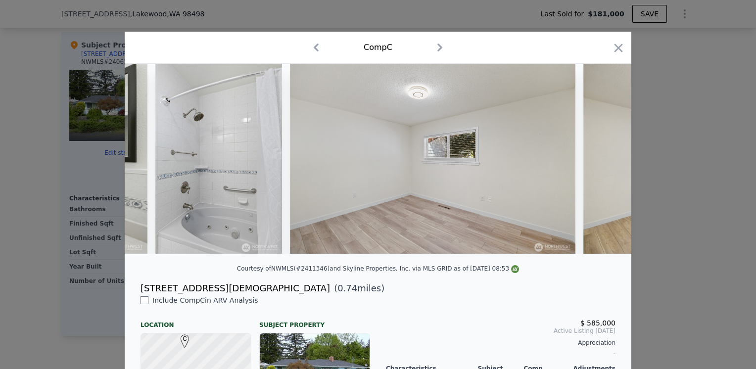
scroll to position [0, 4514]
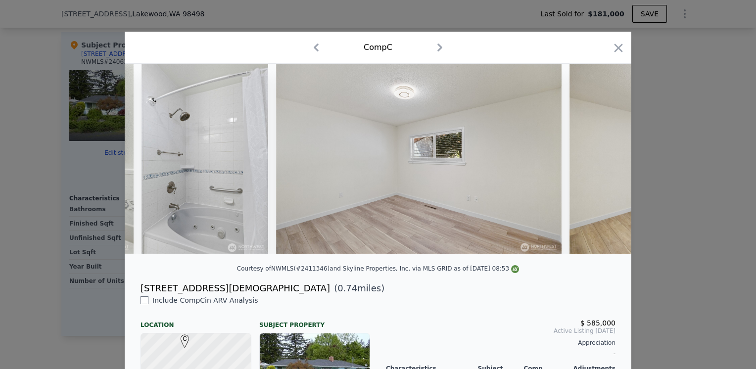
click at [602, 162] on div at bounding box center [378, 159] width 507 height 190
click at [603, 162] on icon at bounding box center [606, 159] width 6 height 10
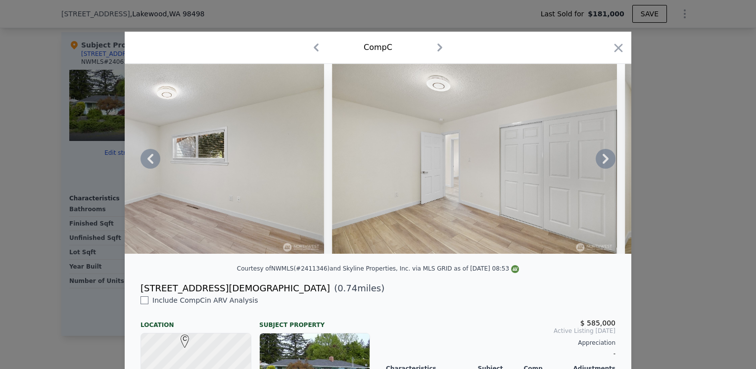
click at [603, 162] on icon at bounding box center [606, 159] width 6 height 10
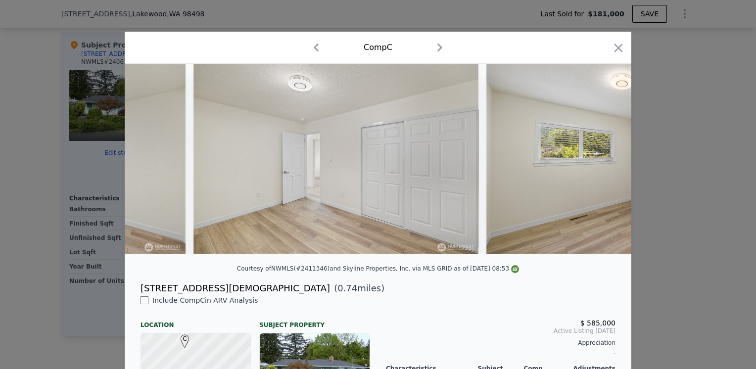
scroll to position [0, 4989]
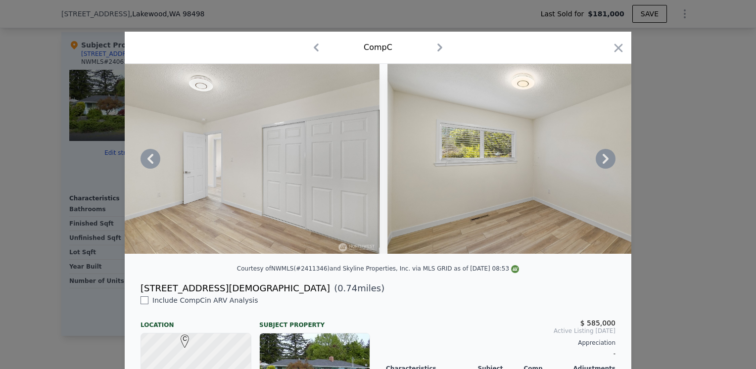
click at [602, 162] on div at bounding box center [378, 159] width 507 height 190
click at [603, 162] on icon at bounding box center [606, 159] width 6 height 10
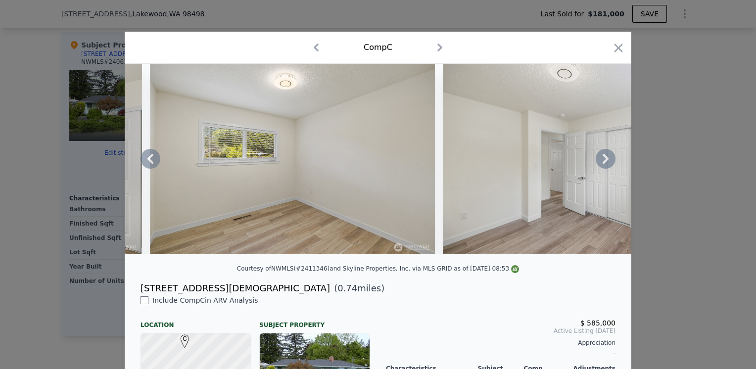
click at [603, 162] on icon at bounding box center [606, 159] width 6 height 10
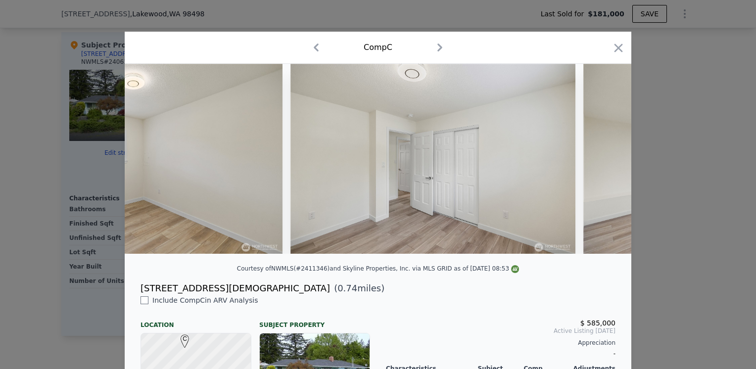
scroll to position [0, 5464]
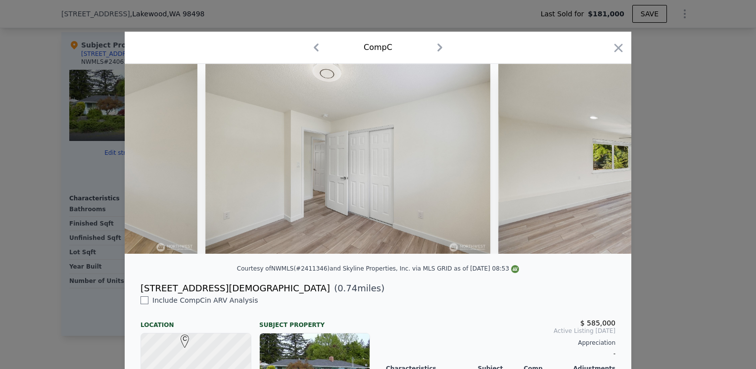
click at [602, 162] on div at bounding box center [378, 159] width 507 height 190
click at [603, 162] on icon at bounding box center [606, 159] width 6 height 10
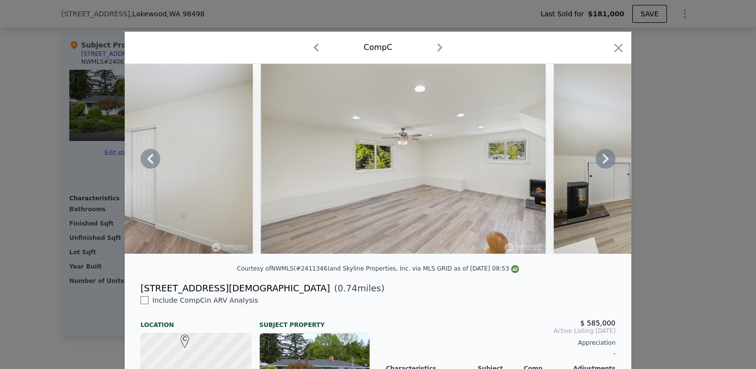
click at [603, 162] on icon at bounding box center [606, 159] width 6 height 10
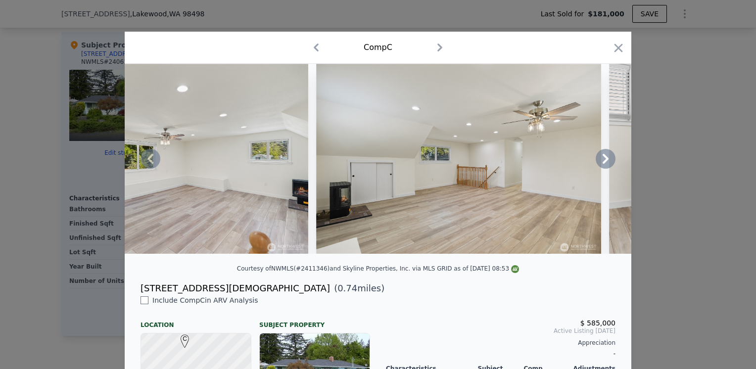
click at [603, 162] on icon at bounding box center [606, 159] width 6 height 10
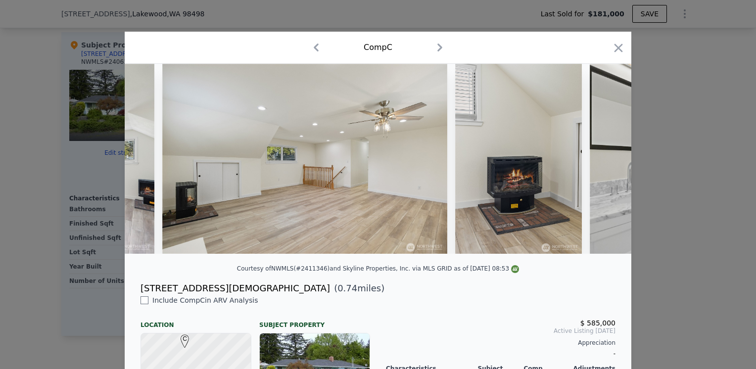
scroll to position [0, 6177]
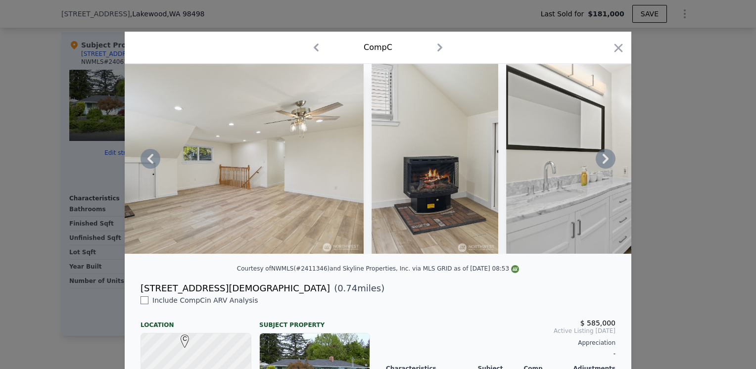
click at [603, 162] on icon at bounding box center [606, 159] width 6 height 10
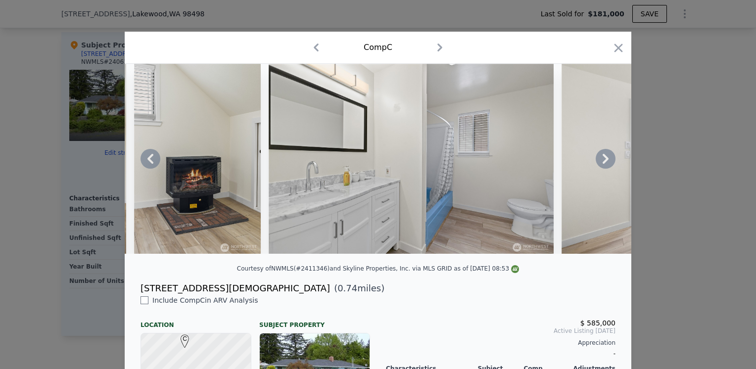
click at [603, 162] on icon at bounding box center [606, 159] width 6 height 10
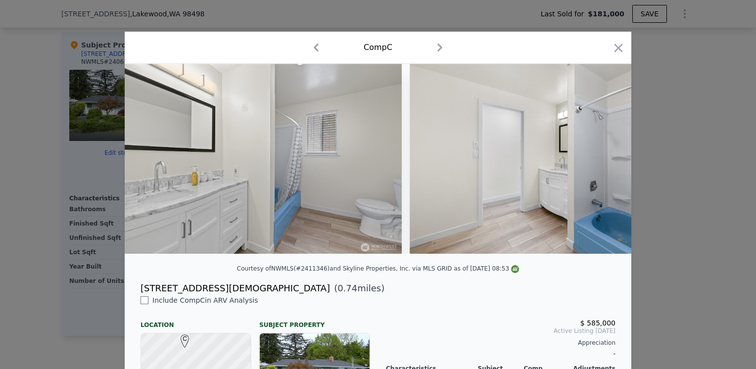
scroll to position [0, 6652]
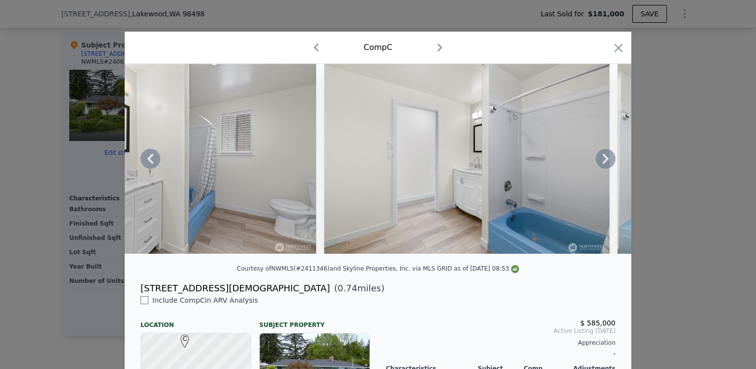
click at [602, 162] on div at bounding box center [378, 159] width 507 height 190
click at [603, 162] on icon at bounding box center [606, 159] width 6 height 10
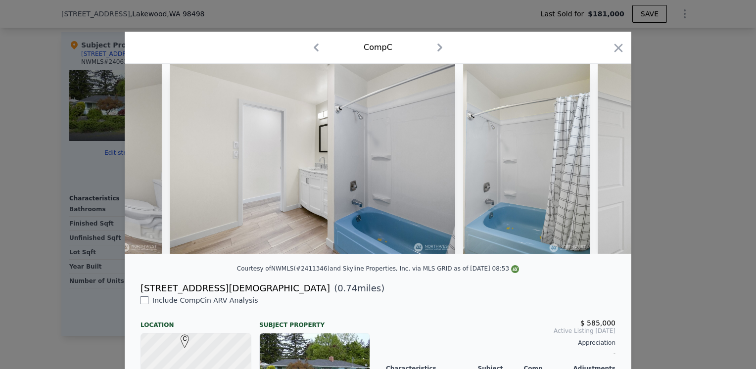
scroll to position [0, 6890]
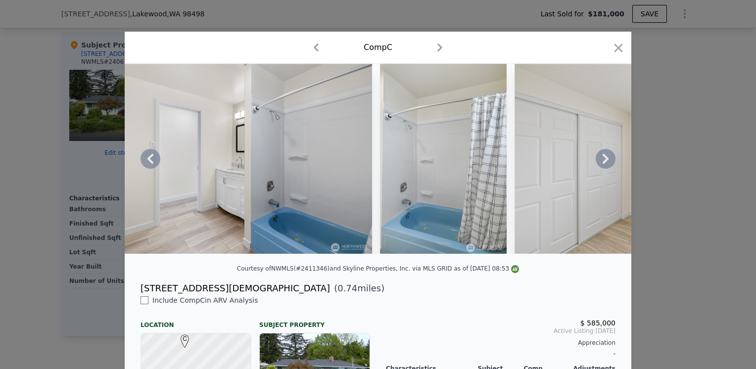
click at [603, 162] on icon at bounding box center [606, 159] width 6 height 10
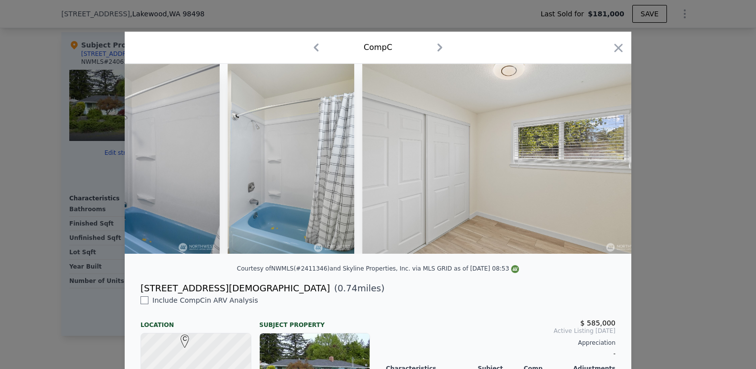
scroll to position [0, 7127]
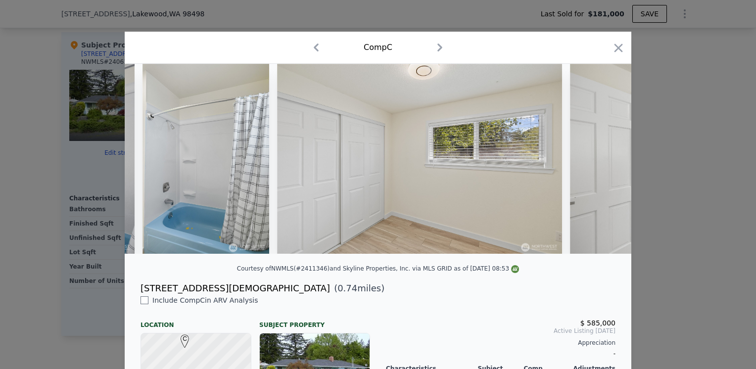
click at [602, 162] on img at bounding box center [712, 159] width 285 height 190
click at [603, 162] on icon at bounding box center [606, 159] width 6 height 10
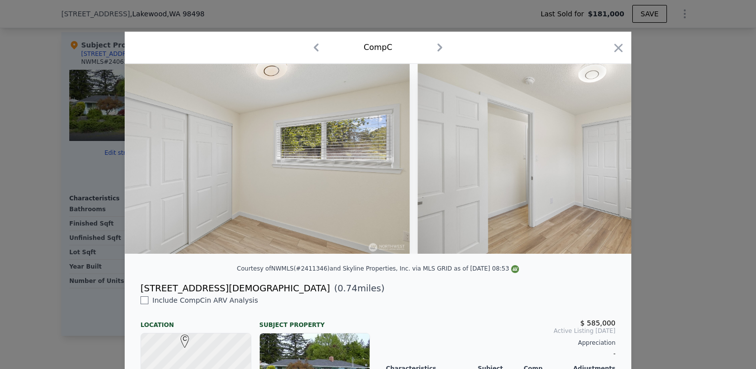
scroll to position [0, 7365]
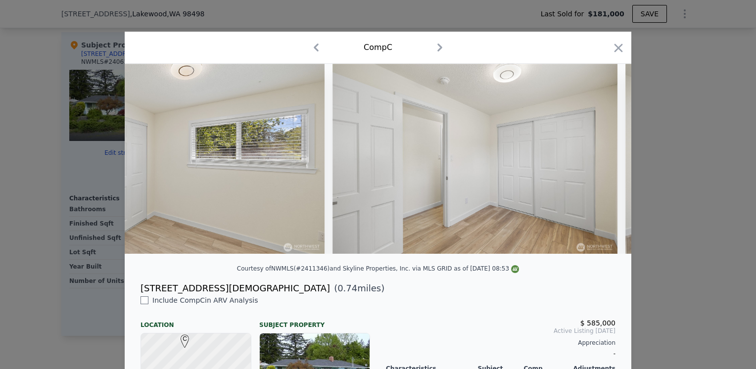
click at [602, 162] on div at bounding box center [378, 159] width 507 height 190
click at [603, 162] on icon at bounding box center [606, 159] width 6 height 10
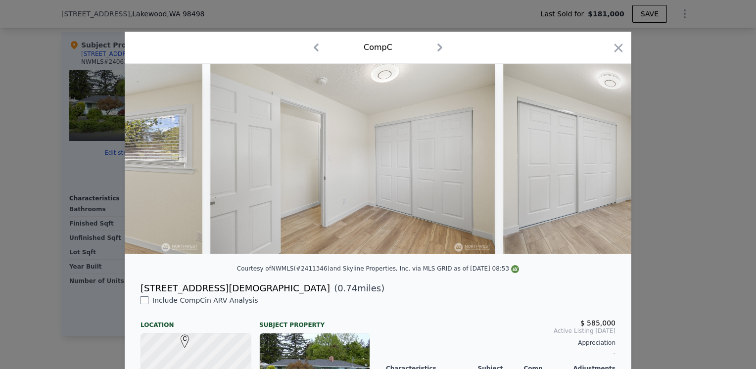
scroll to position [0, 7603]
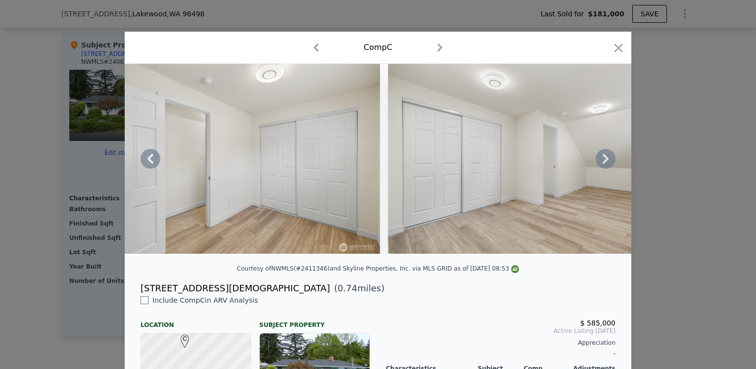
click at [603, 162] on icon at bounding box center [606, 159] width 6 height 10
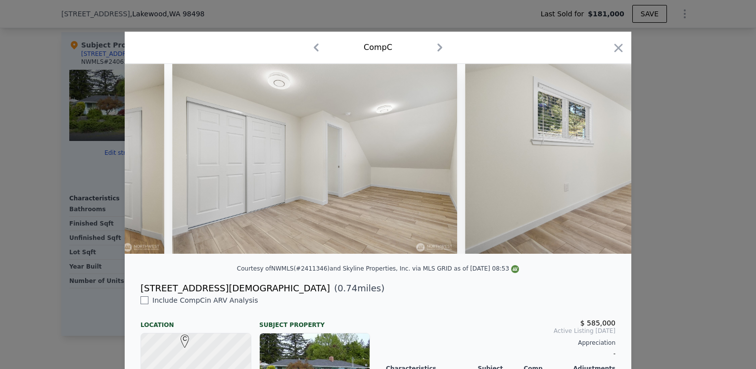
scroll to position [0, 7840]
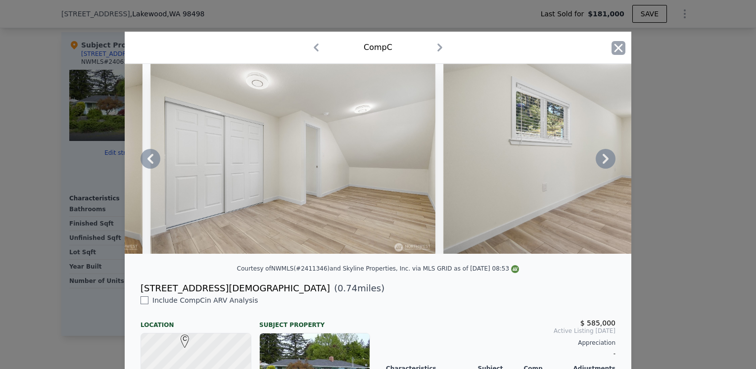
click at [618, 46] on icon "button" at bounding box center [619, 48] width 14 height 14
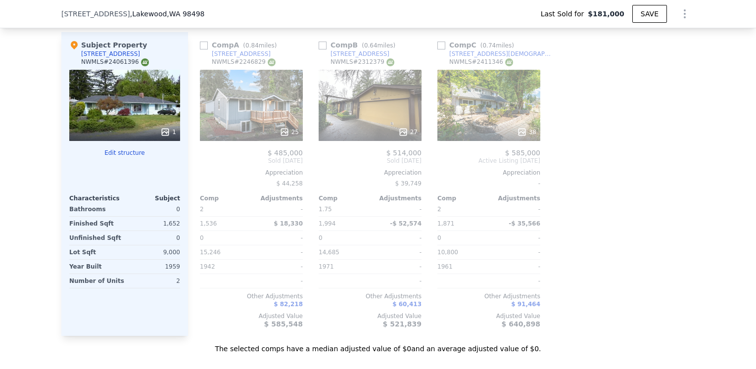
click at [246, 137] on div "25" at bounding box center [251, 132] width 95 height 10
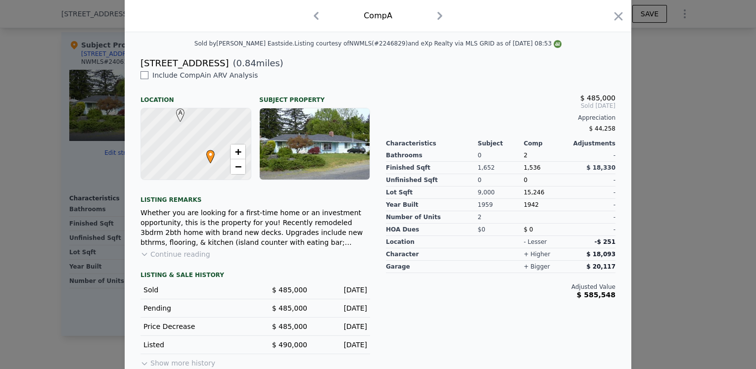
scroll to position [225, 0]
click at [184, 260] on button "Continue reading" at bounding box center [176, 255] width 70 height 10
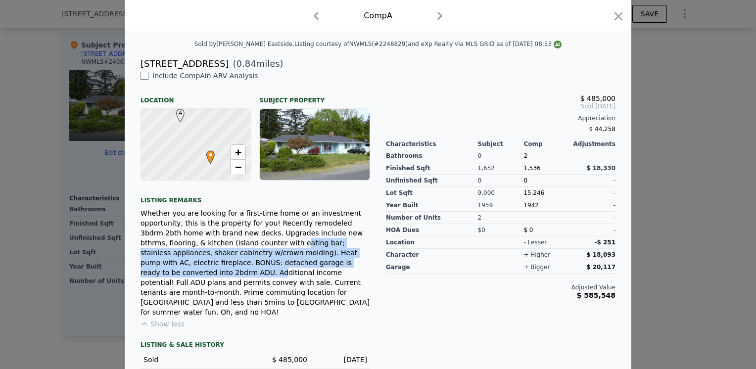
drag, startPoint x: 155, startPoint y: 254, endPoint x: 228, endPoint y: 267, distance: 73.8
click at [228, 267] on div "Whether you are looking for a first-time home or an investment opportunity, thi…" at bounding box center [256, 262] width 230 height 109
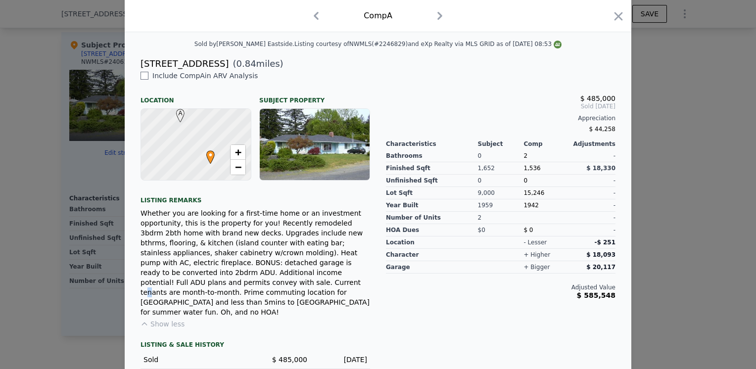
drag, startPoint x: 228, startPoint y: 267, endPoint x: 242, endPoint y: 279, distance: 18.3
click at [242, 279] on div "Whether you are looking for a first-time home or an investment opportunity, thi…" at bounding box center [256, 262] width 230 height 109
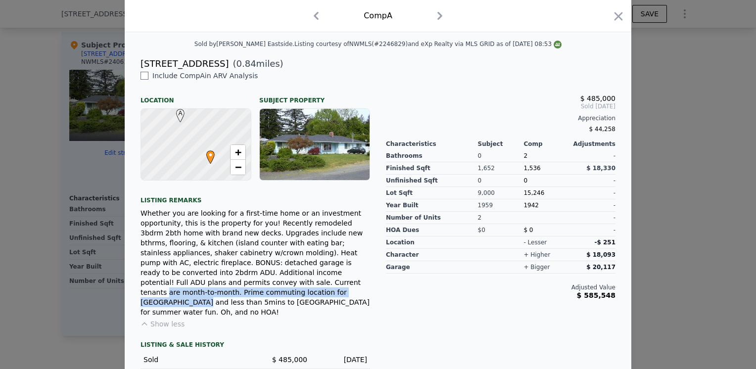
drag, startPoint x: 242, startPoint y: 279, endPoint x: 257, endPoint y: 285, distance: 16.9
click at [257, 285] on div "Whether you are looking for a first-time home or an investment opportunity, thi…" at bounding box center [256, 262] width 230 height 109
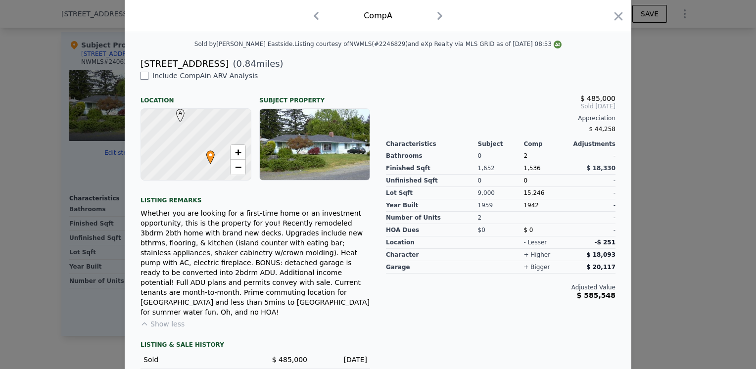
drag, startPoint x: 257, startPoint y: 285, endPoint x: 285, endPoint y: 303, distance: 33.5
click at [285, 303] on div "Whether you are looking for a first-time home or an investment opportunity, thi…" at bounding box center [256, 262] width 230 height 109
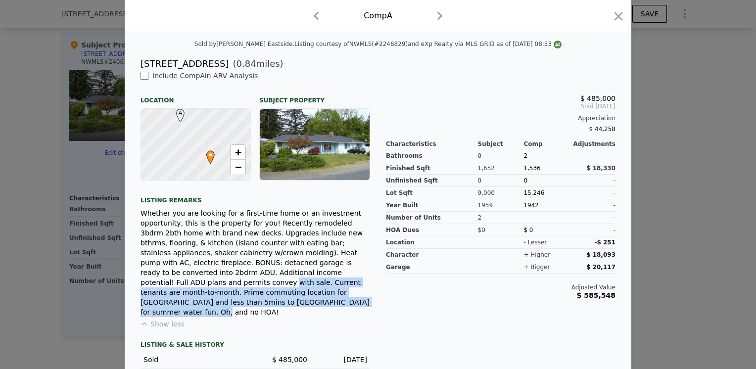
drag, startPoint x: 184, startPoint y: 279, endPoint x: 249, endPoint y: 298, distance: 67.5
click at [249, 298] on div "Whether you are looking for a first-time home or an investment opportunity, thi…" at bounding box center [256, 262] width 230 height 109
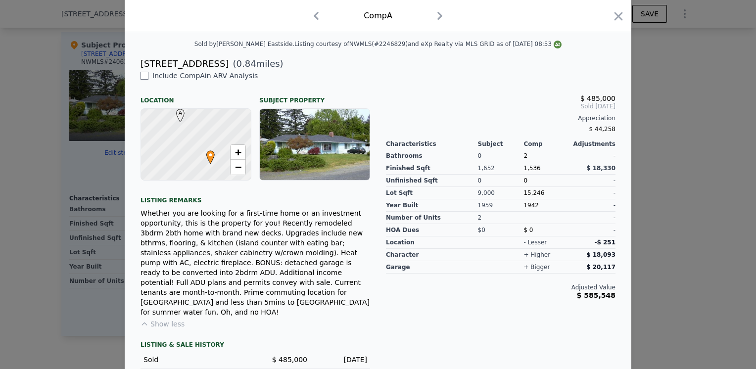
drag, startPoint x: 249, startPoint y: 298, endPoint x: 270, endPoint y: 308, distance: 23.7
click at [270, 308] on div "Include Comp A in ARV Analysis Location Subject Property A • + − Listing remark…" at bounding box center [255, 255] width 245 height 369
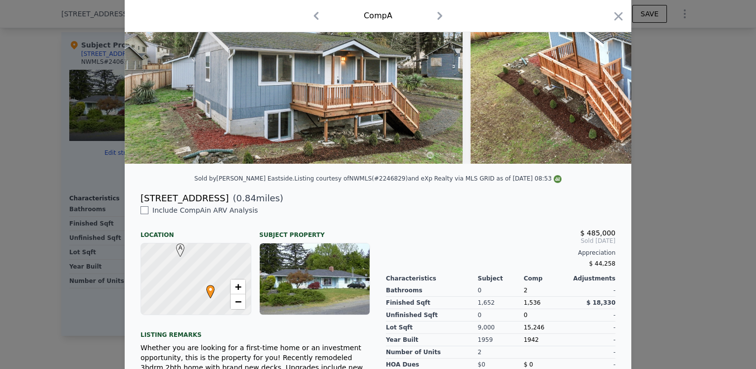
scroll to position [0, 0]
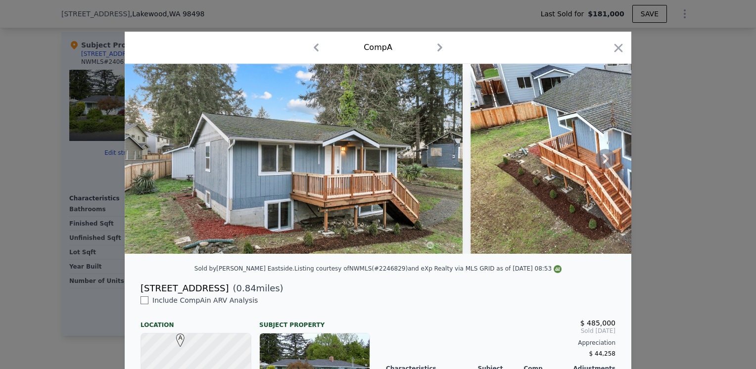
click at [603, 160] on icon at bounding box center [606, 159] width 20 height 20
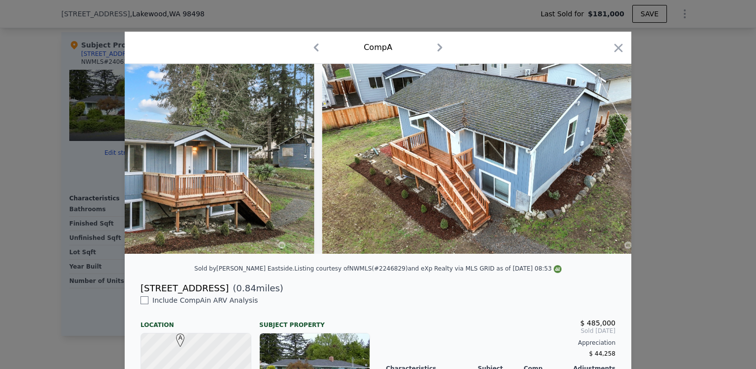
scroll to position [0, 238]
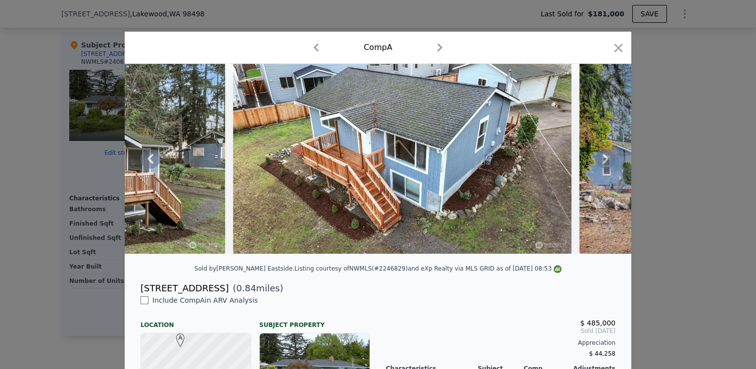
click at [603, 160] on icon at bounding box center [606, 159] width 20 height 20
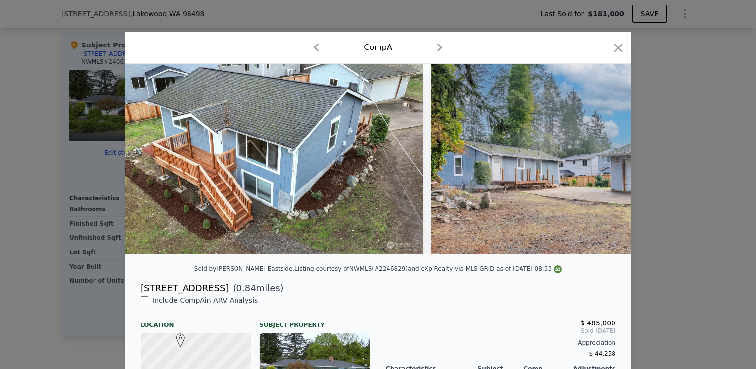
scroll to position [0, 475]
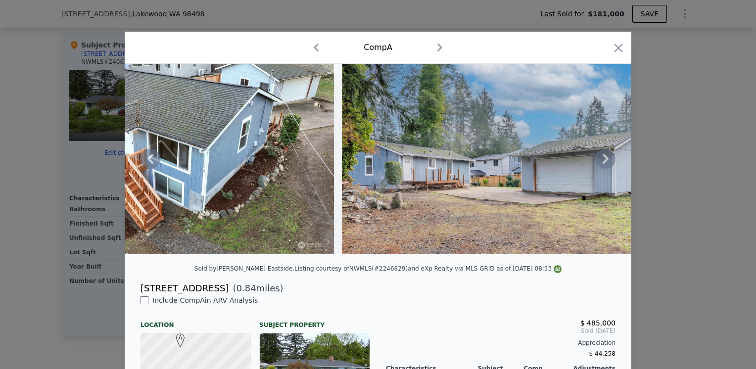
click at [603, 160] on icon at bounding box center [606, 159] width 20 height 20
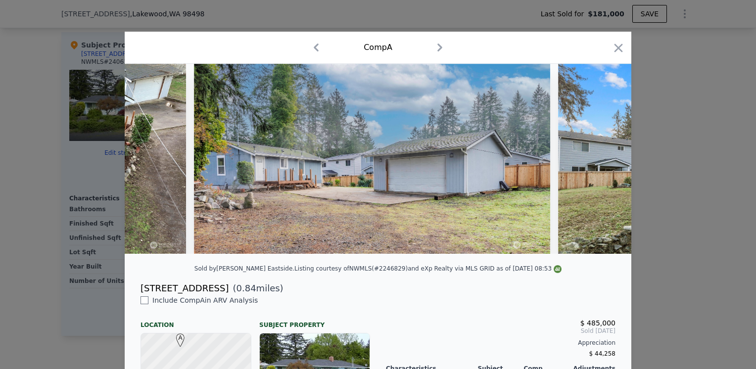
scroll to position [0, 713]
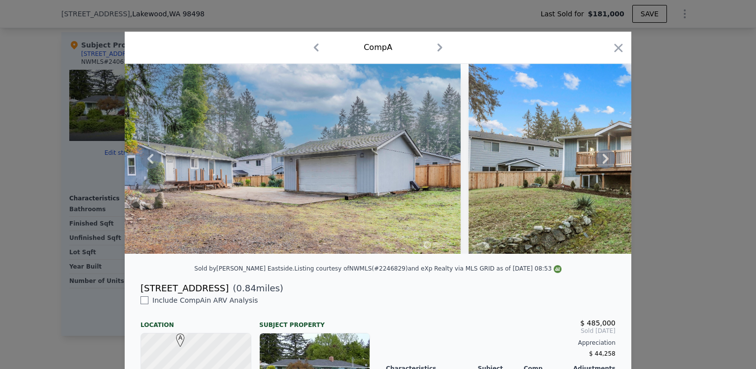
click at [603, 160] on icon at bounding box center [606, 159] width 20 height 20
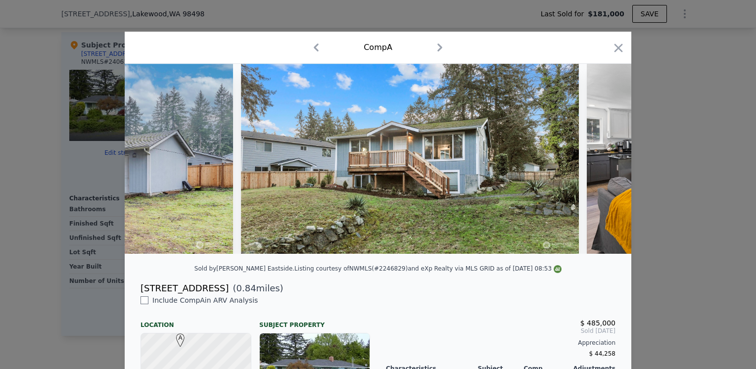
scroll to position [0, 950]
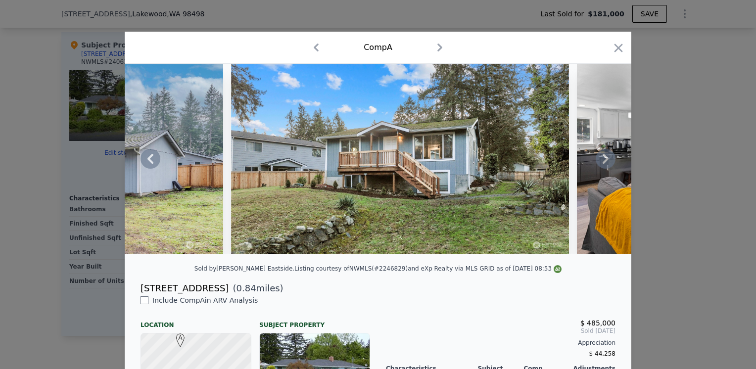
click at [603, 160] on icon at bounding box center [606, 159] width 20 height 20
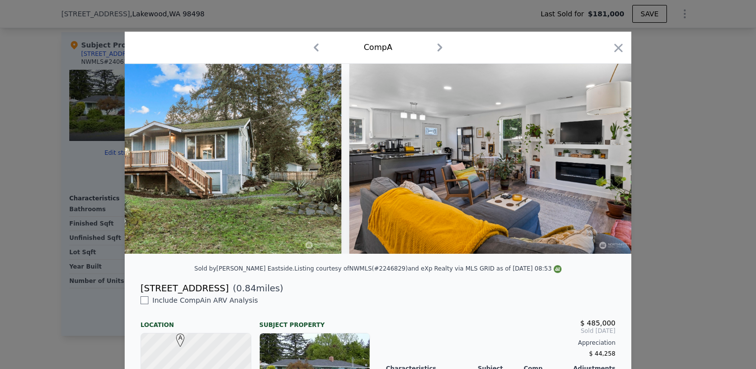
scroll to position [0, 1188]
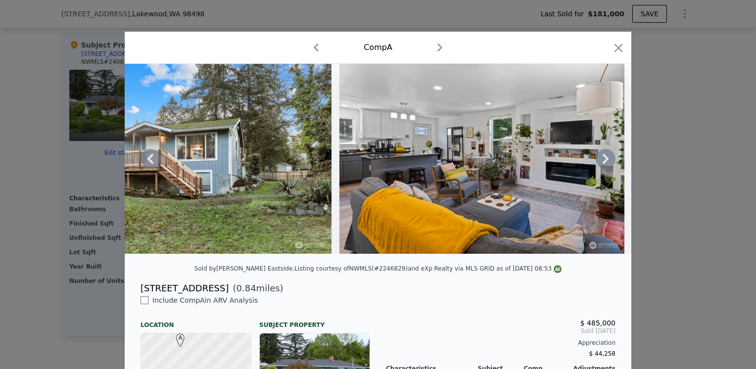
click at [603, 160] on icon at bounding box center [606, 159] width 20 height 20
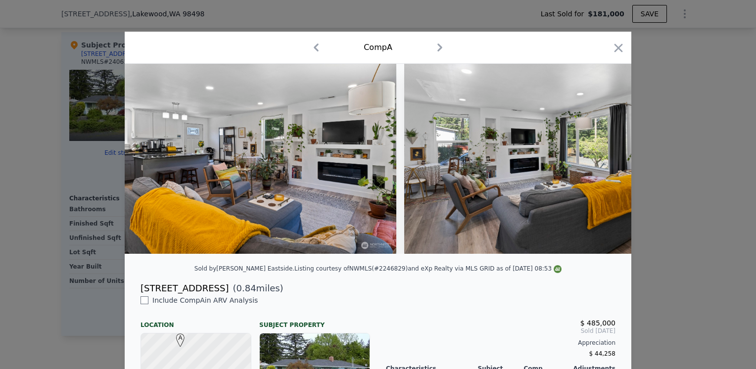
scroll to position [0, 1425]
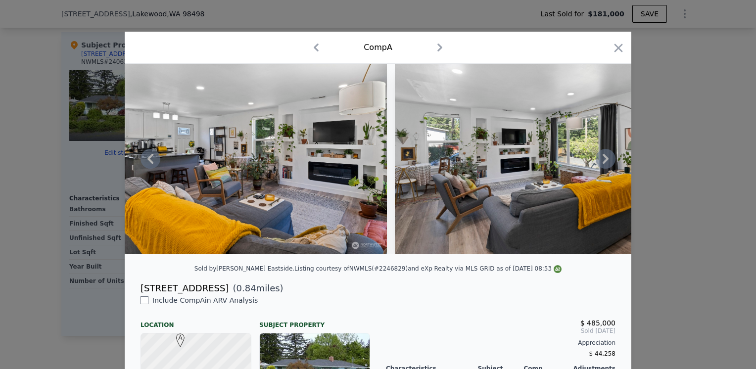
click at [603, 160] on icon at bounding box center [606, 159] width 20 height 20
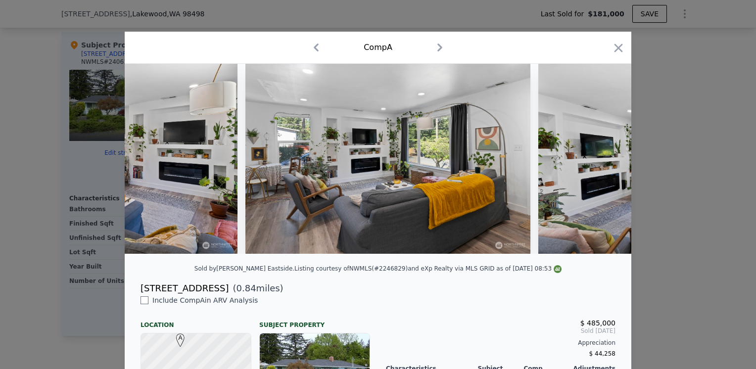
scroll to position [0, 1663]
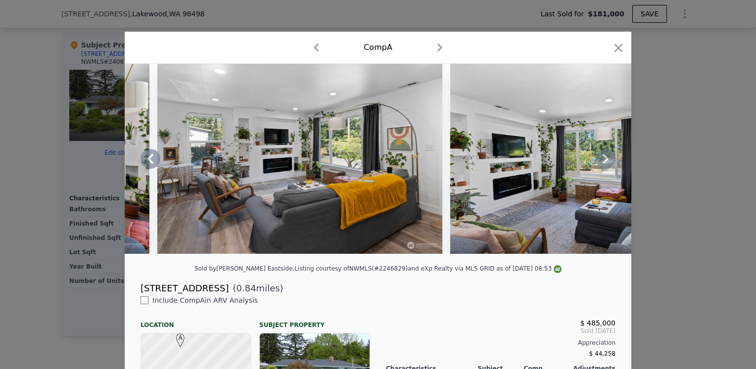
click at [599, 164] on icon at bounding box center [606, 159] width 20 height 20
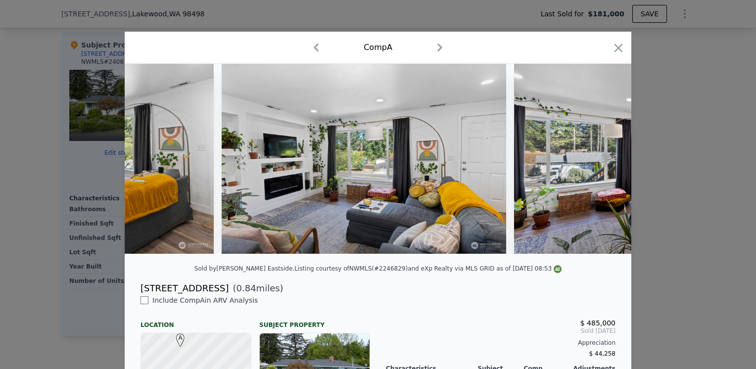
scroll to position [0, 1901]
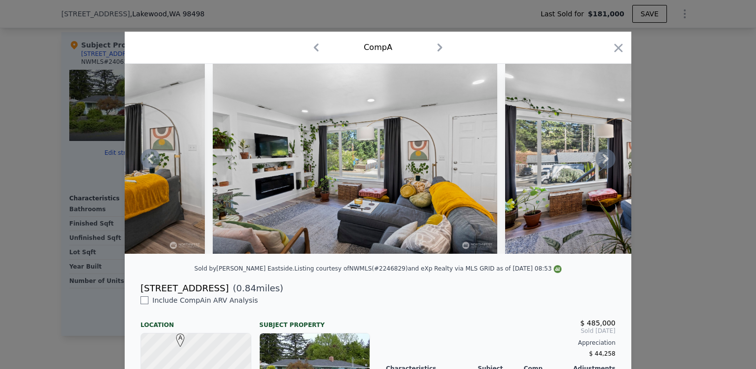
click at [599, 164] on icon at bounding box center [606, 159] width 20 height 20
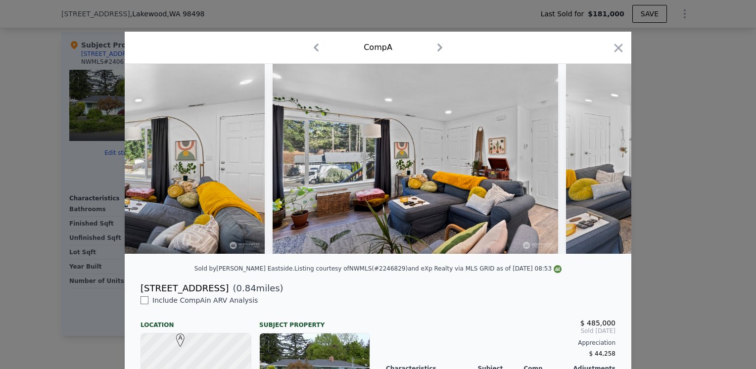
click at [599, 164] on div at bounding box center [378, 159] width 507 height 190
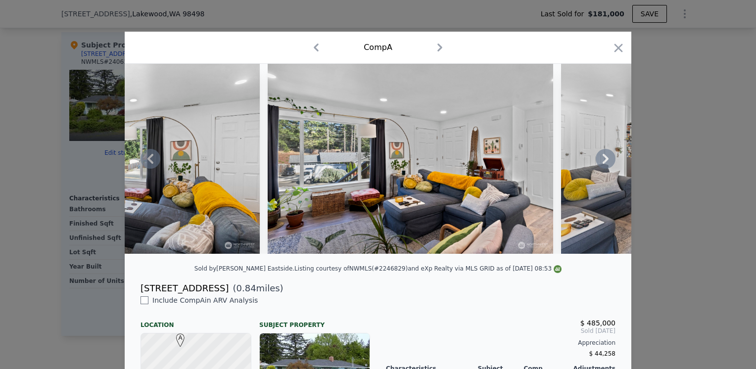
click at [599, 164] on icon at bounding box center [606, 159] width 20 height 20
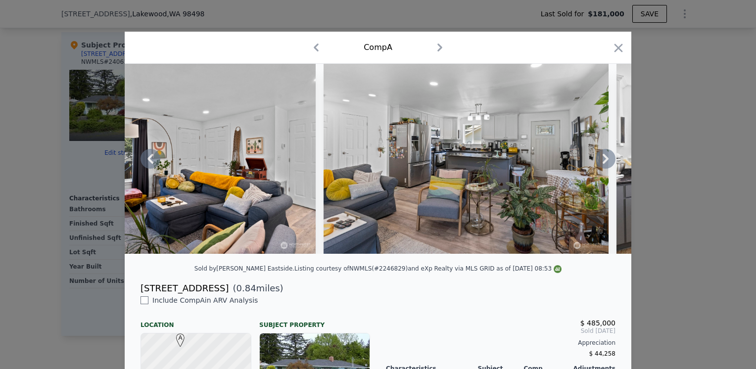
click at [599, 164] on icon at bounding box center [606, 159] width 20 height 20
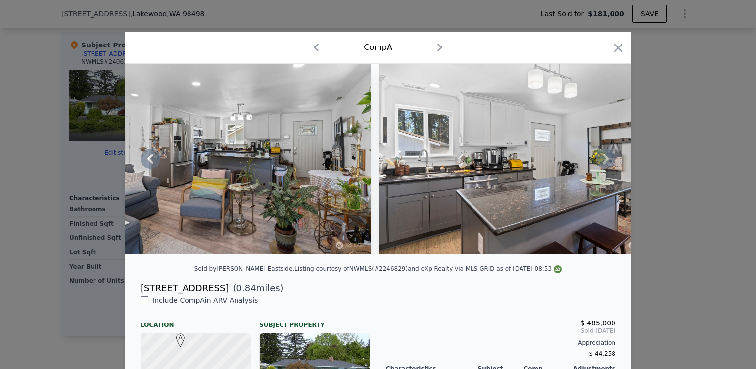
click at [599, 164] on icon at bounding box center [606, 159] width 20 height 20
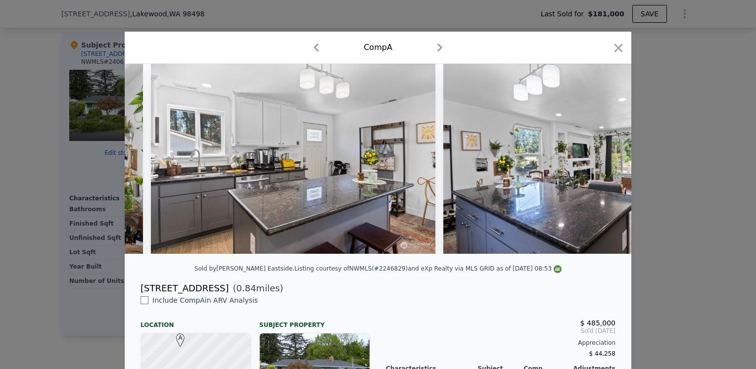
scroll to position [0, 2851]
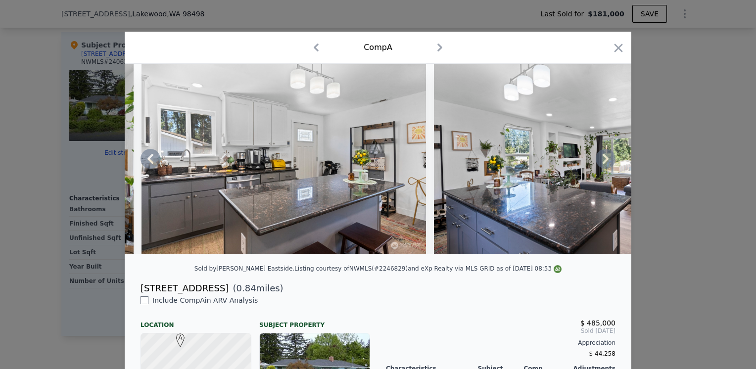
click at [599, 164] on icon at bounding box center [606, 159] width 20 height 20
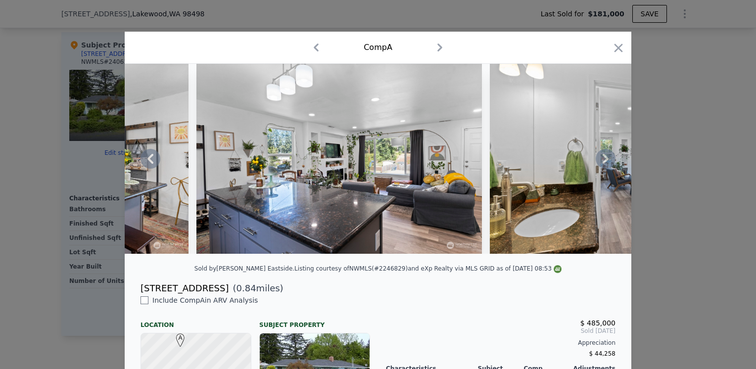
click at [599, 164] on icon at bounding box center [606, 159] width 20 height 20
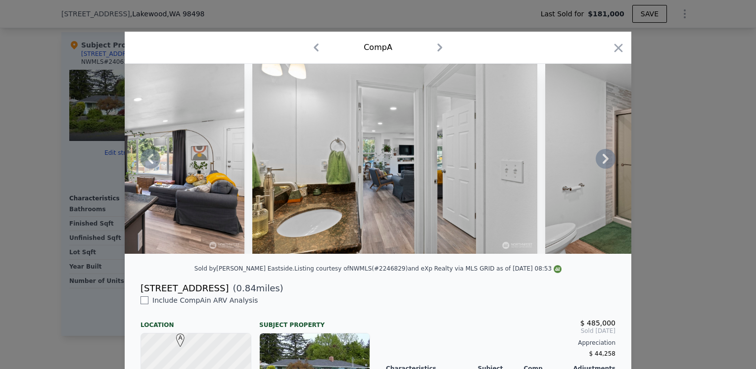
click at [599, 164] on icon at bounding box center [606, 159] width 20 height 20
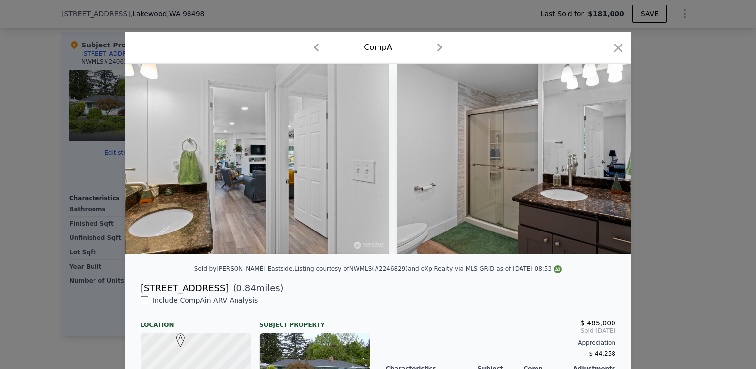
scroll to position [0, 3564]
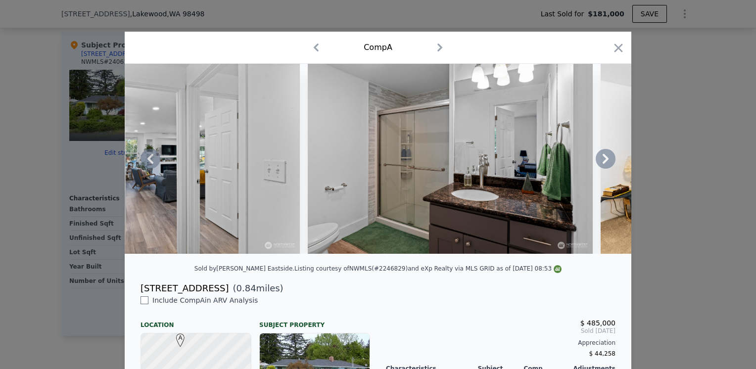
click at [599, 164] on icon at bounding box center [606, 159] width 20 height 20
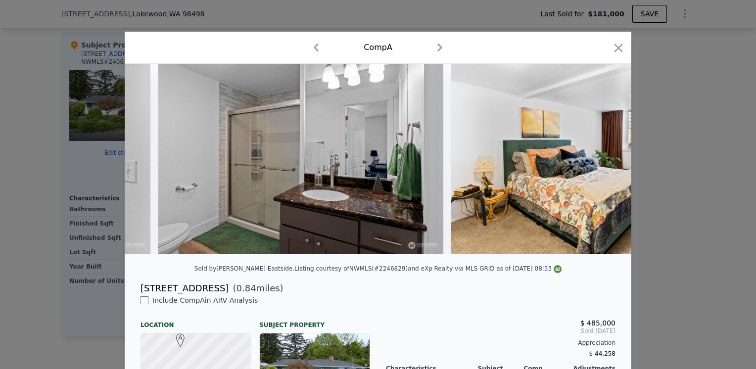
scroll to position [0, 3801]
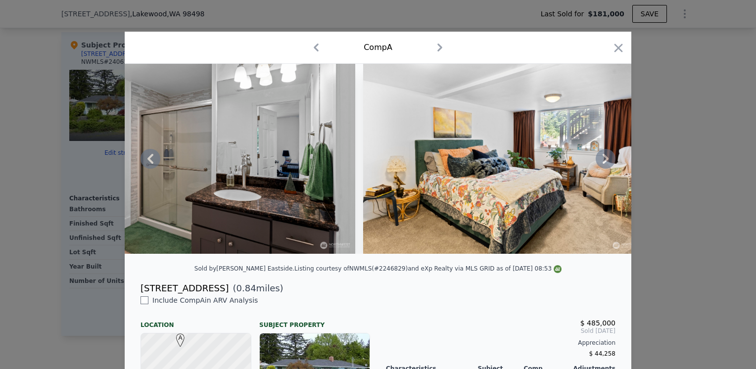
click at [599, 164] on icon at bounding box center [606, 159] width 20 height 20
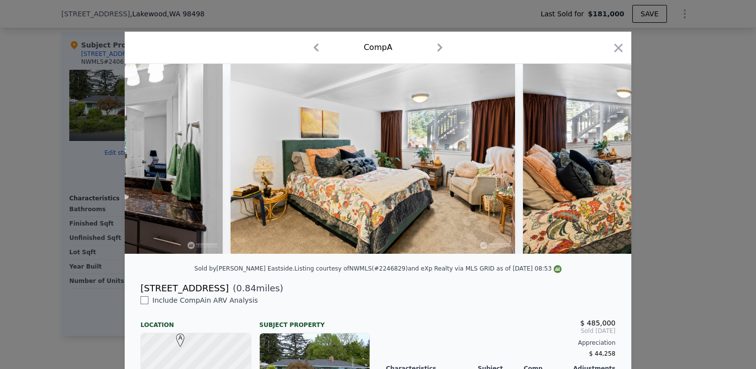
scroll to position [0, 4039]
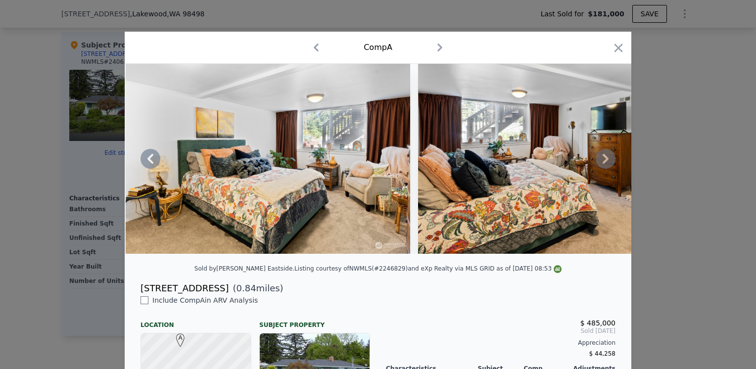
click at [599, 164] on div at bounding box center [378, 159] width 507 height 190
click at [599, 164] on icon at bounding box center [606, 159] width 20 height 20
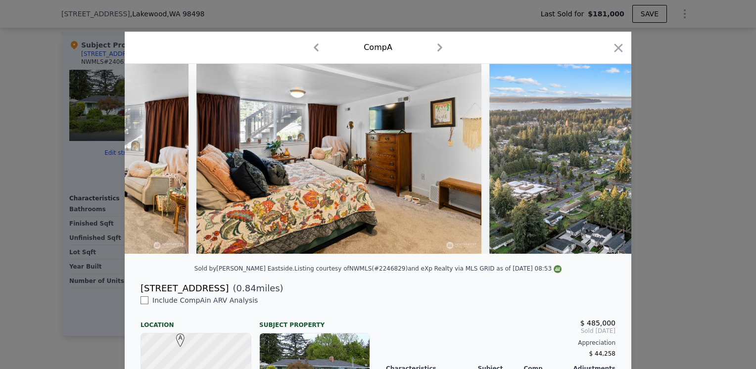
scroll to position [0, 4276]
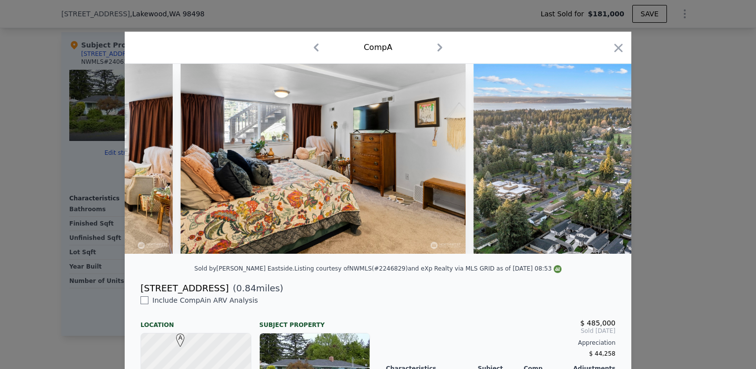
click at [599, 164] on div at bounding box center [378, 159] width 507 height 190
click at [599, 164] on icon at bounding box center [606, 159] width 20 height 20
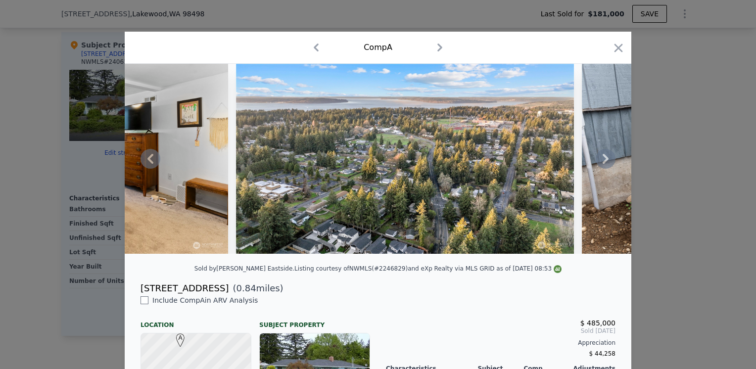
click at [599, 164] on icon at bounding box center [606, 159] width 20 height 20
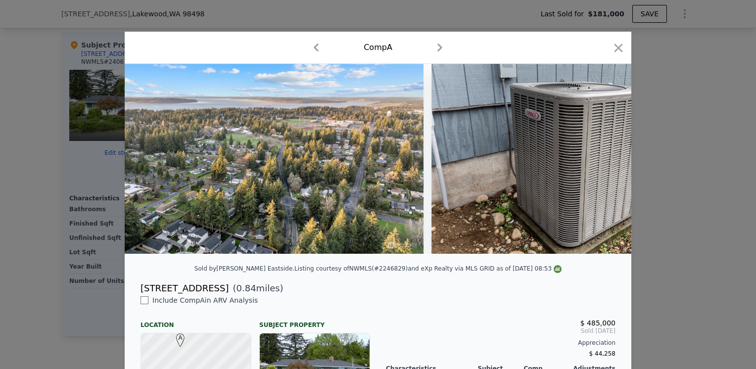
scroll to position [0, 4752]
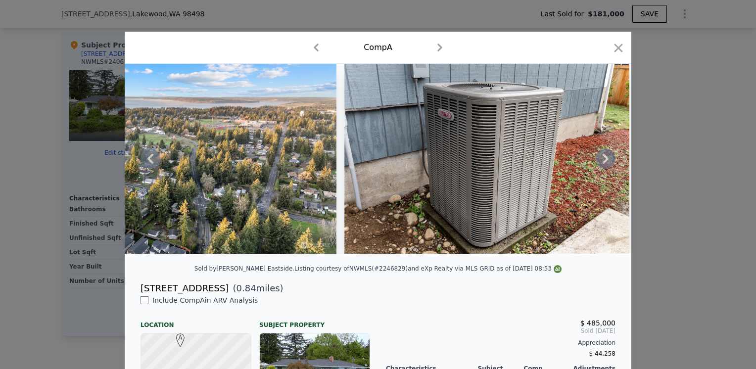
click at [599, 164] on div at bounding box center [378, 159] width 507 height 190
click at [599, 164] on icon at bounding box center [606, 159] width 20 height 20
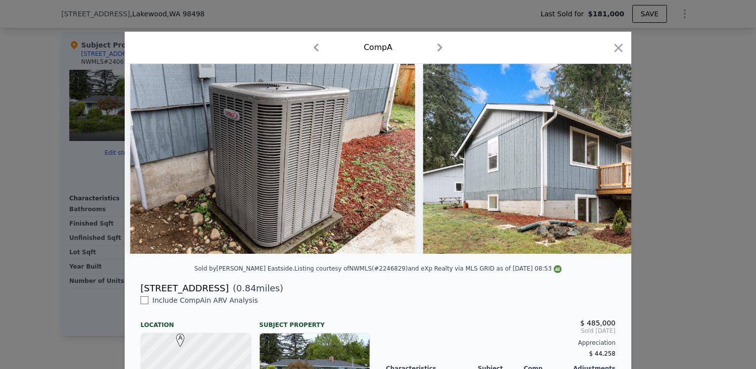
scroll to position [0, 4989]
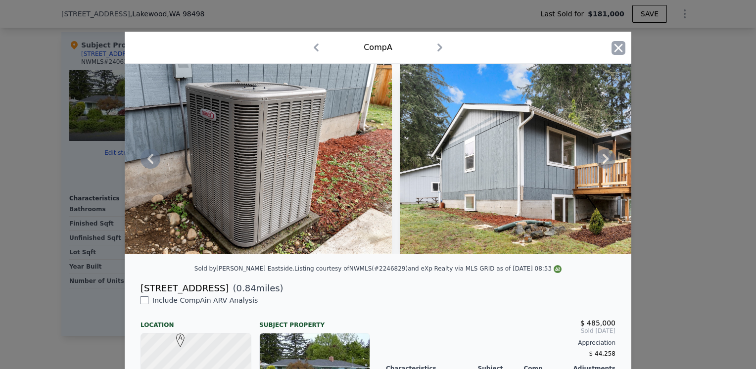
click at [612, 53] on icon "button" at bounding box center [619, 48] width 14 height 14
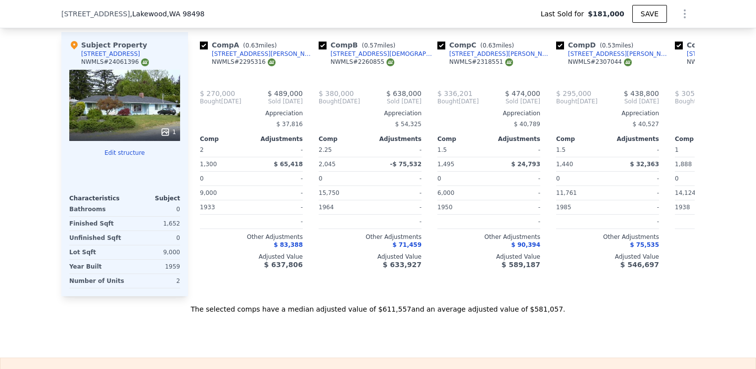
type input "2"
type input "4"
type input "6000"
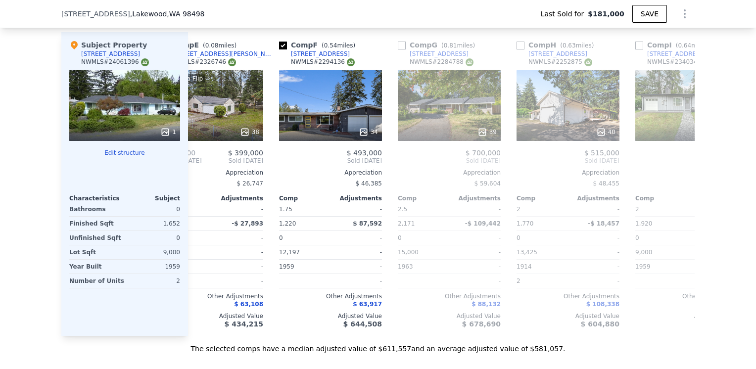
scroll to position [0, 518]
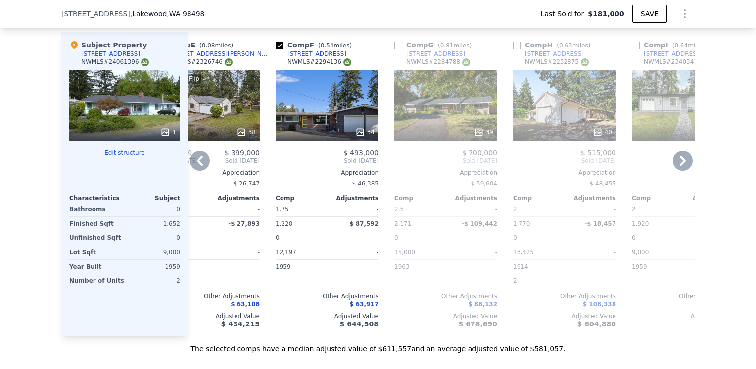
click at [437, 123] on div "39" at bounding box center [445, 105] width 103 height 71
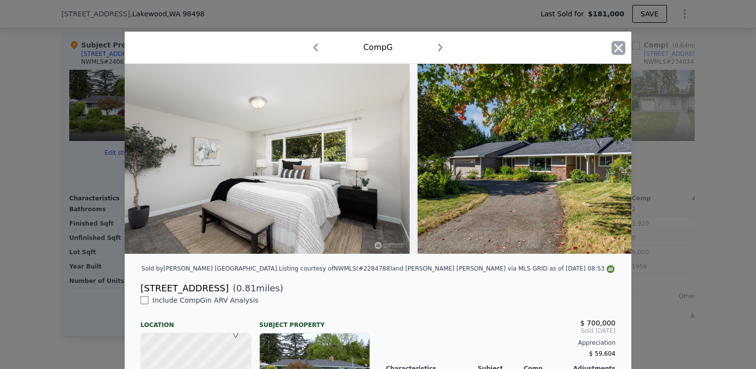
click at [617, 50] on icon "button" at bounding box center [619, 48] width 8 height 8
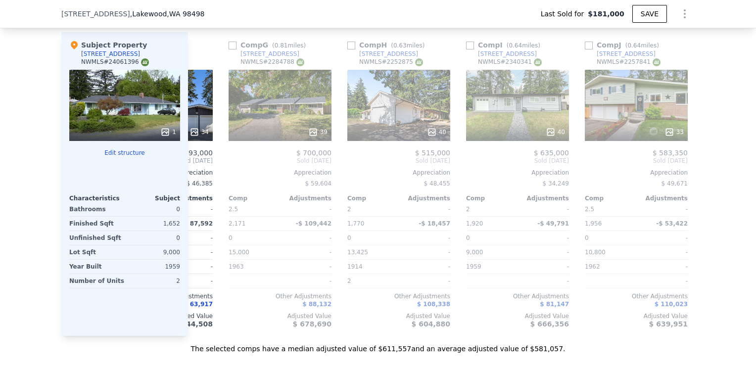
scroll to position [0, 703]
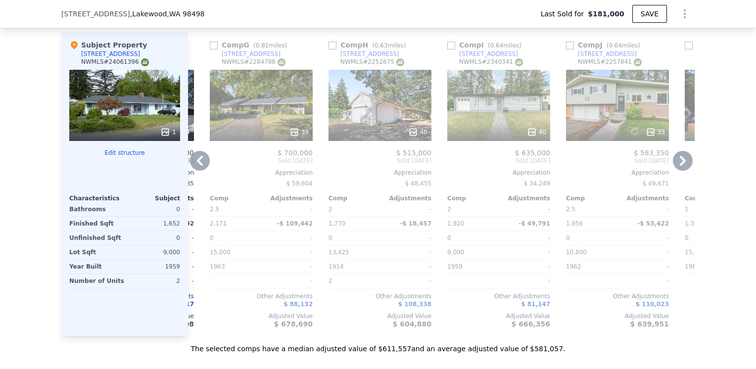
click at [487, 114] on div "40" at bounding box center [498, 105] width 103 height 71
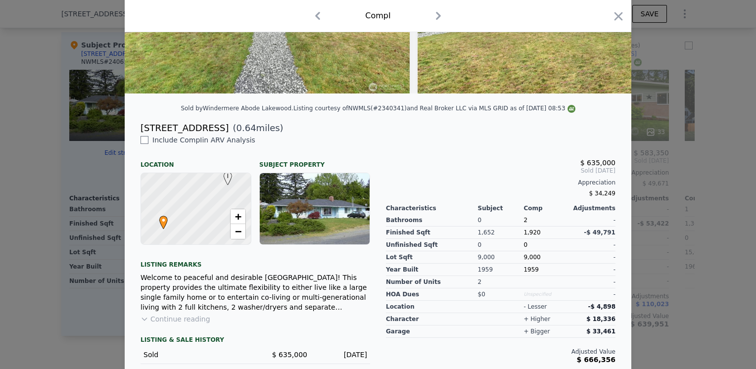
scroll to position [160, 0]
drag, startPoint x: 530, startPoint y: 241, endPoint x: 538, endPoint y: 245, distance: 9.5
click at [538, 239] on div "1,920" at bounding box center [547, 233] width 46 height 12
drag, startPoint x: 538, startPoint y: 245, endPoint x: 552, endPoint y: 262, distance: 21.8
click at [552, 262] on div "9,000" at bounding box center [547, 257] width 46 height 12
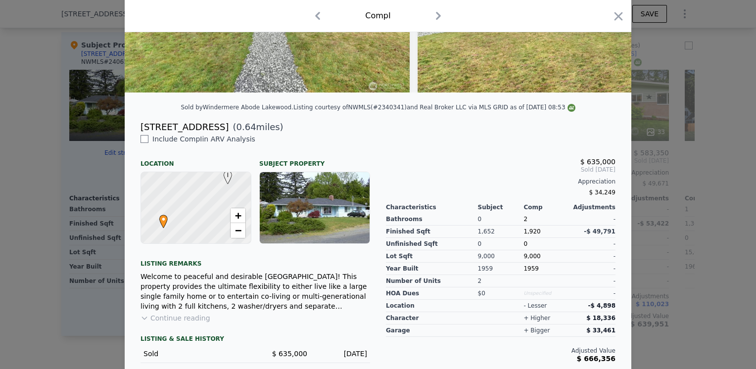
scroll to position [162, 0]
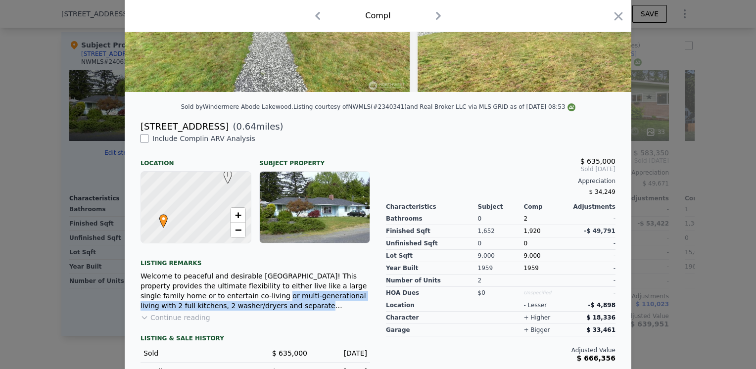
drag, startPoint x: 186, startPoint y: 300, endPoint x: 245, endPoint y: 310, distance: 60.2
click at [245, 310] on div "Welcome to peaceful and desirable [GEOGRAPHIC_DATA]! This property provides the…" at bounding box center [256, 291] width 230 height 40
drag, startPoint x: 245, startPoint y: 310, endPoint x: 344, endPoint y: 309, distance: 99.0
click at [344, 309] on div "Welcome to peaceful and desirable [GEOGRAPHIC_DATA]! This property provides the…" at bounding box center [256, 291] width 230 height 40
drag, startPoint x: 259, startPoint y: 305, endPoint x: 201, endPoint y: 313, distance: 58.4
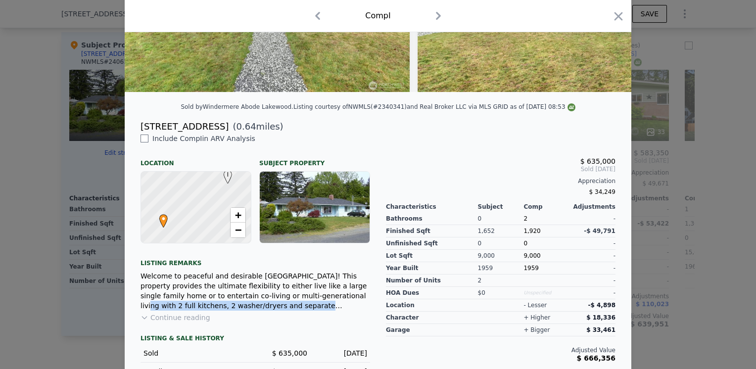
click at [201, 311] on div "Welcome to peaceful and desirable [GEOGRAPHIC_DATA]! This property provides the…" at bounding box center [256, 291] width 230 height 40
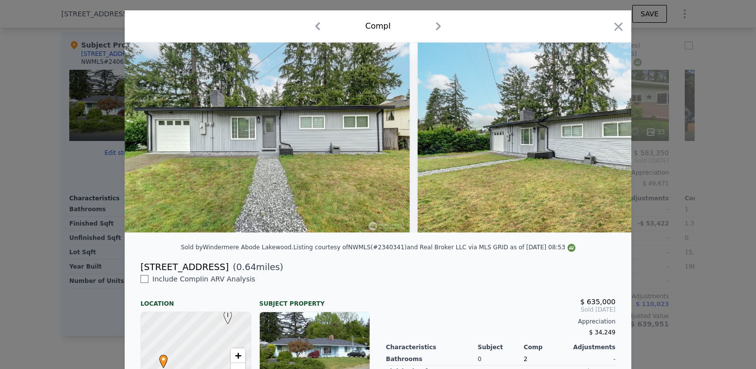
scroll to position [0, 0]
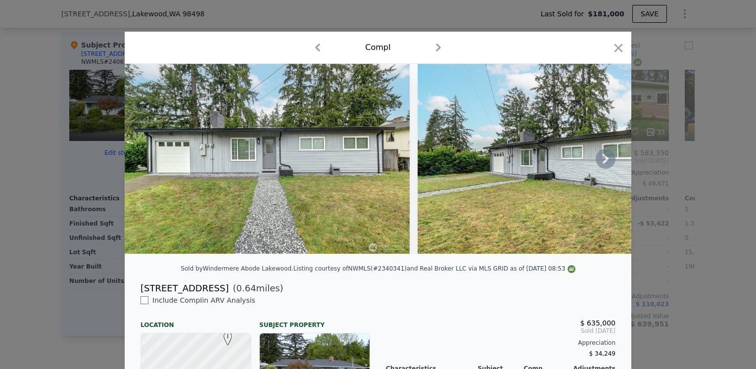
click at [596, 164] on icon at bounding box center [606, 159] width 20 height 20
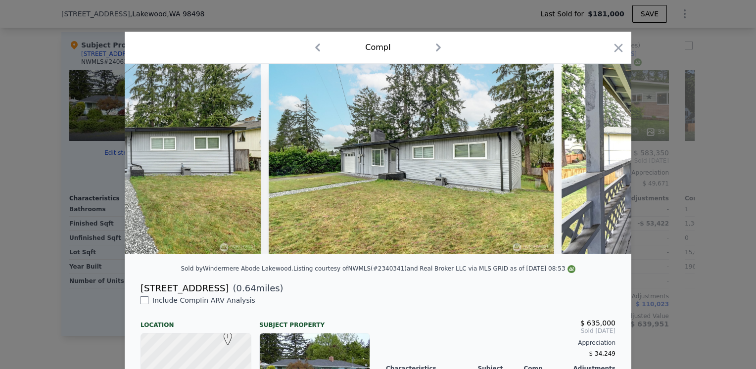
scroll to position [0, 238]
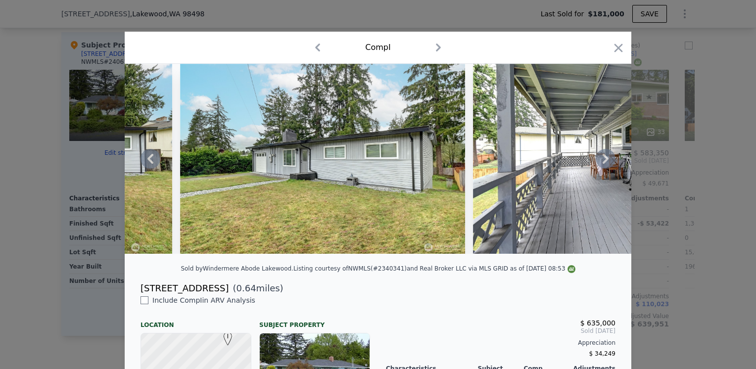
click at [596, 164] on icon at bounding box center [606, 159] width 20 height 20
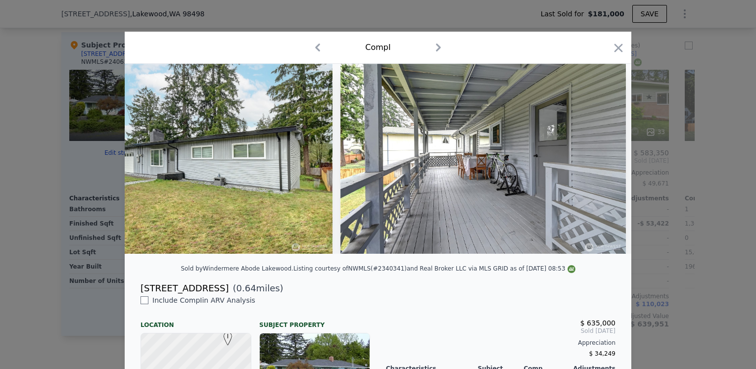
scroll to position [0, 475]
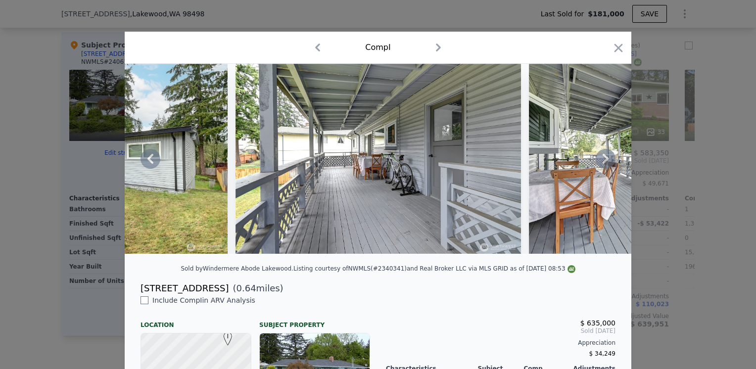
click at [596, 164] on icon at bounding box center [606, 159] width 20 height 20
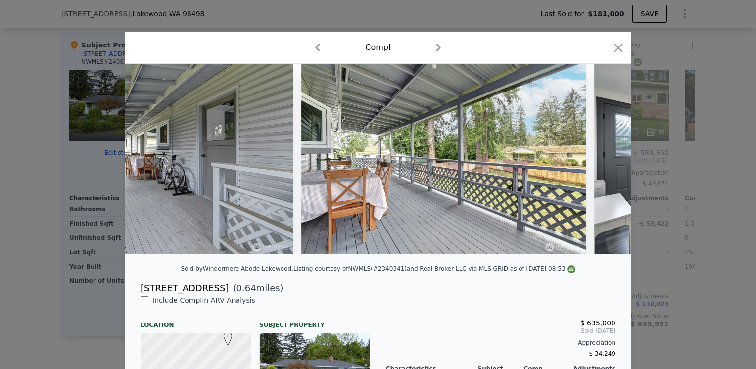
scroll to position [0, 713]
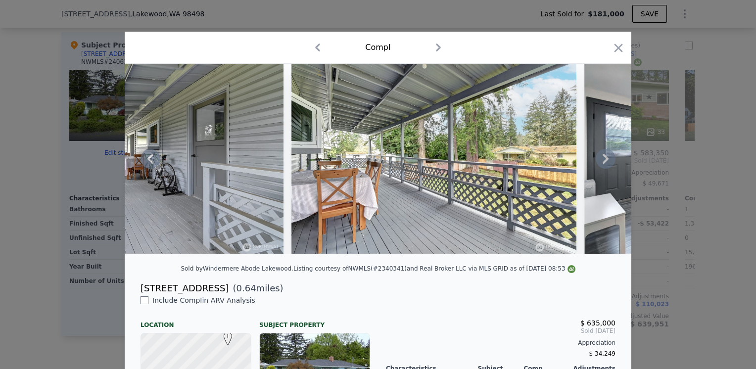
click at [596, 164] on icon at bounding box center [606, 159] width 20 height 20
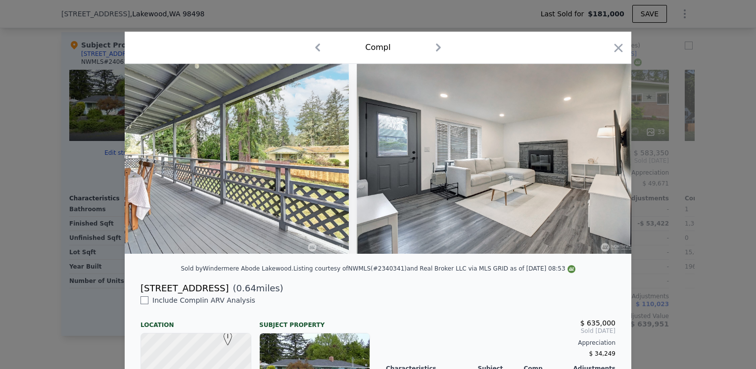
scroll to position [0, 950]
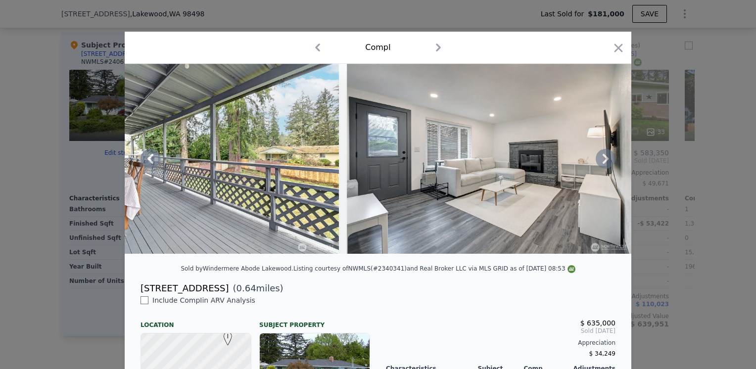
click at [596, 164] on icon at bounding box center [606, 159] width 20 height 20
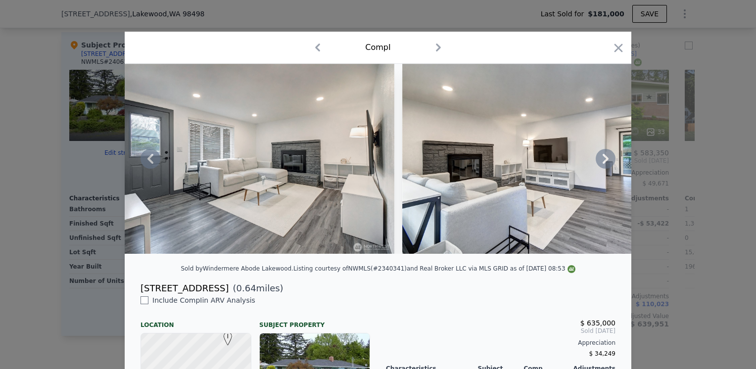
click at [596, 164] on icon at bounding box center [606, 159] width 20 height 20
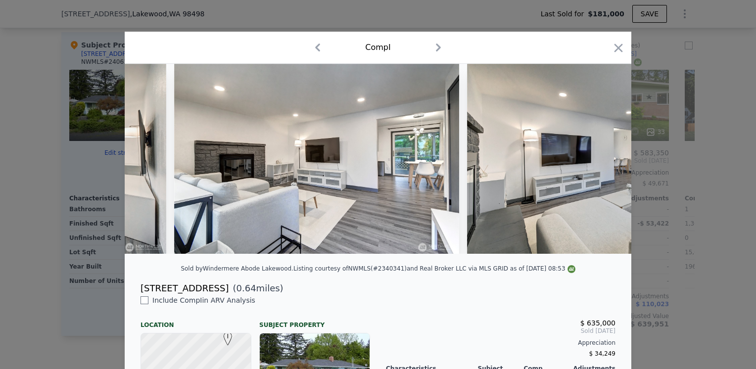
scroll to position [0, 1425]
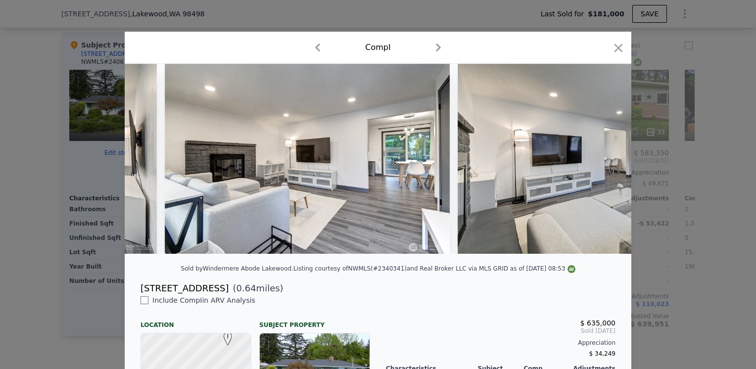
click at [596, 164] on img at bounding box center [600, 159] width 285 height 190
click at [596, 164] on icon at bounding box center [606, 159] width 20 height 20
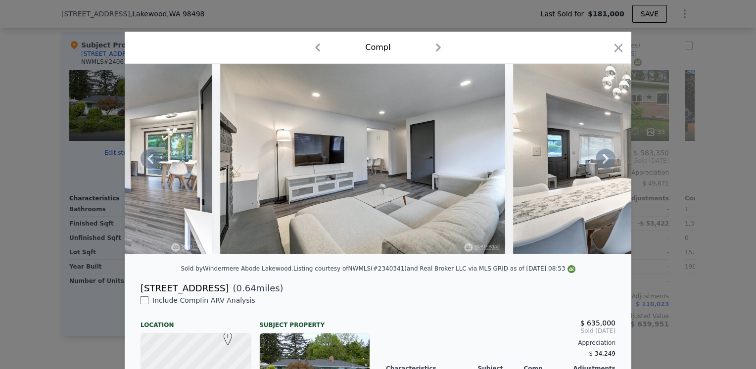
click at [596, 164] on icon at bounding box center [606, 159] width 20 height 20
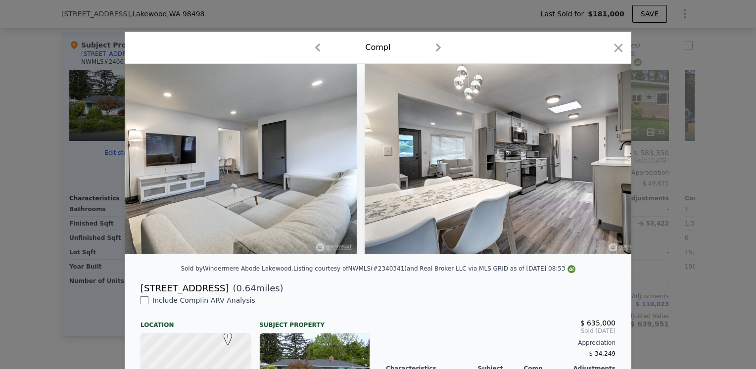
scroll to position [0, 1901]
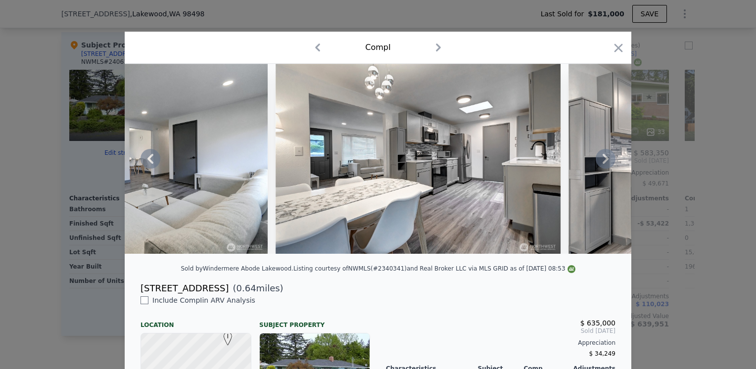
click at [596, 164] on div at bounding box center [378, 159] width 507 height 190
click at [596, 164] on icon at bounding box center [606, 159] width 20 height 20
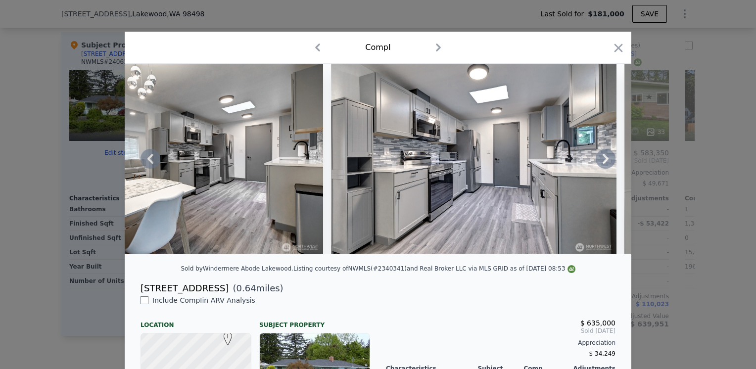
click at [596, 164] on icon at bounding box center [606, 159] width 20 height 20
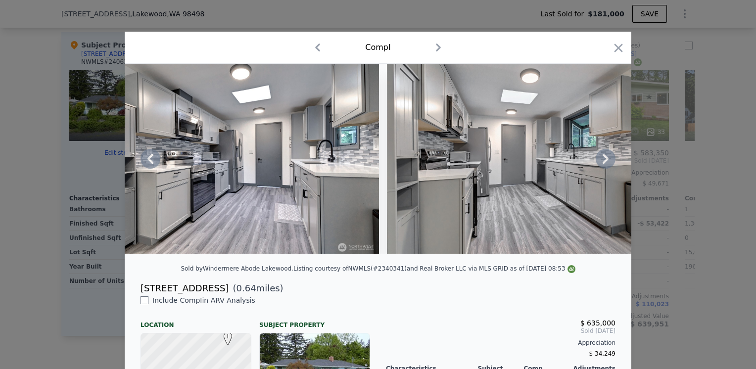
click at [596, 164] on icon at bounding box center [606, 159] width 20 height 20
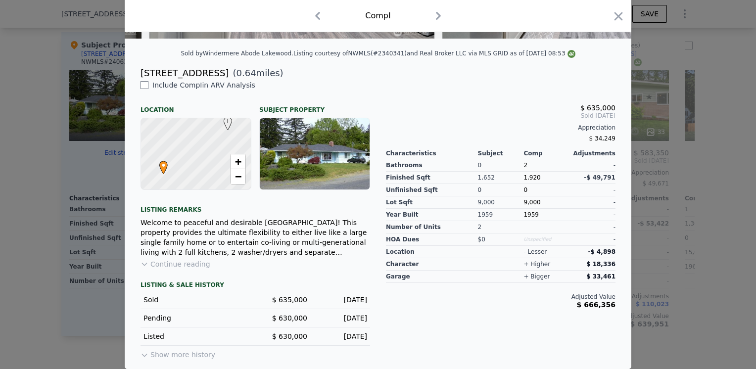
scroll to position [221, 0]
click at [598, 308] on span "$ 666,356" at bounding box center [596, 305] width 39 height 8
drag, startPoint x: 598, startPoint y: 308, endPoint x: 586, endPoint y: 338, distance: 32.2
click at [586, 338] on div "$ 635,000 Sold [DATE] Appreciation $ 34,249 Characteristics Subject Comp Adjust…" at bounding box center [500, 220] width 245 height 281
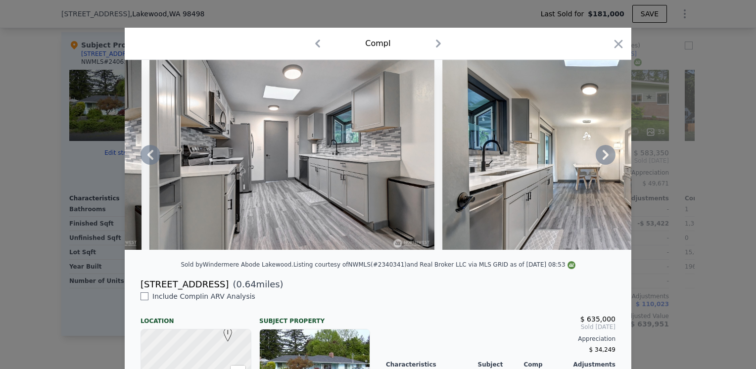
scroll to position [0, 0]
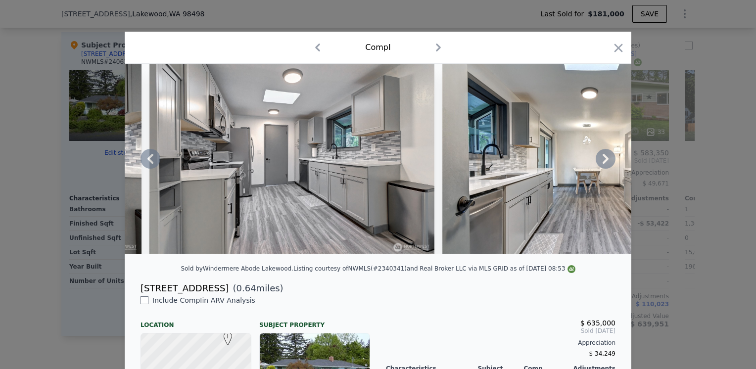
click at [600, 169] on icon at bounding box center [606, 159] width 20 height 20
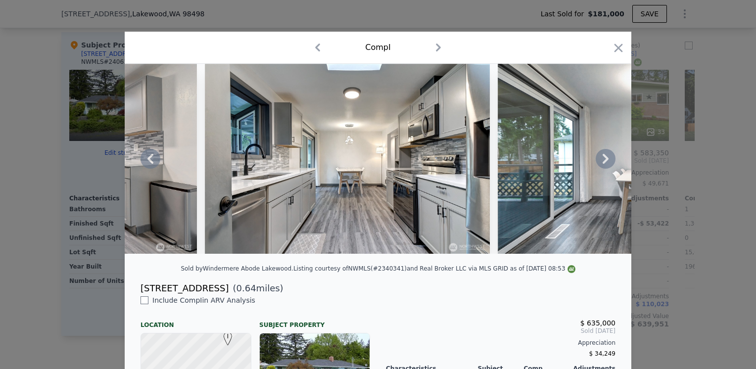
click at [600, 169] on icon at bounding box center [606, 159] width 20 height 20
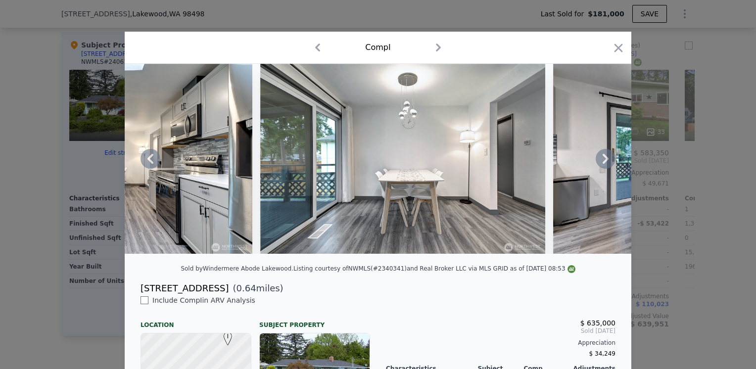
click at [600, 169] on icon at bounding box center [606, 159] width 20 height 20
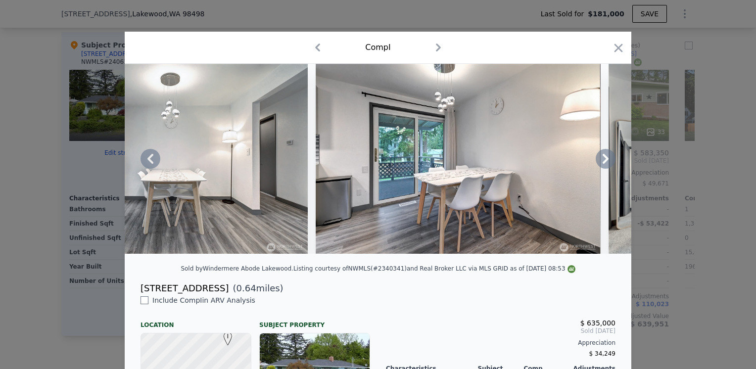
click at [600, 169] on icon at bounding box center [606, 159] width 20 height 20
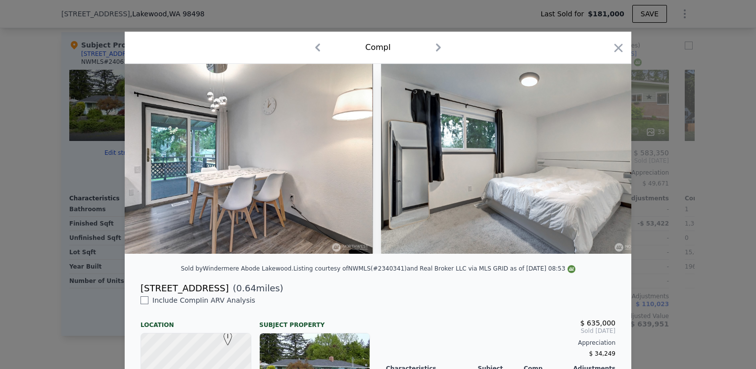
scroll to position [0, 3564]
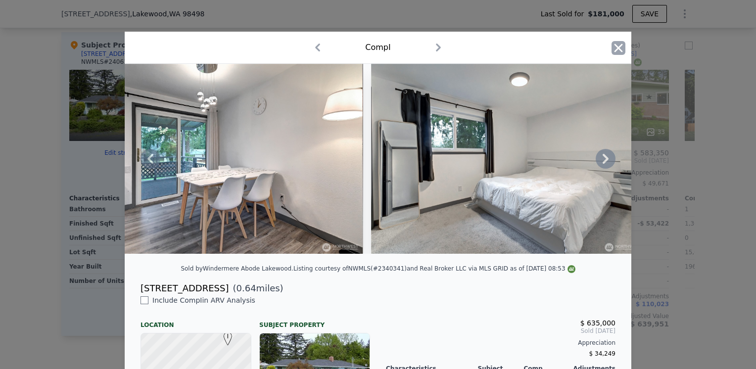
click at [620, 52] on icon "button" at bounding box center [619, 48] width 14 height 14
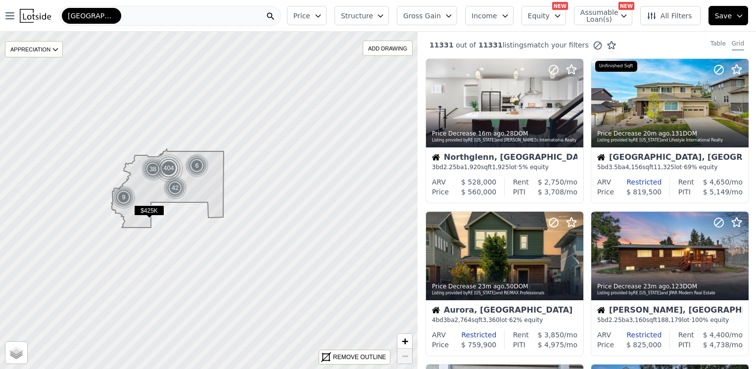
click at [96, 10] on div "Denver-Aurora-Lakewood" at bounding box center [91, 16] width 59 height 16
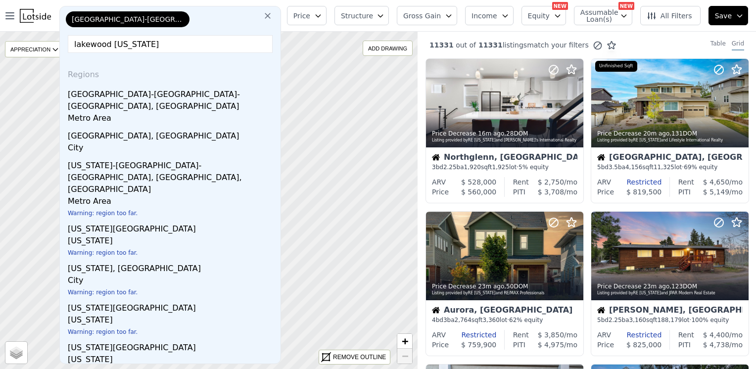
type input "lakewood washington"
click at [273, 13] on icon at bounding box center [268, 16] width 10 height 10
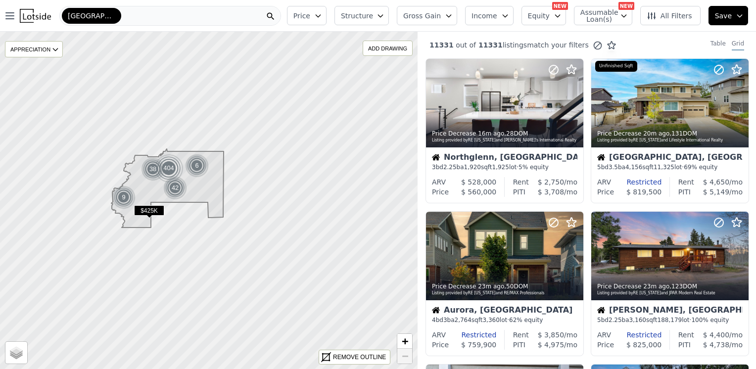
click at [257, 12] on div "Denver-Aurora-Lakewood" at bounding box center [170, 16] width 222 height 20
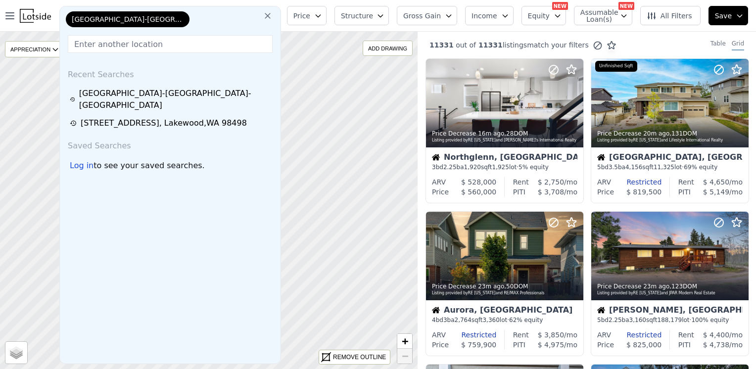
click at [273, 18] on icon at bounding box center [268, 16] width 10 height 10
